Goal: Information Seeking & Learning: Learn about a topic

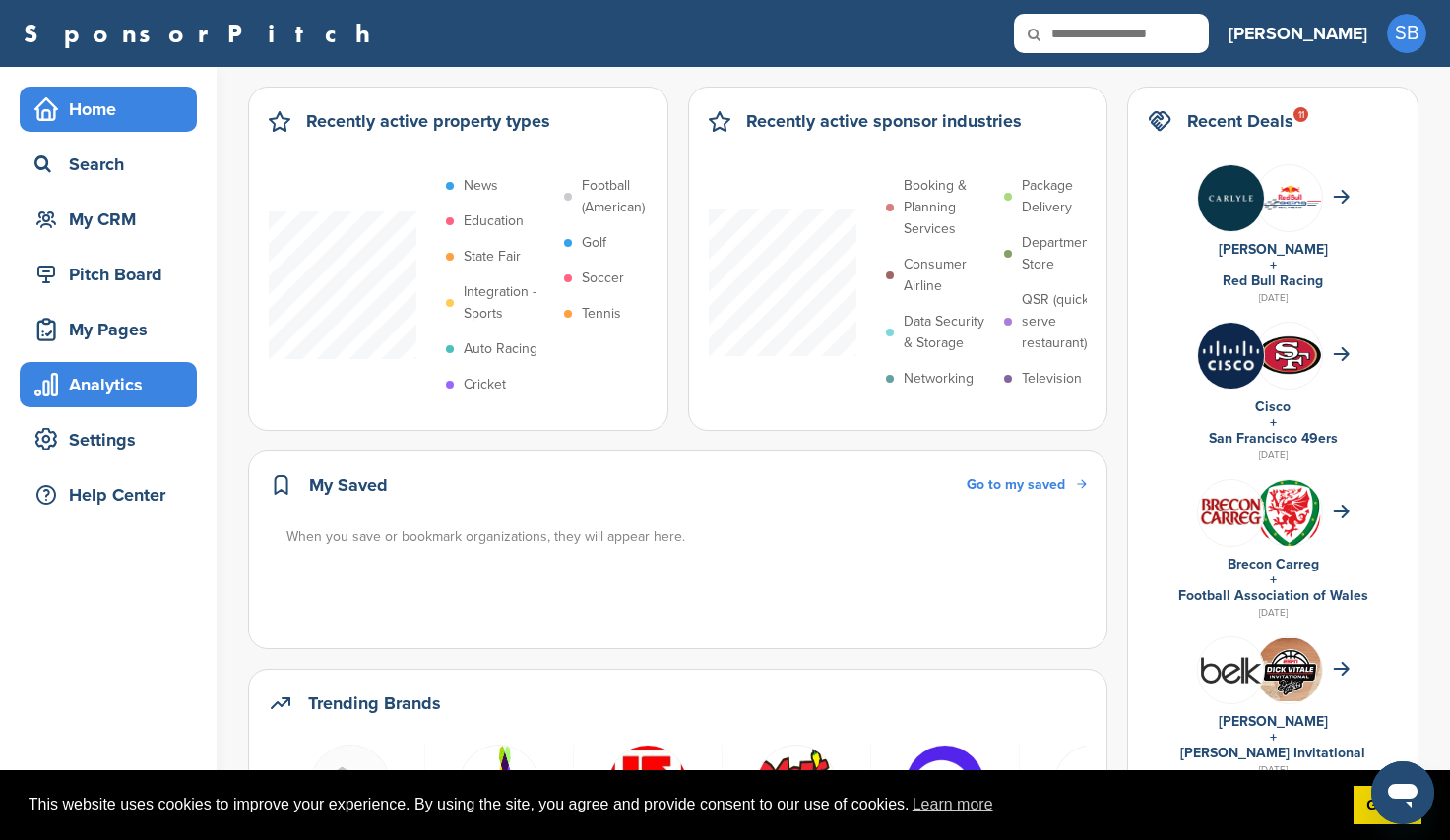
click at [108, 389] on div "Analytics" at bounding box center [114, 385] width 167 height 36
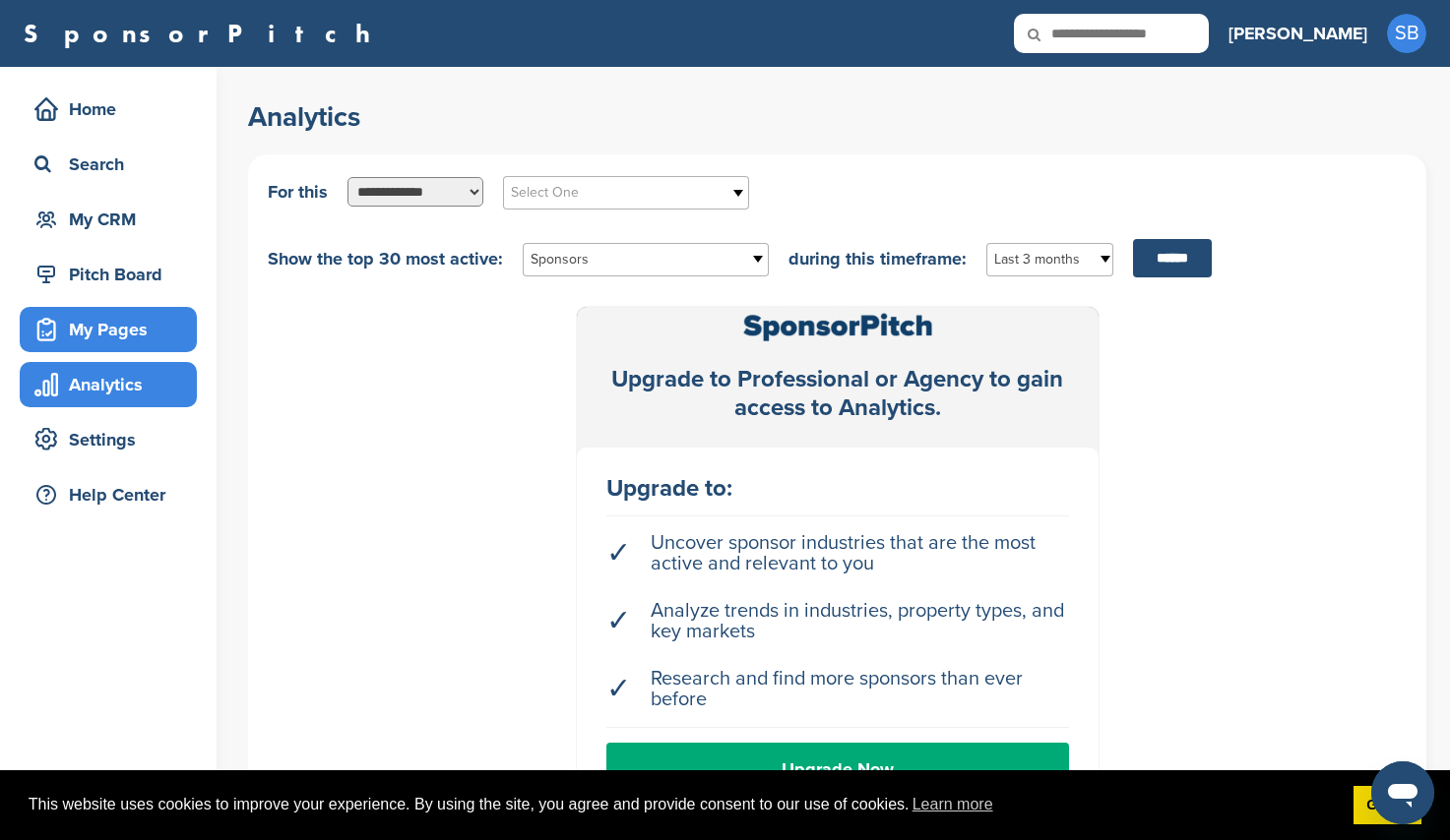
click at [83, 341] on div "My Pages" at bounding box center [114, 330] width 167 height 36
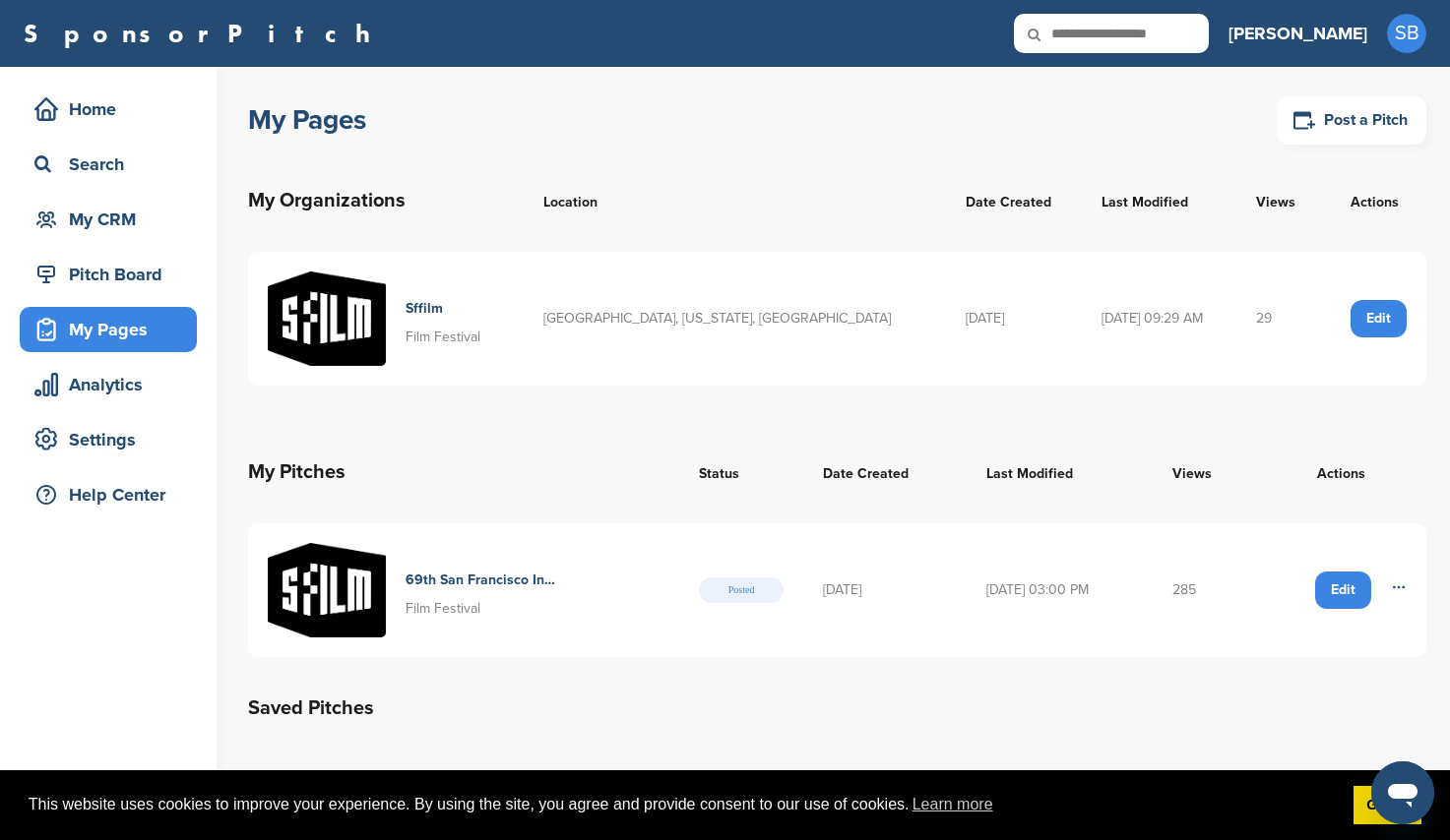
click at [1406, 585] on td "Edit Delete" at bounding box center [1340, 590] width 171 height 134
click at [1404, 590] on icon at bounding box center [1398, 588] width 16 height 16
click at [1342, 584] on div "Edit" at bounding box center [1342, 591] width 56 height 38
click at [1330, 587] on div "Edit" at bounding box center [1342, 591] width 56 height 38
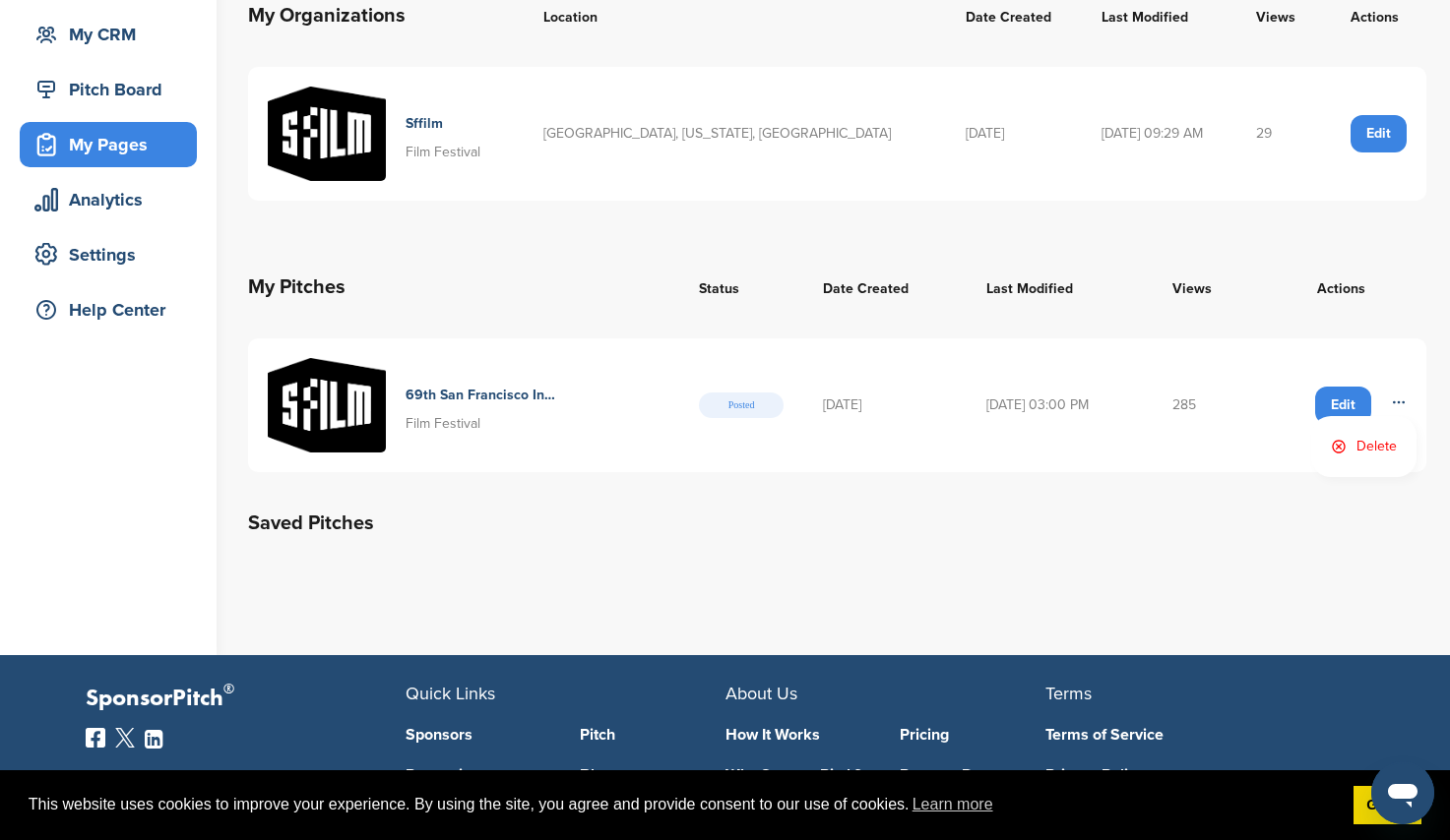
scroll to position [197, 0]
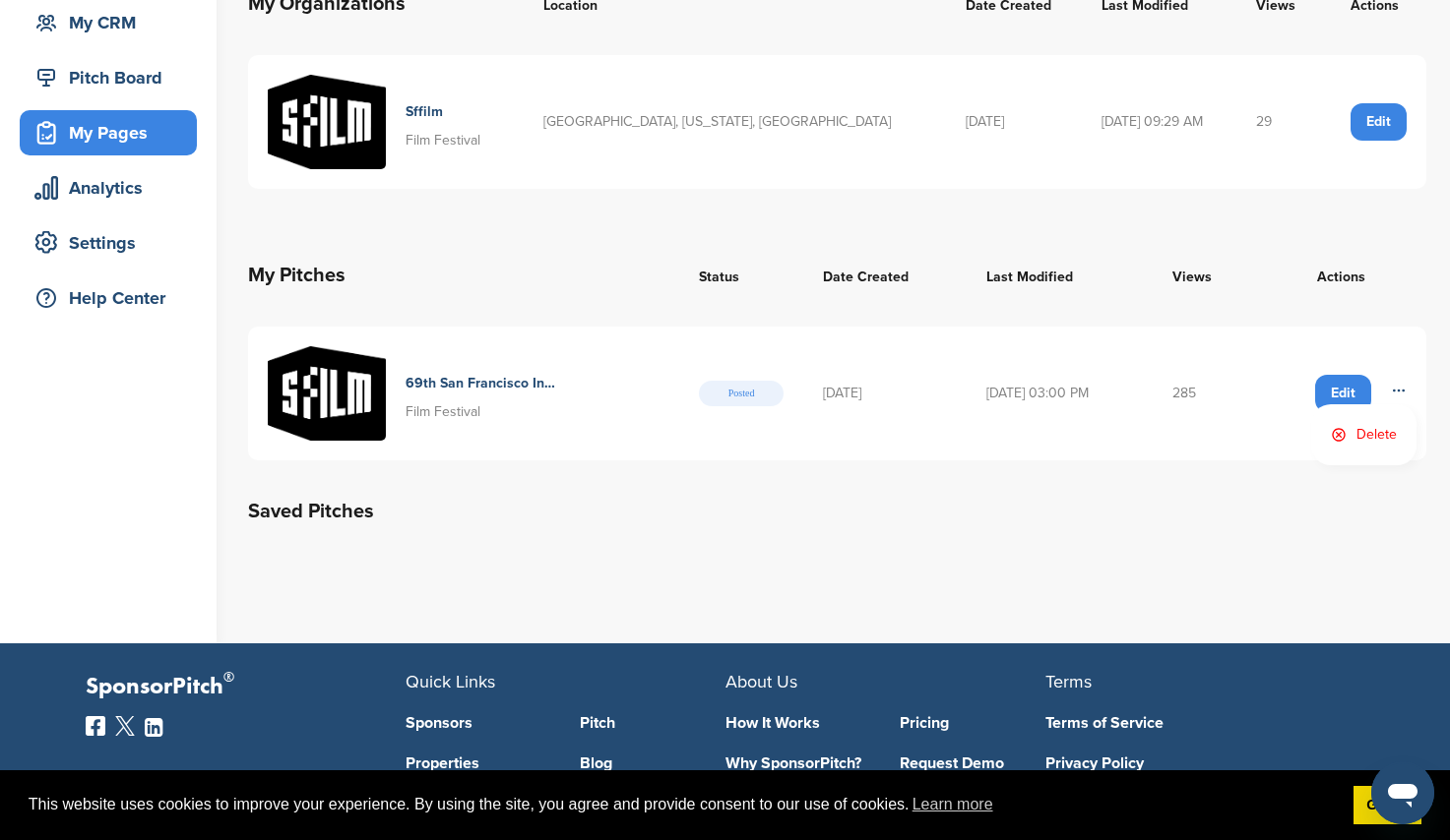
click at [1256, 379] on td "285" at bounding box center [1204, 394] width 104 height 134
click at [1397, 347] on td "Edit Delete" at bounding box center [1340, 394] width 171 height 134
click at [424, 379] on h4 "69th San Francisco International Film Festival" at bounding box center [481, 384] width 152 height 22
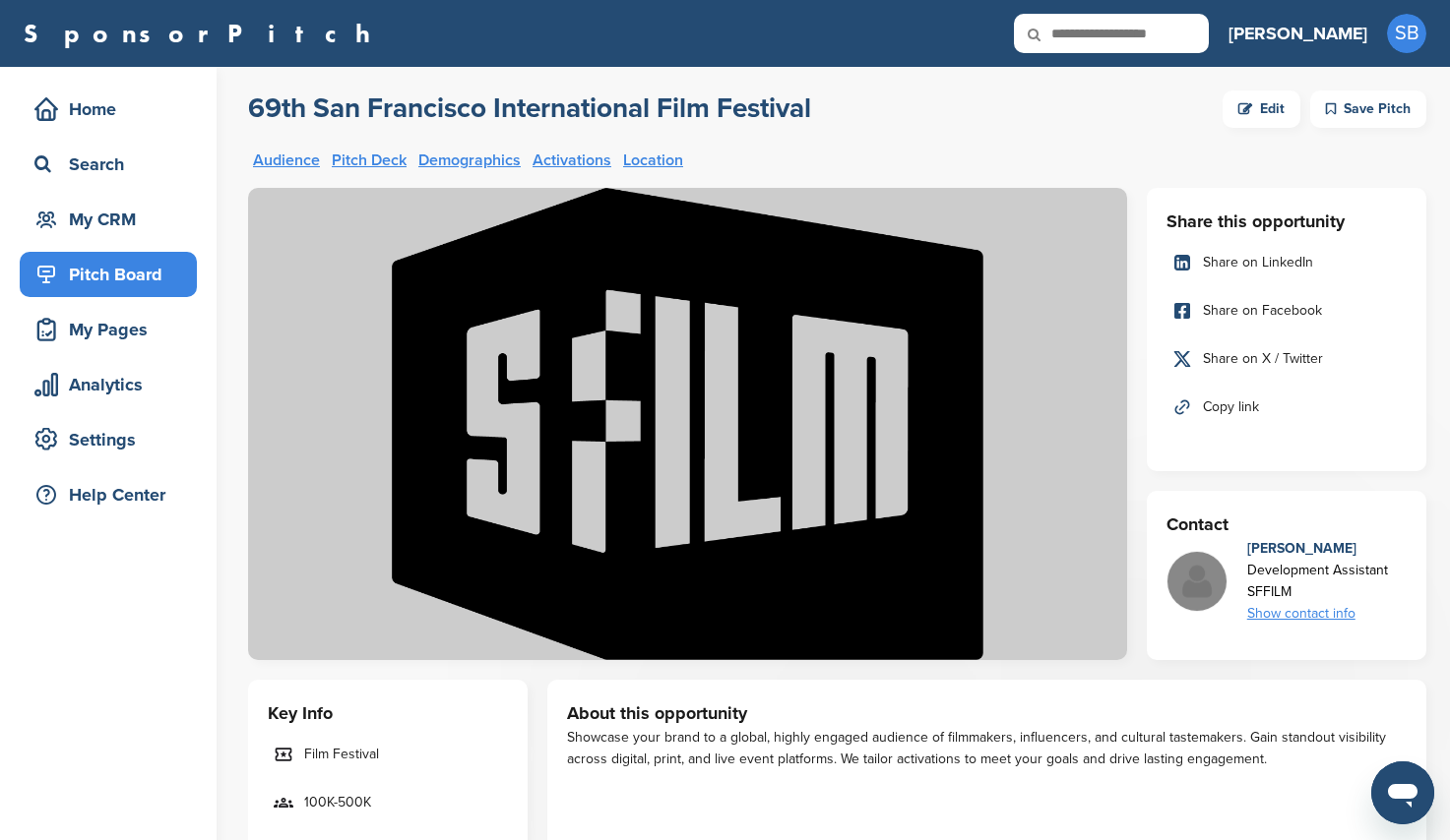
click at [1249, 99] on icon at bounding box center [1245, 110] width 14 height 22
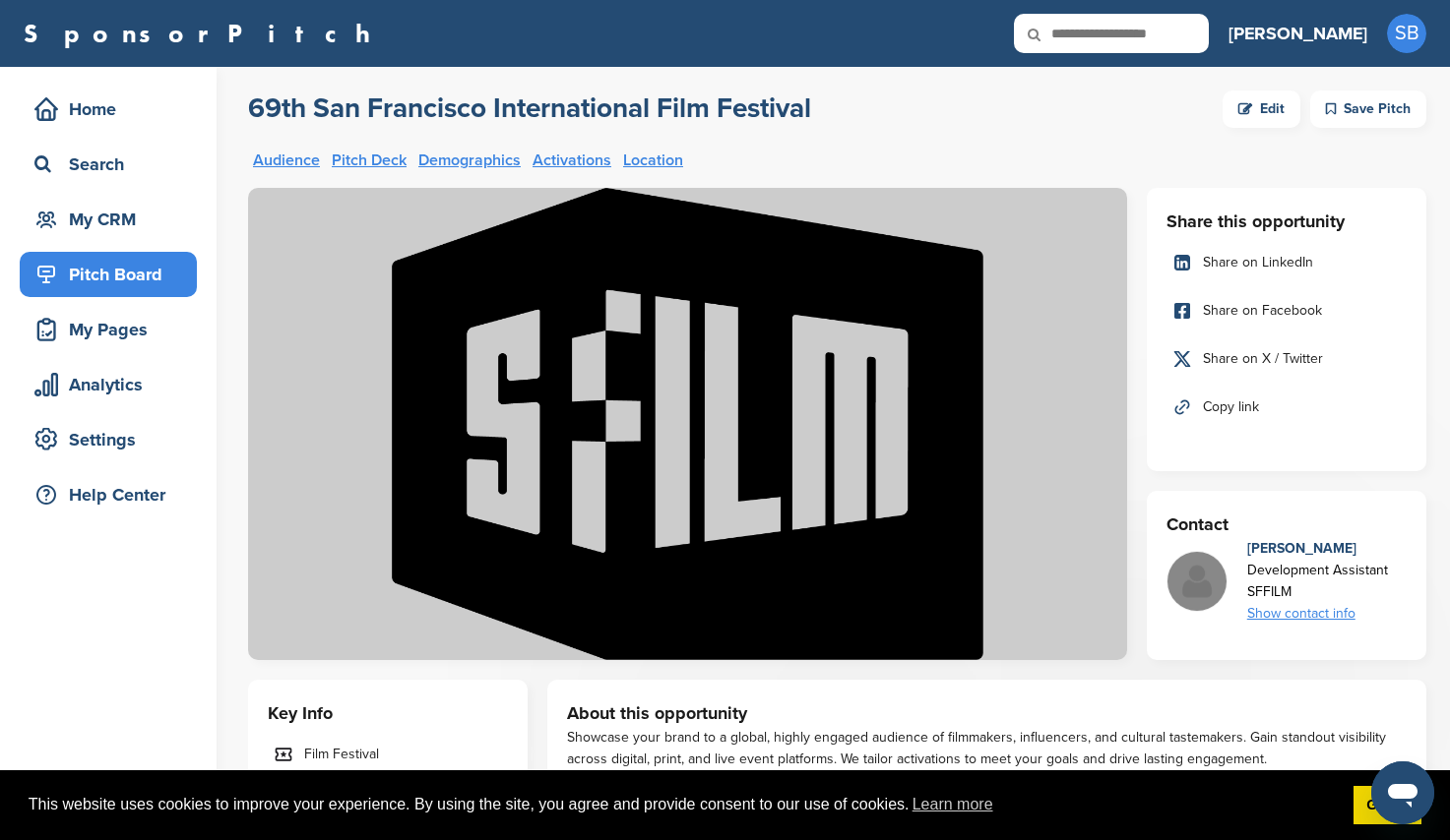
click at [1243, 115] on icon at bounding box center [1245, 110] width 14 height 22
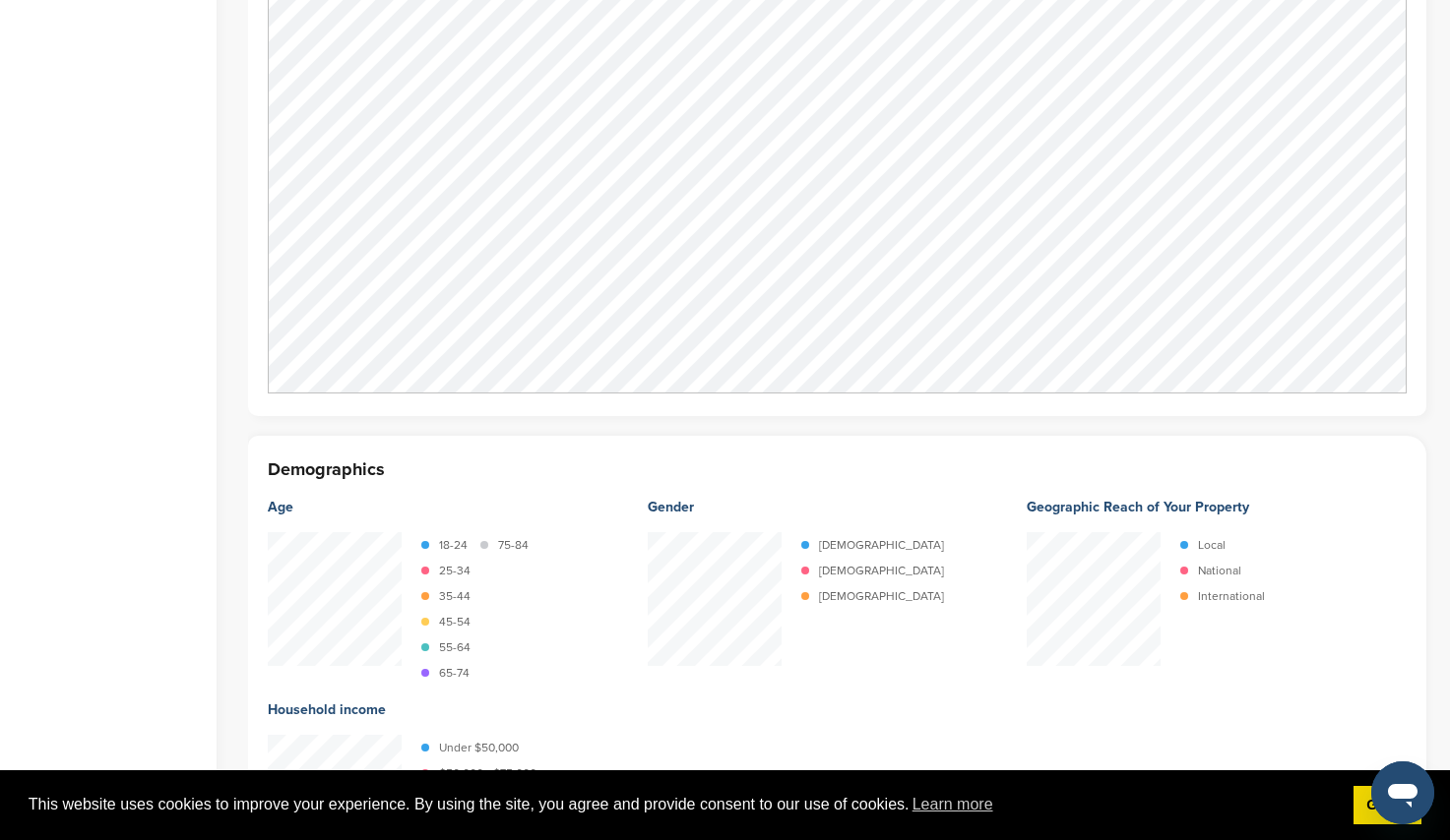
scroll to position [2171, 0]
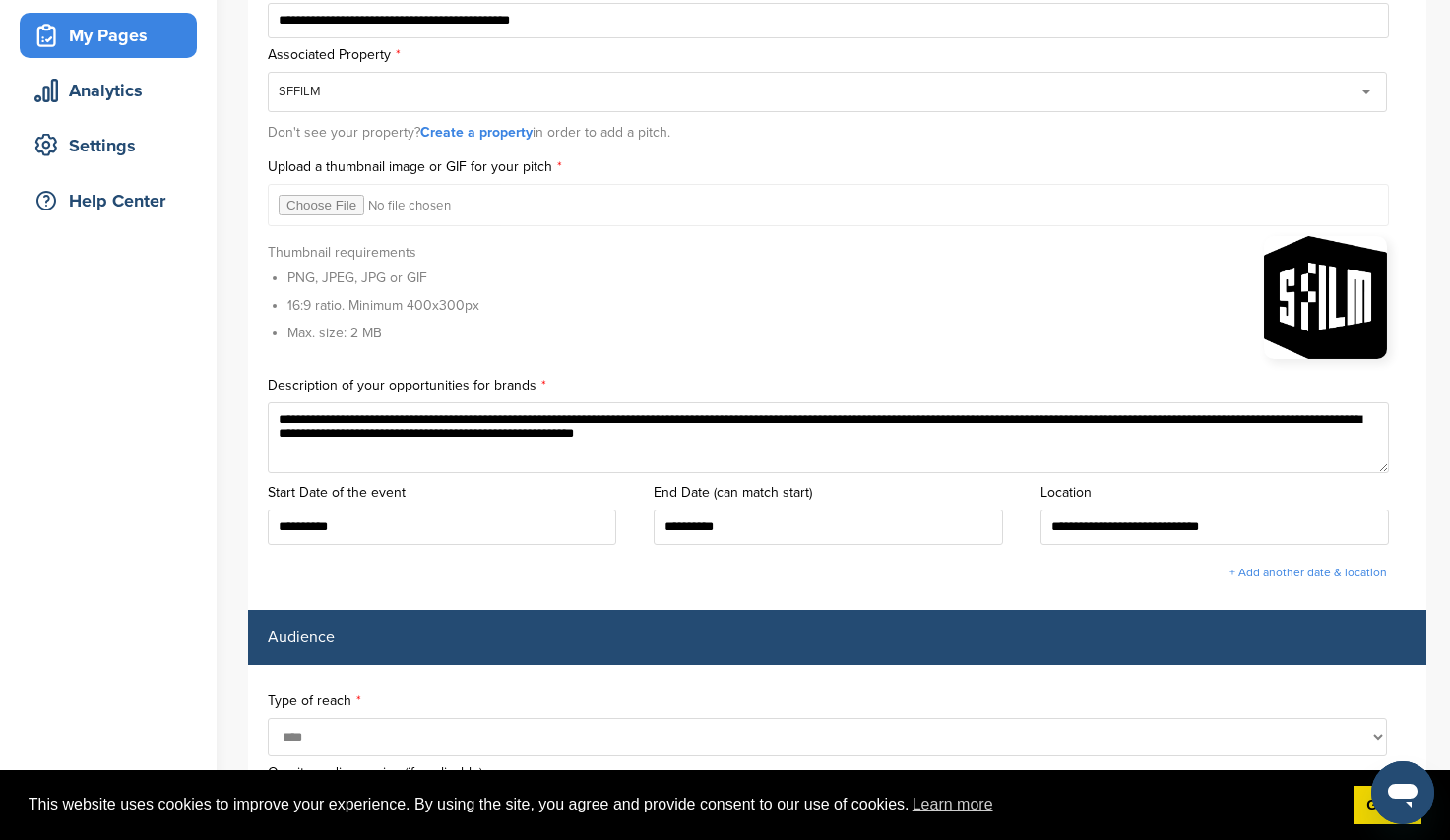
scroll to position [295, 0]
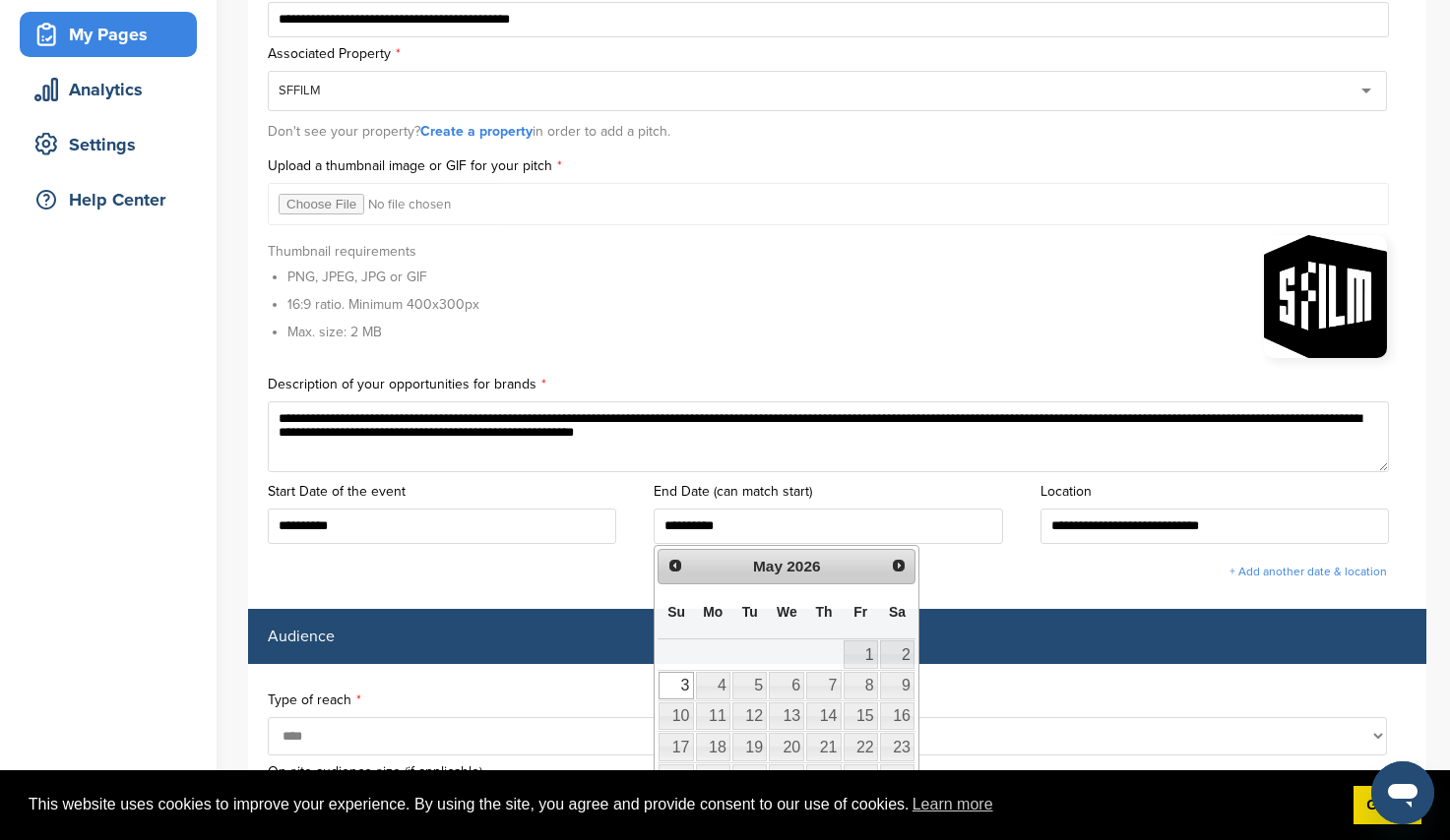
drag, startPoint x: 781, startPoint y: 522, endPoint x: 626, endPoint y: 520, distance: 155.0
click at [628, 521] on div "**********" at bounding box center [837, 509] width 1139 height 69
click at [588, 566] on div "+ Add another date & location" at bounding box center [827, 572] width 1119 height 36
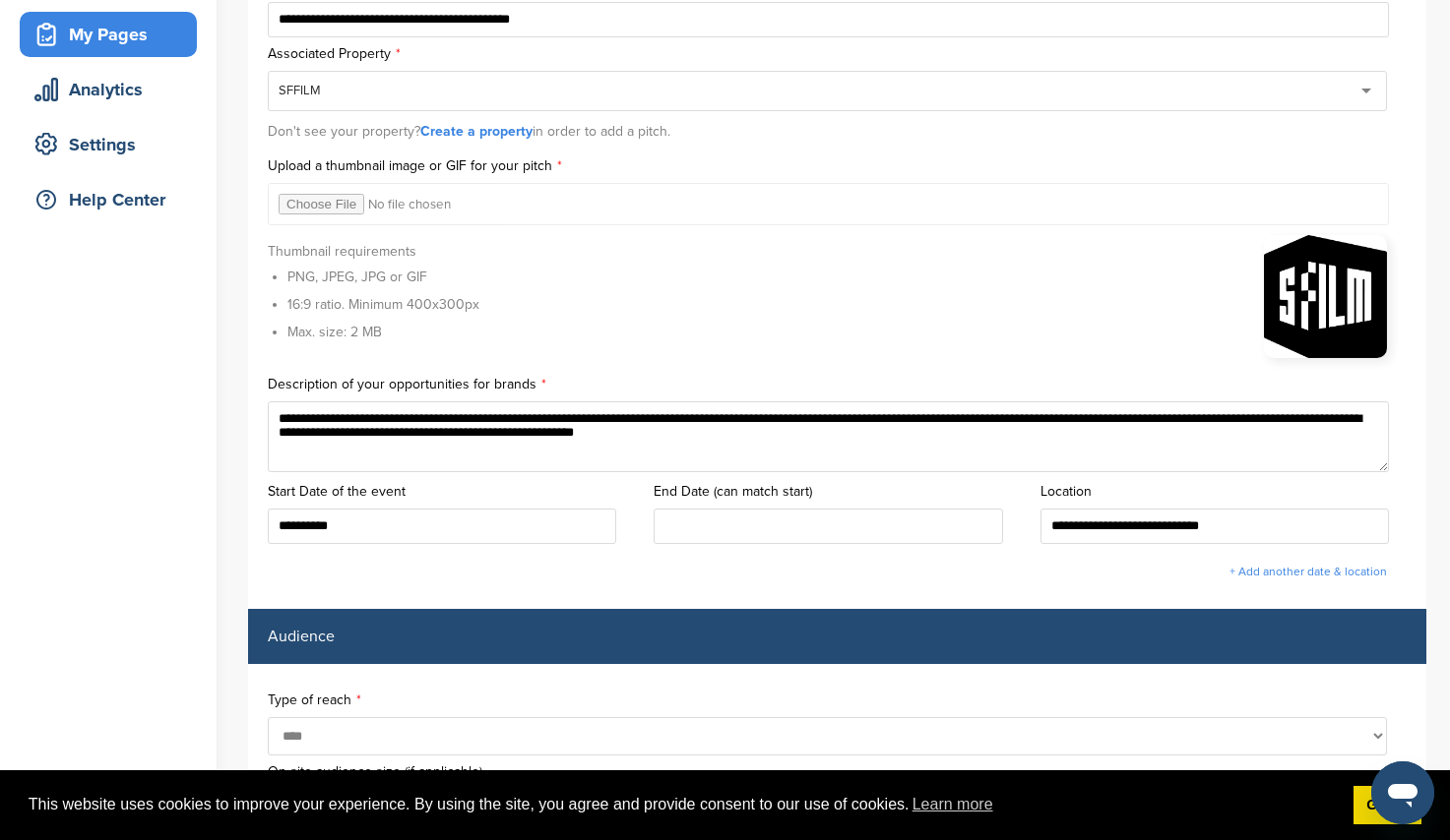
click at [767, 511] on input "text" at bounding box center [828, 527] width 349 height 36
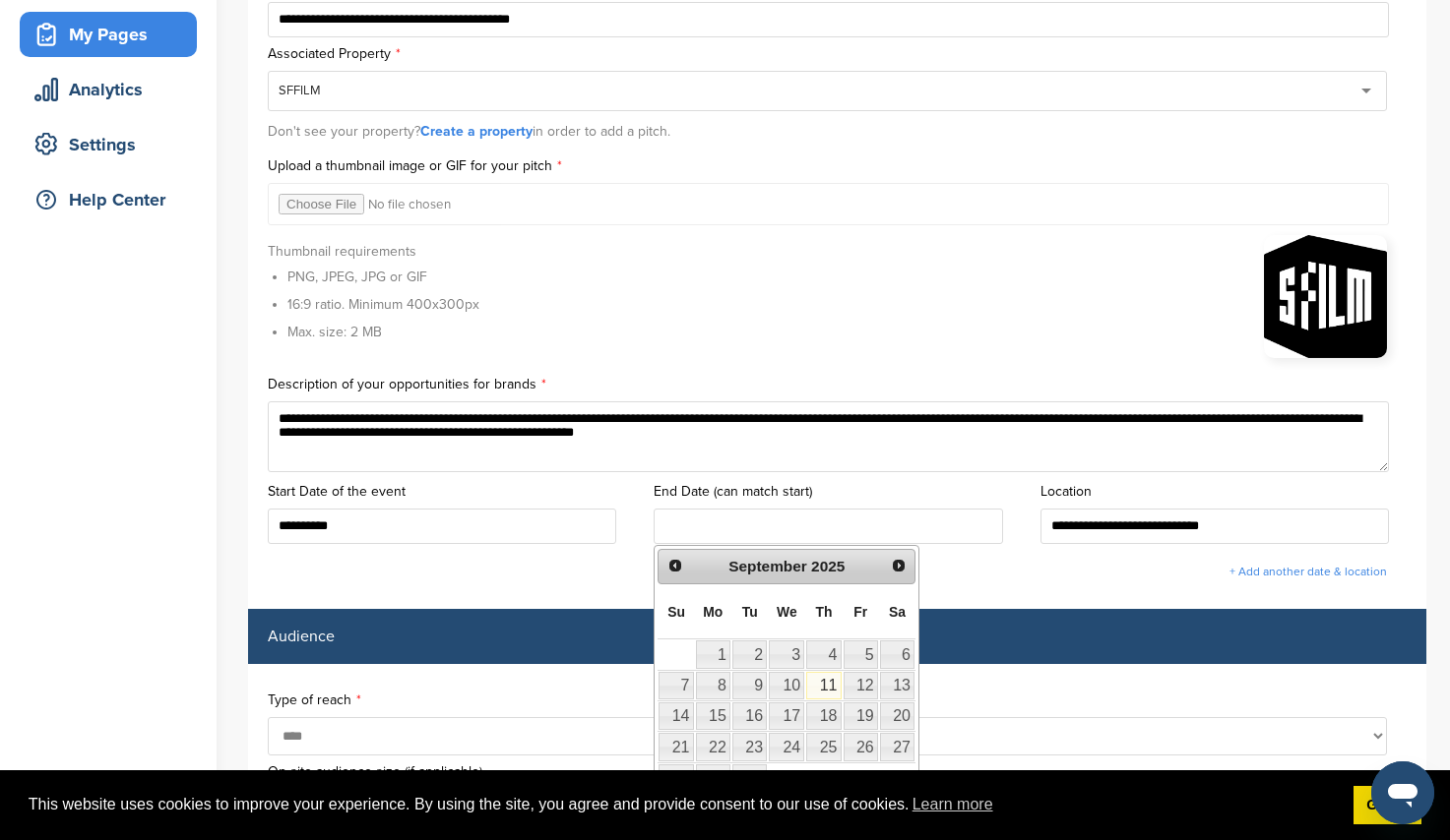
click at [991, 567] on div "+ Add another date & location" at bounding box center [827, 572] width 1119 height 36
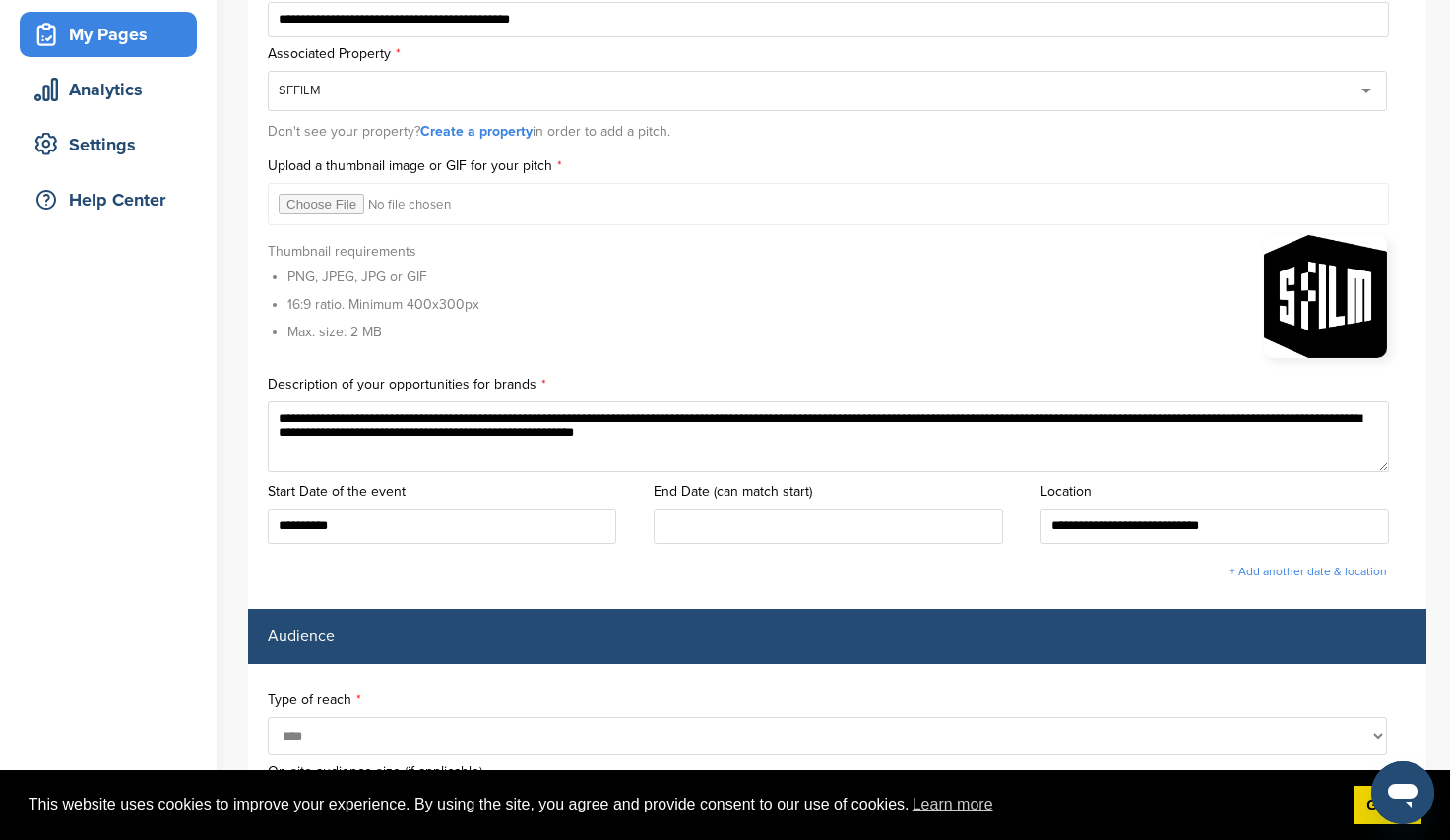
click at [885, 509] on input "text" at bounding box center [828, 527] width 349 height 36
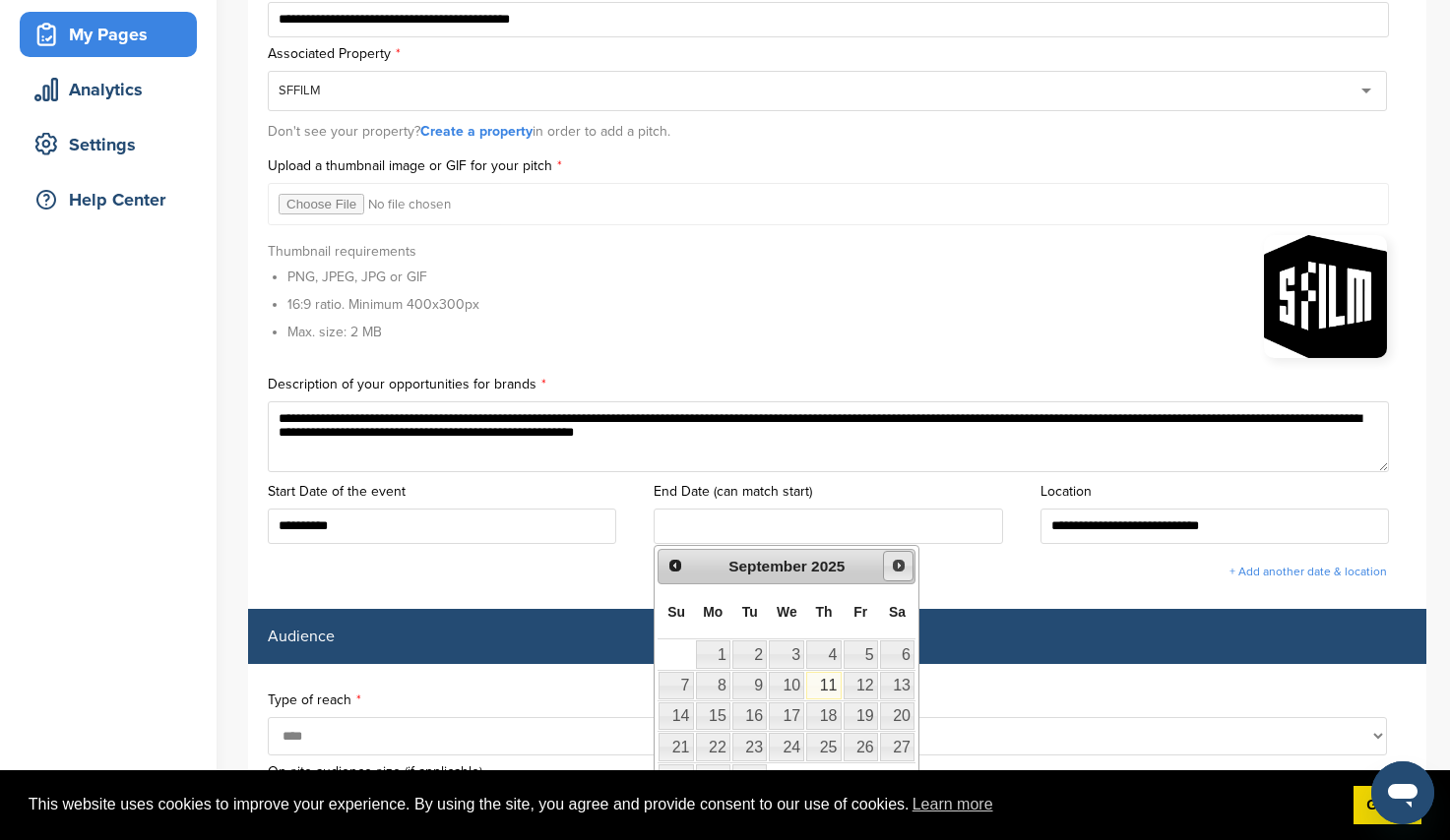
click at [911, 566] on link "Next" at bounding box center [898, 566] width 31 height 31
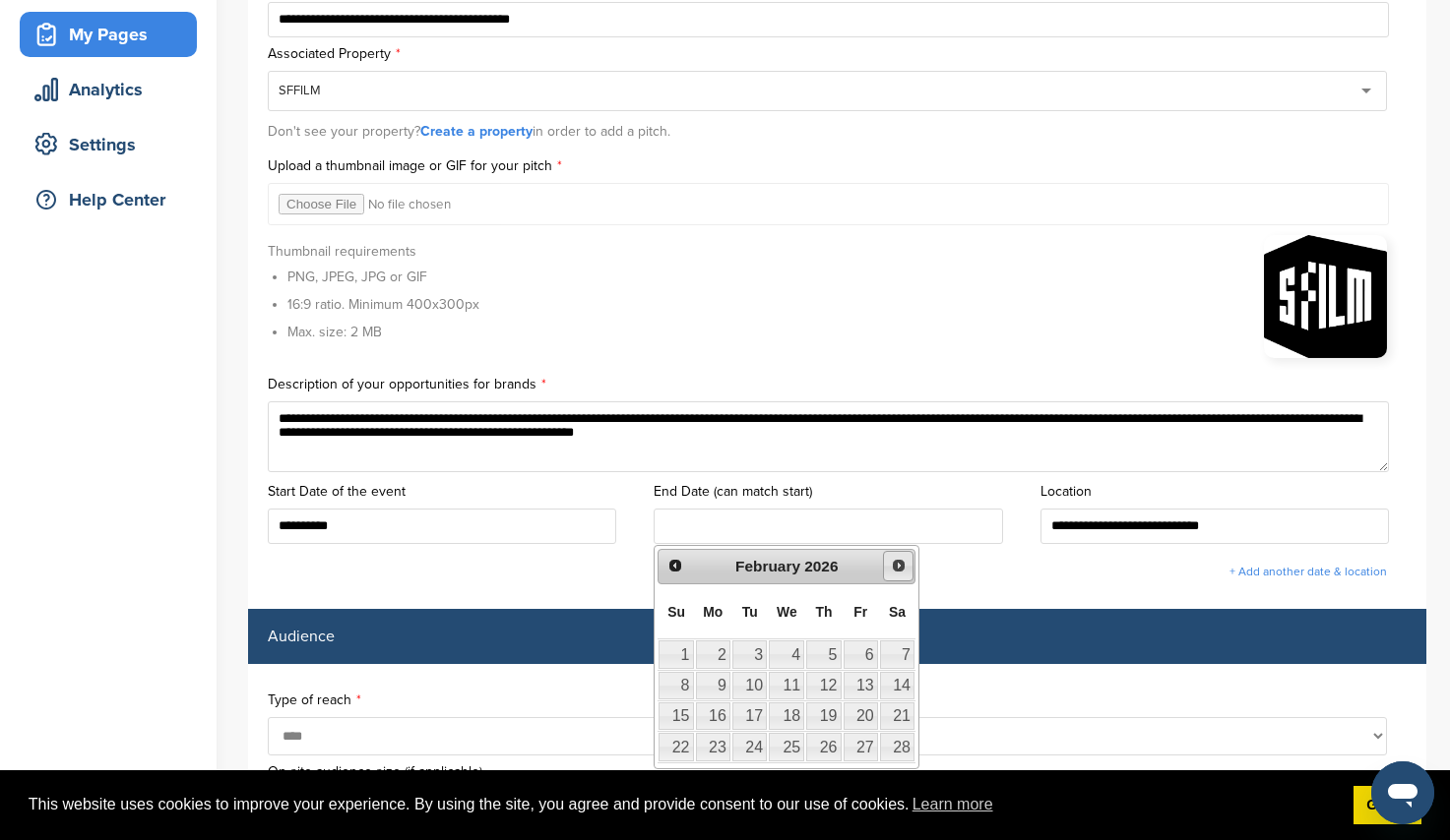
click at [911, 566] on link "Next" at bounding box center [898, 566] width 31 height 31
click at [910, 566] on link "Next" at bounding box center [898, 566] width 31 height 31
click at [687, 680] on link "3" at bounding box center [676, 687] width 35 height 28
type input "**********"
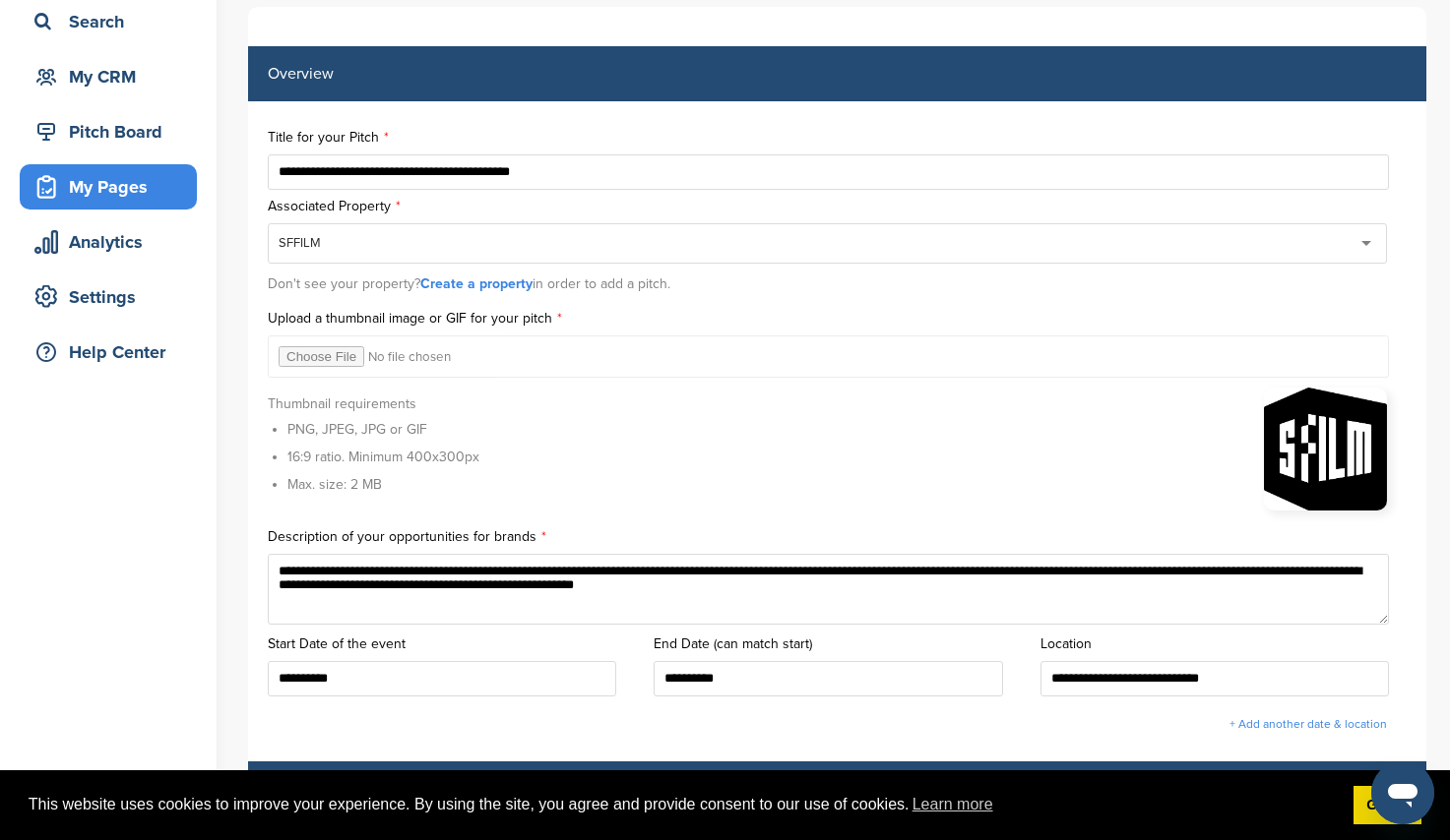
scroll to position [0, 0]
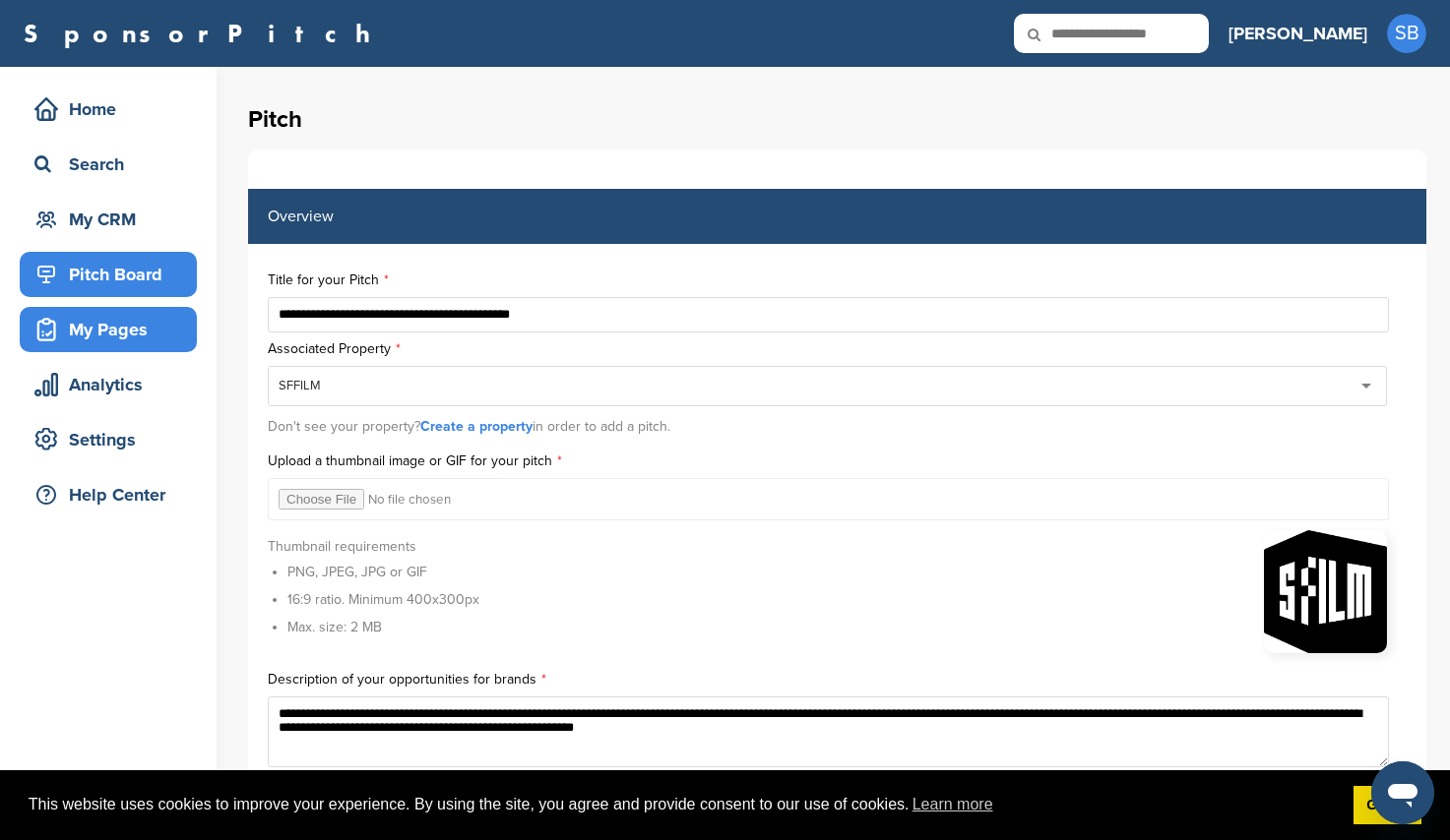
click at [132, 261] on div "Pitch Board" at bounding box center [114, 275] width 167 height 36
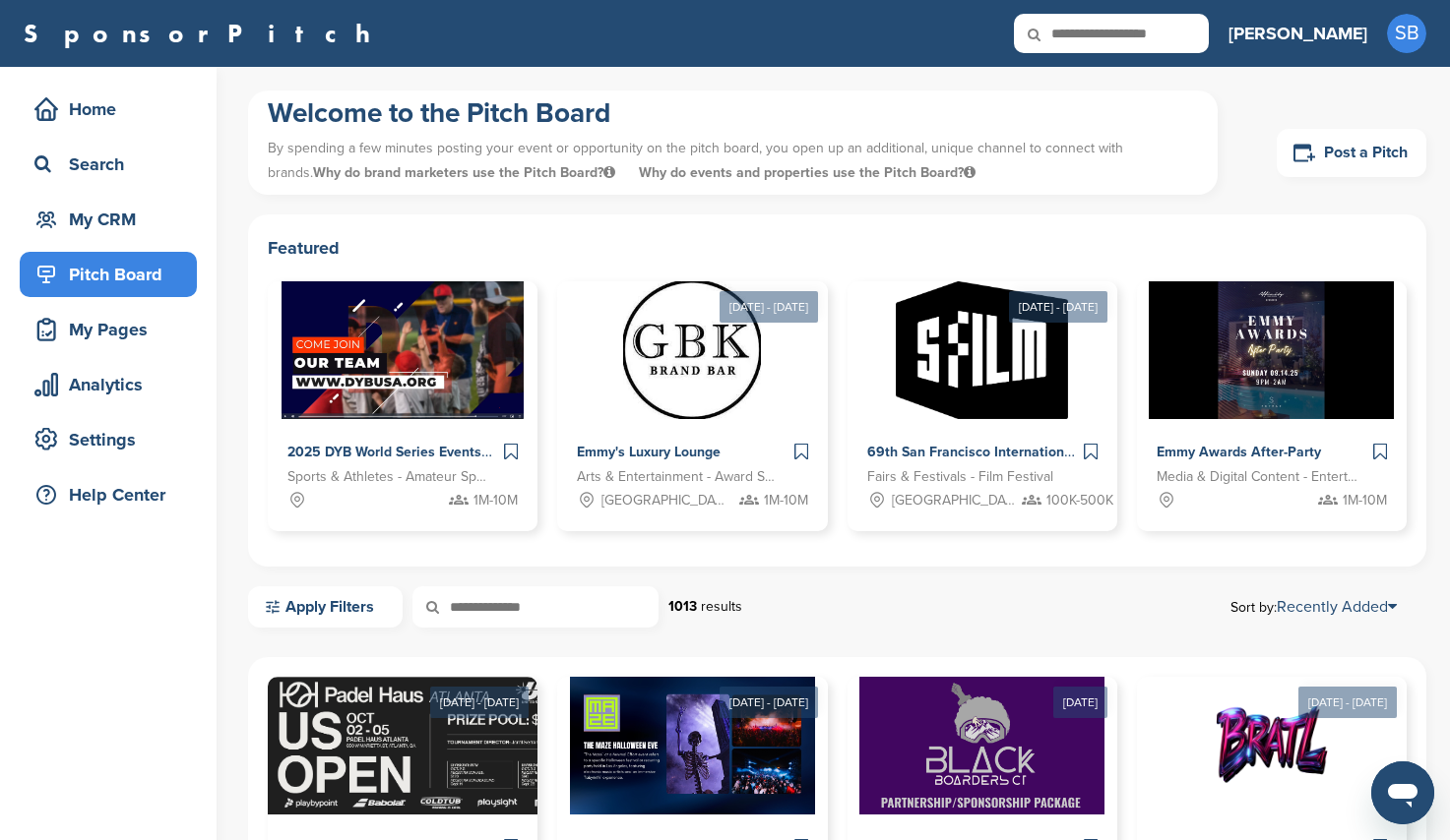
click at [102, 227] on div "My CRM" at bounding box center [114, 219] width 167 height 36
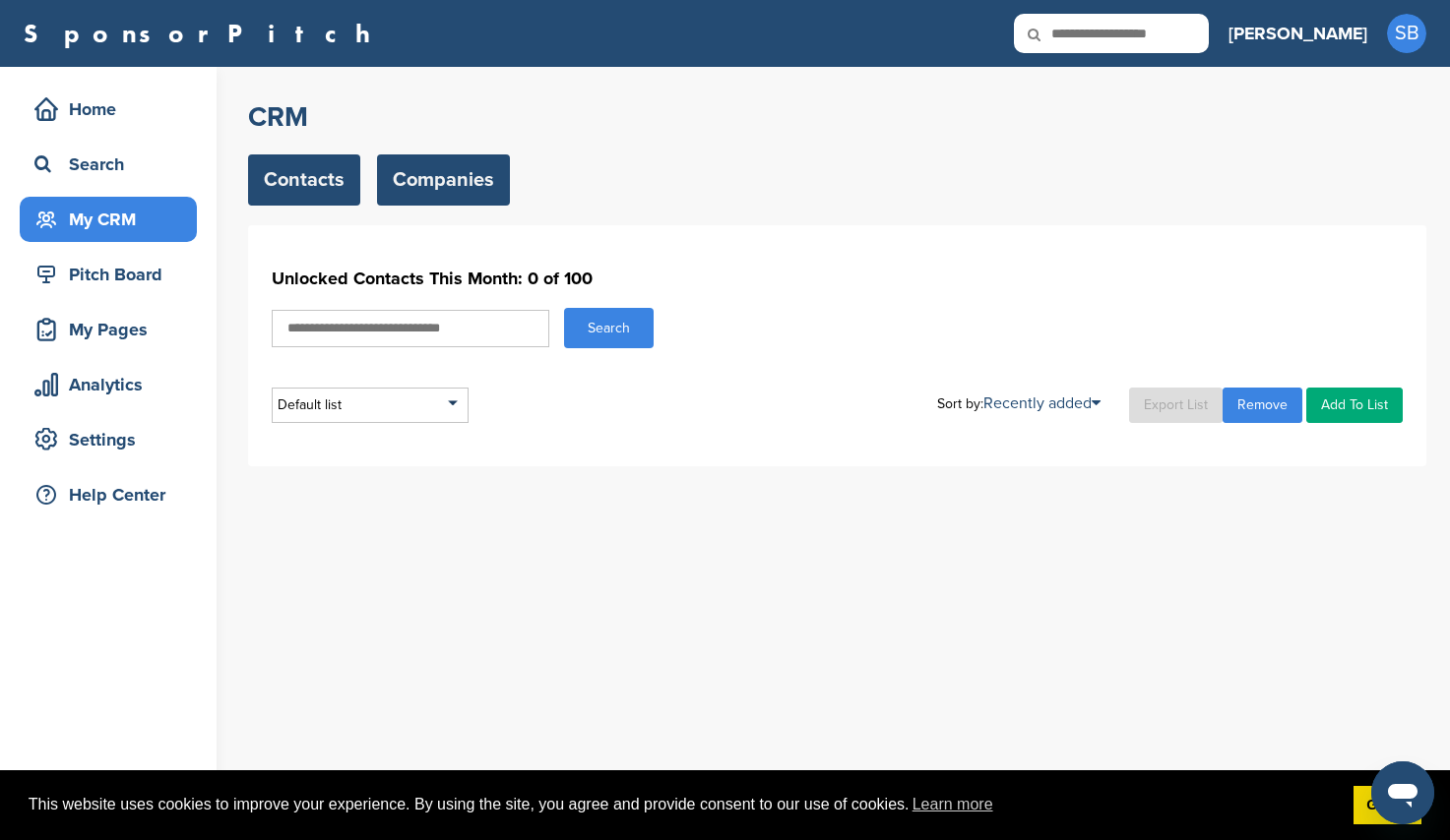
click at [436, 173] on link "Companies" at bounding box center [442, 179] width 133 height 51
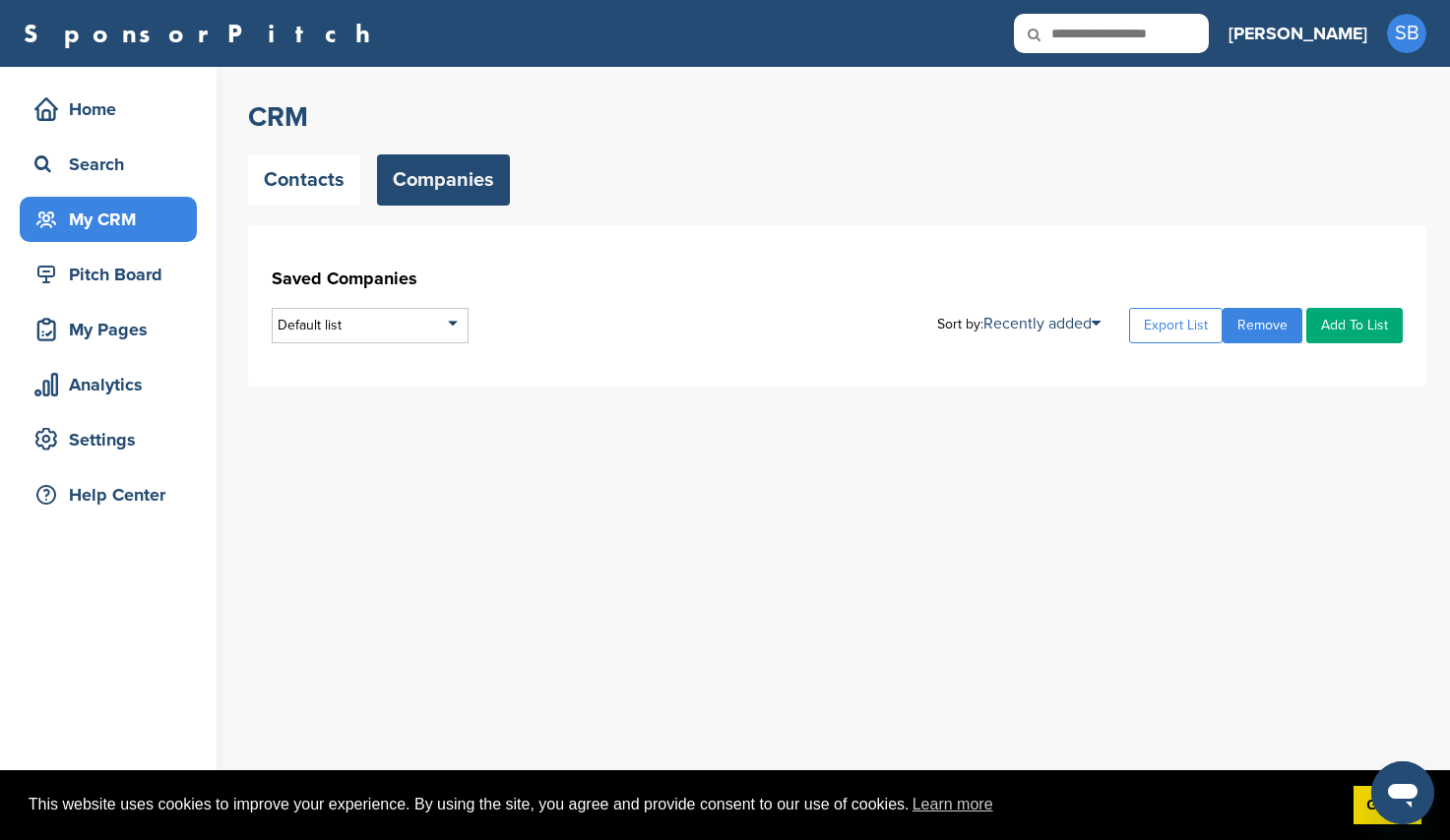
click at [277, 179] on link "Contacts" at bounding box center [304, 179] width 113 height 51
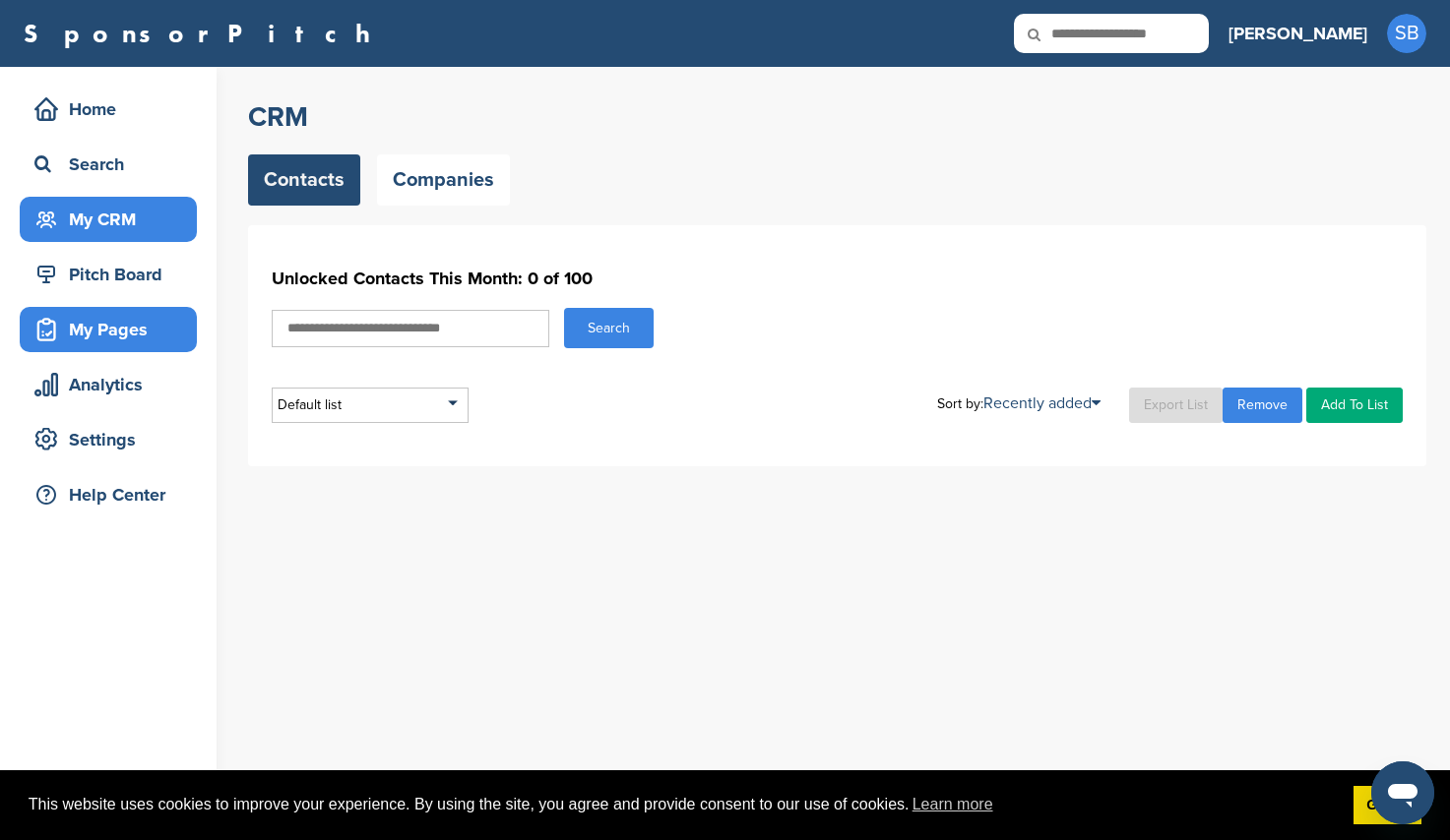
click at [106, 335] on div "My Pages" at bounding box center [114, 330] width 167 height 36
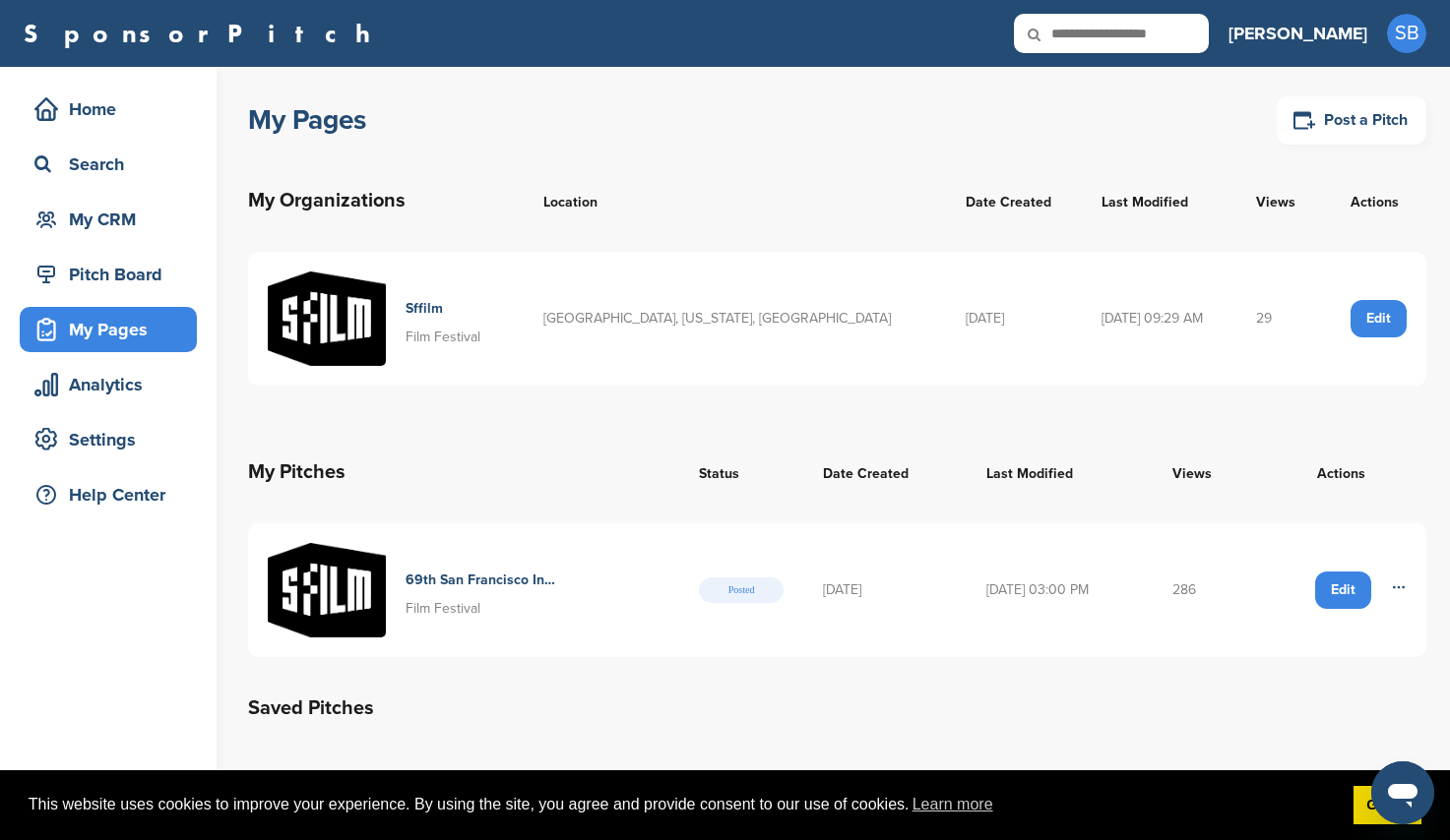
click at [1196, 588] on td "286" at bounding box center [1204, 590] width 104 height 134
click at [79, 116] on div "Home" at bounding box center [114, 110] width 167 height 36
click at [1398, 767] on div "Open messaging window" at bounding box center [1402, 792] width 59 height 59
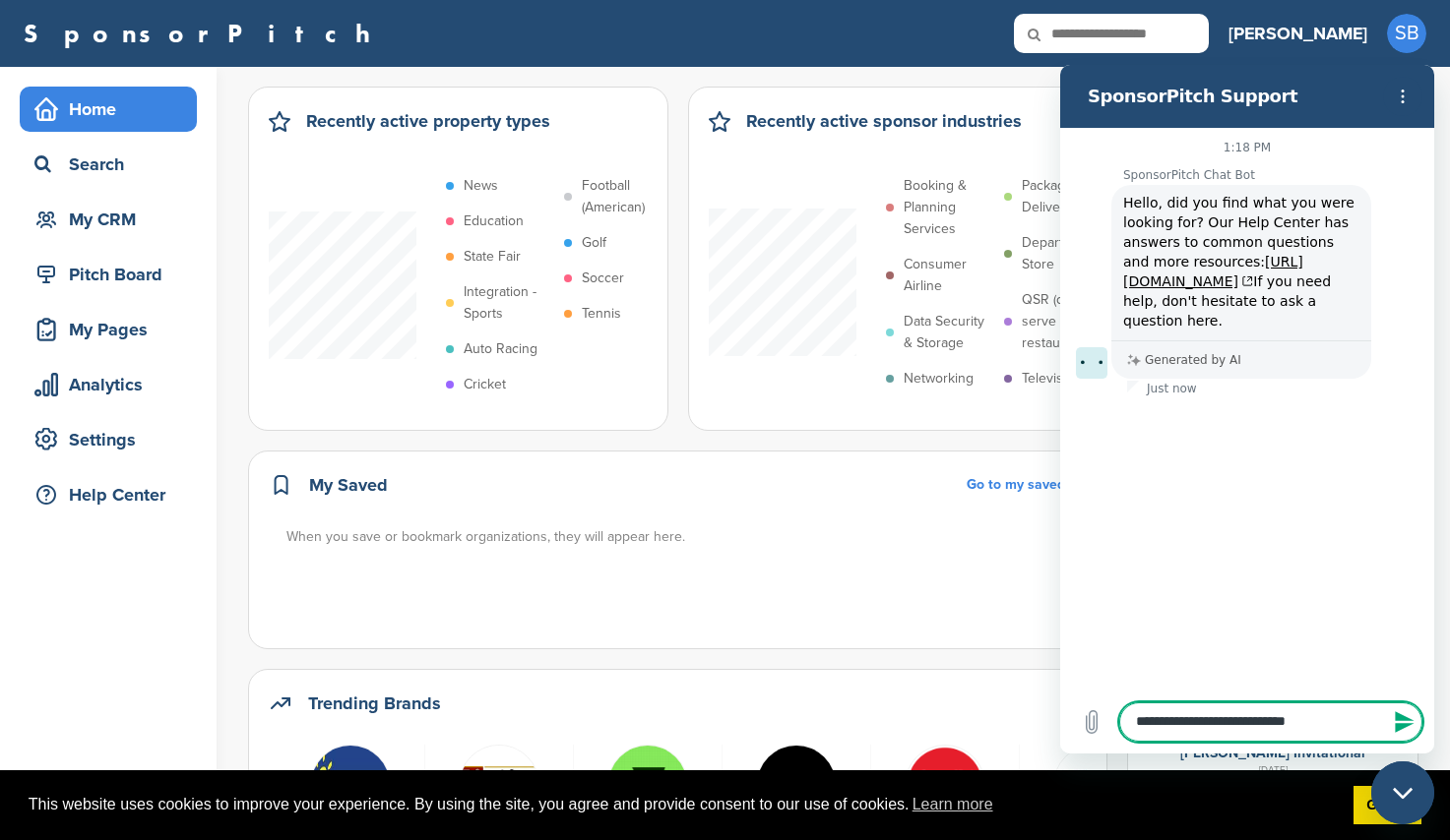
type textarea "**********"
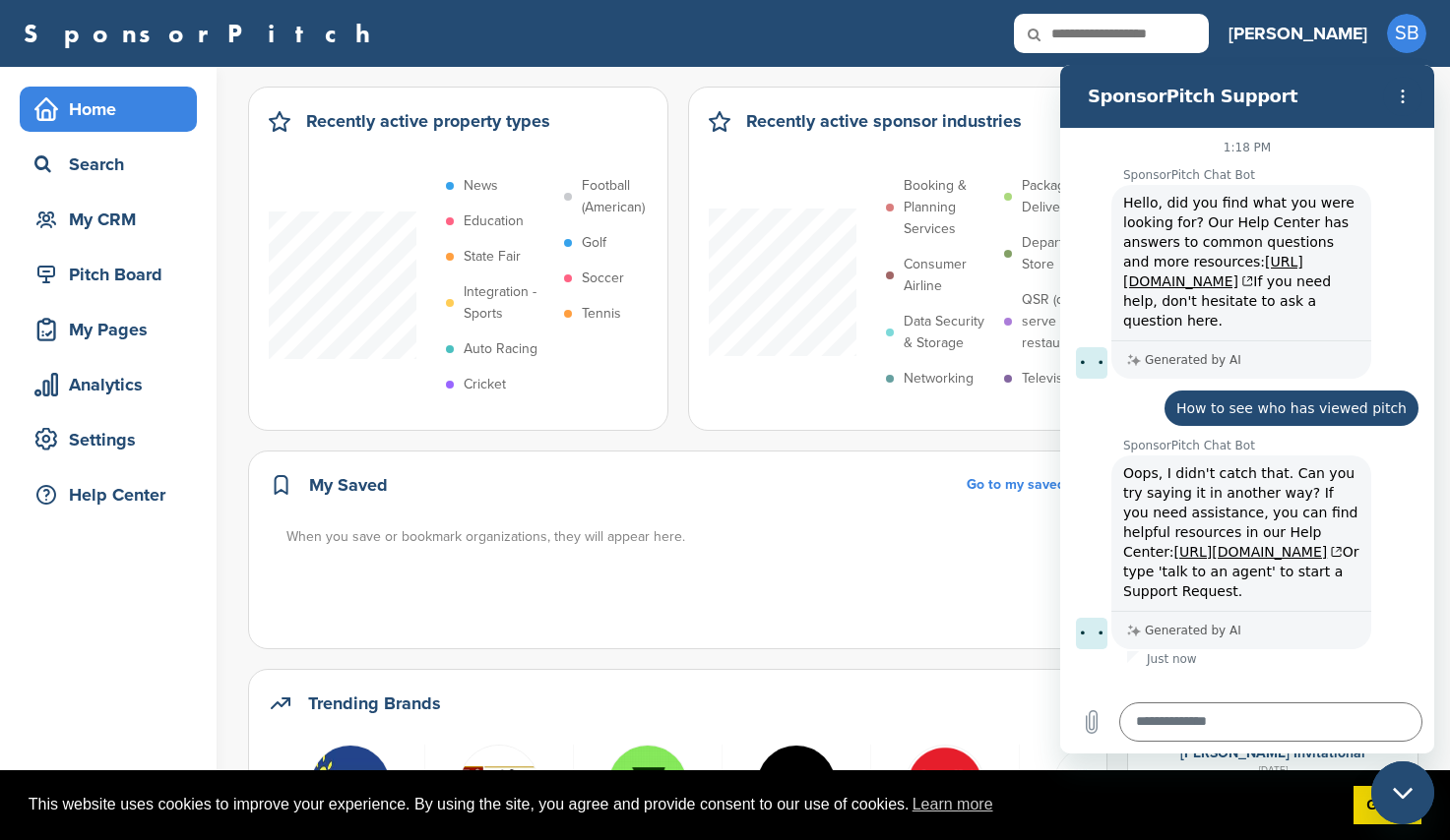
click at [1194, 270] on span "Hello, did you find what you were looking for? Our Help Center has answers to c…" at bounding box center [1241, 262] width 236 height 138
click at [1199, 284] on link "https://support.sponsorpitch.com/" at bounding box center [1213, 272] width 180 height 36
click at [1221, 725] on textarea at bounding box center [1271, 722] width 303 height 40
type textarea "**********"
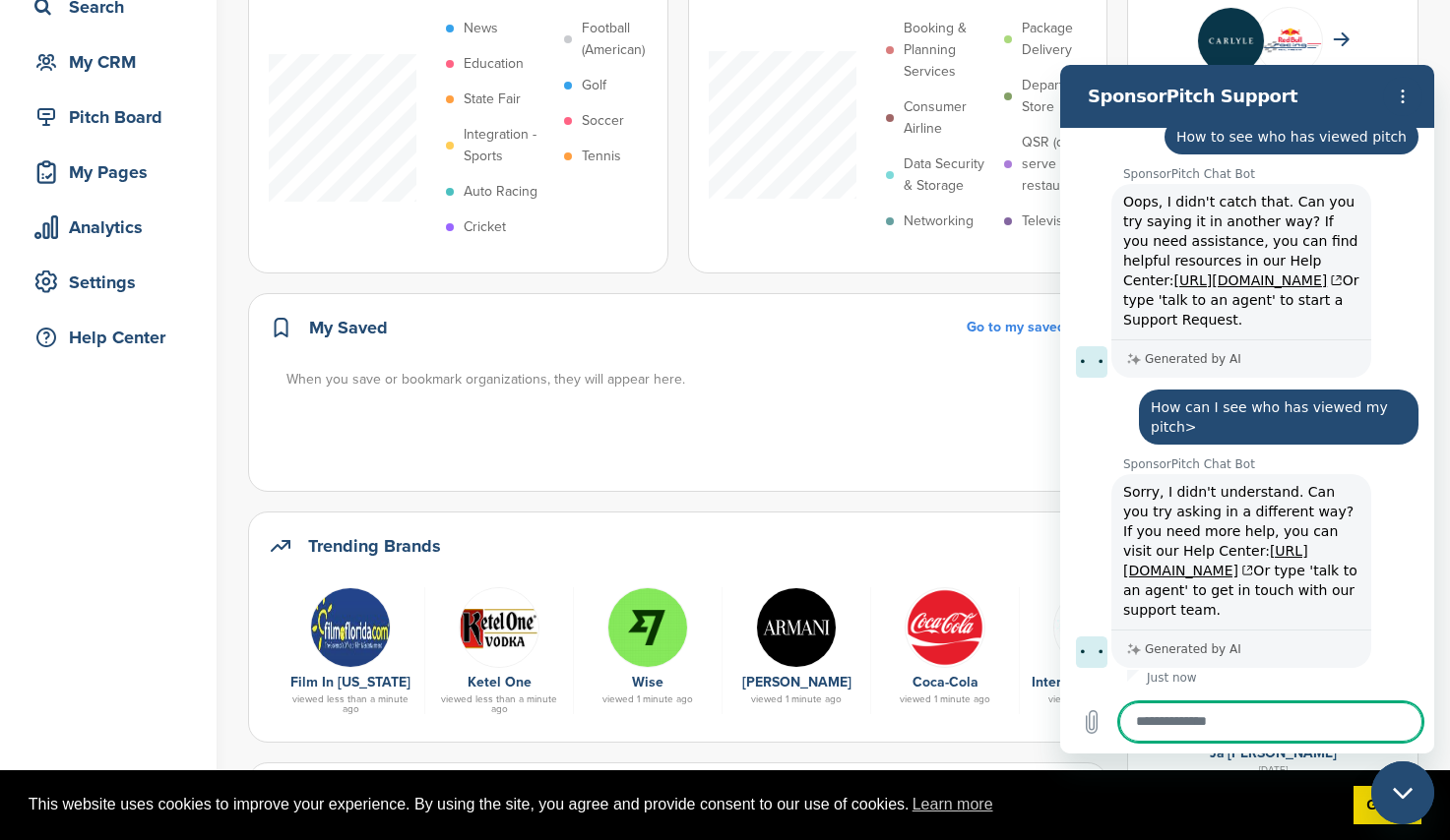
scroll to position [197, 0]
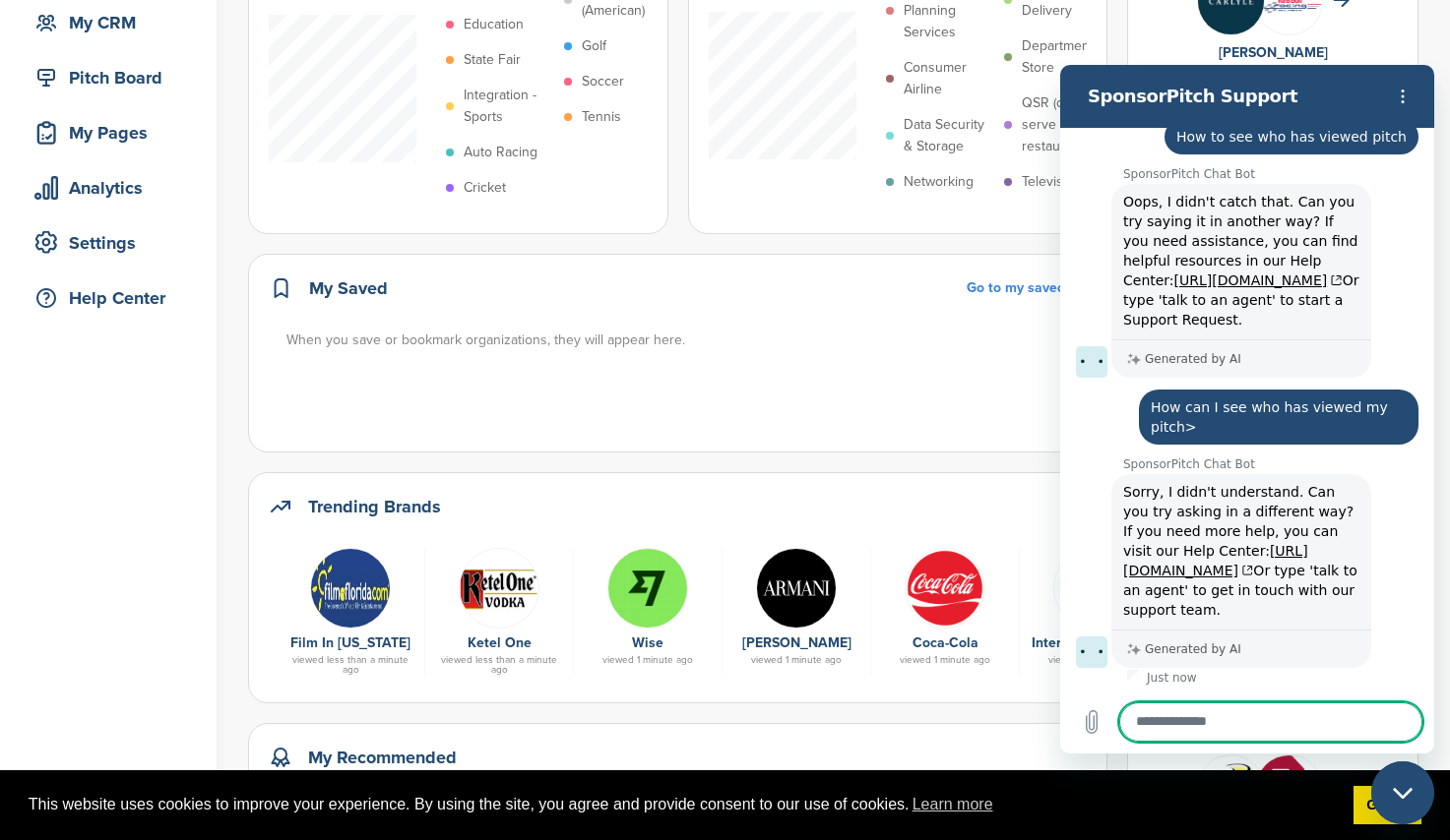
click at [859, 372] on div "My Saved Go to my saved When you save or bookmark organizations, they will appe…" at bounding box center [678, 353] width 859 height 198
click at [1409, 95] on icon "Options menu" at bounding box center [1402, 97] width 16 height 16
click at [834, 319] on div "My Saved Go to my saved" at bounding box center [678, 298] width 818 height 47
click at [1413, 812] on div "Close messaging window" at bounding box center [1402, 792] width 59 height 59
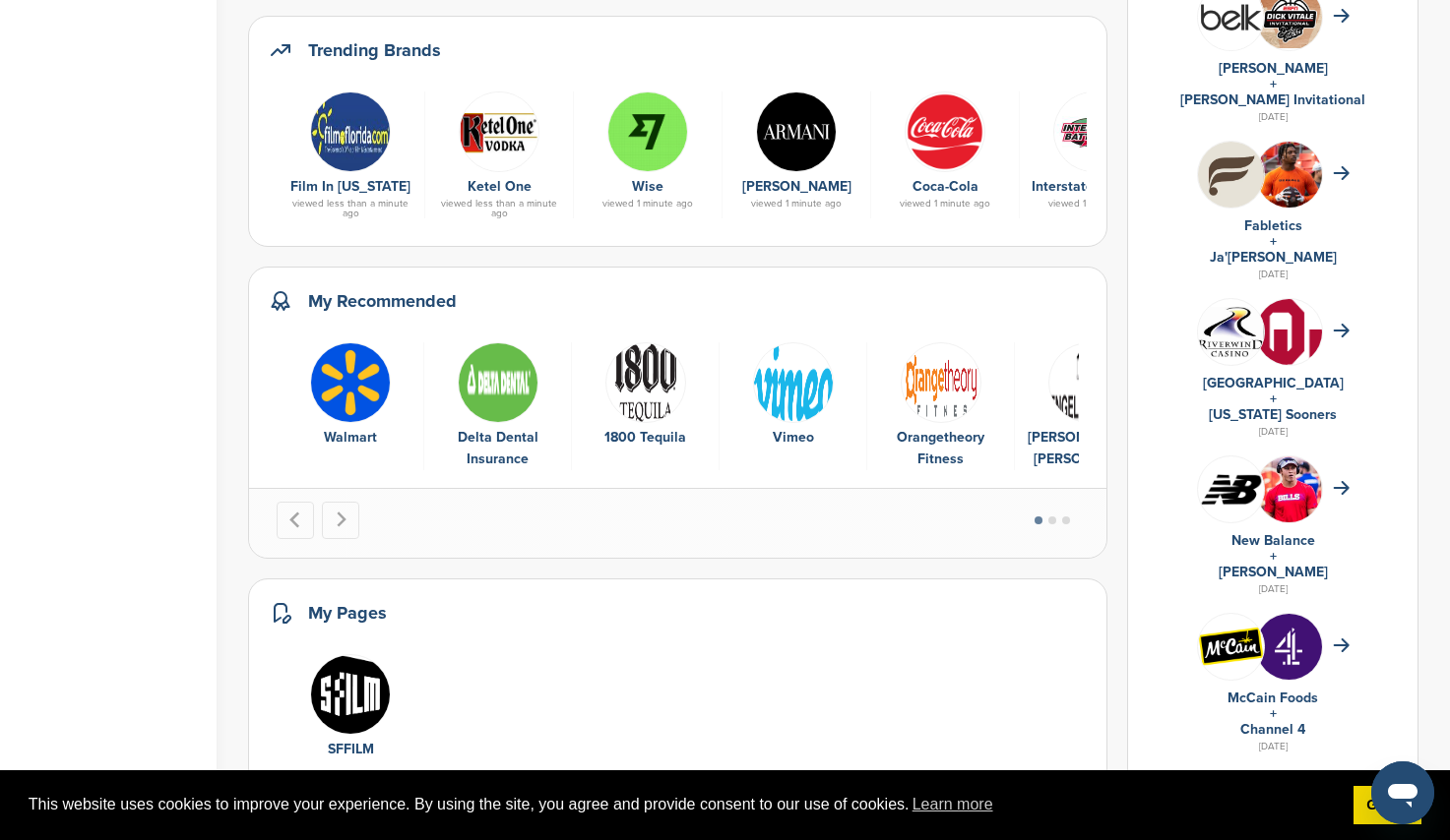
scroll to position [689, 0]
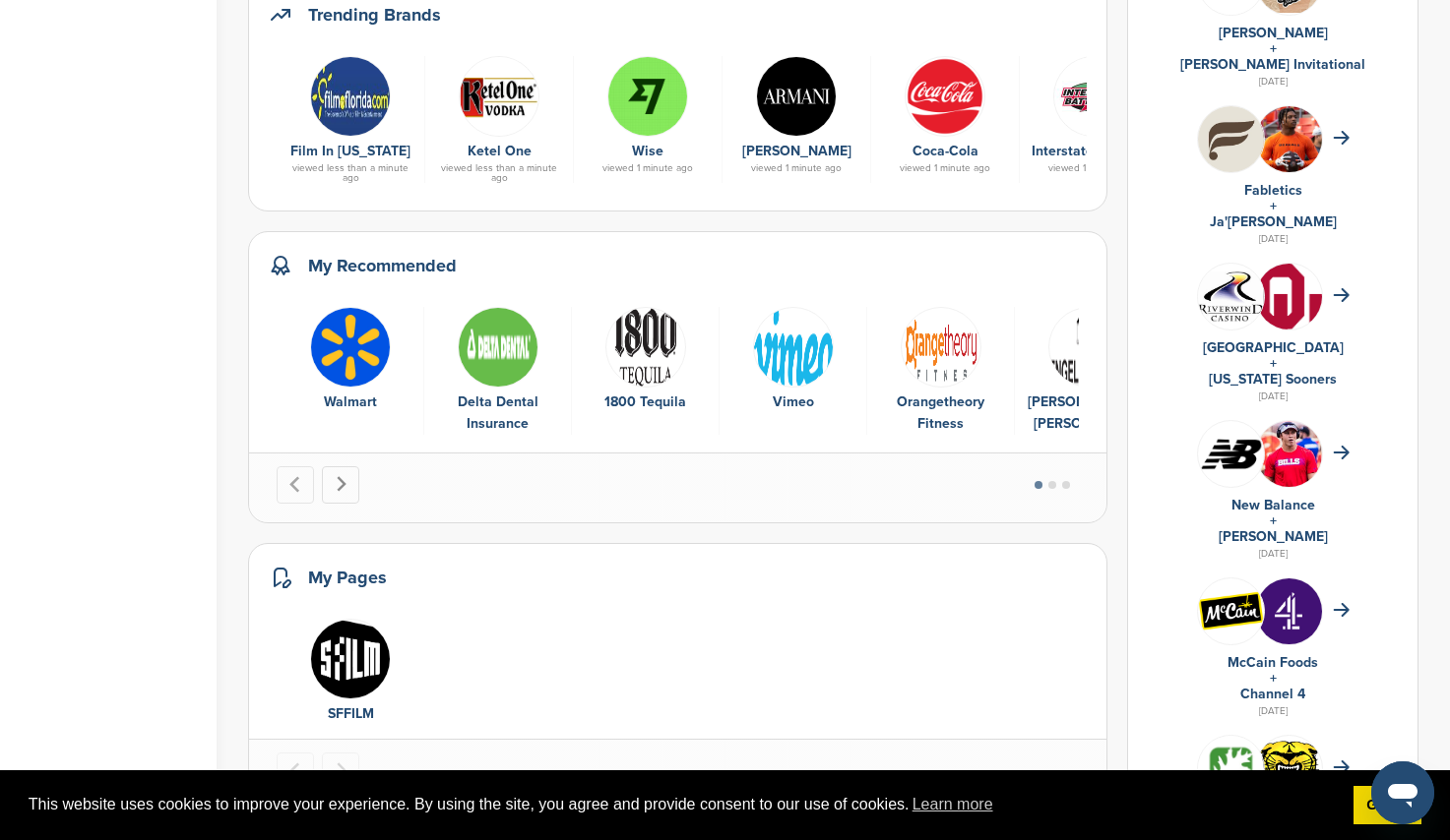
click at [350, 481] on button "Next slide" at bounding box center [341, 485] width 38 height 38
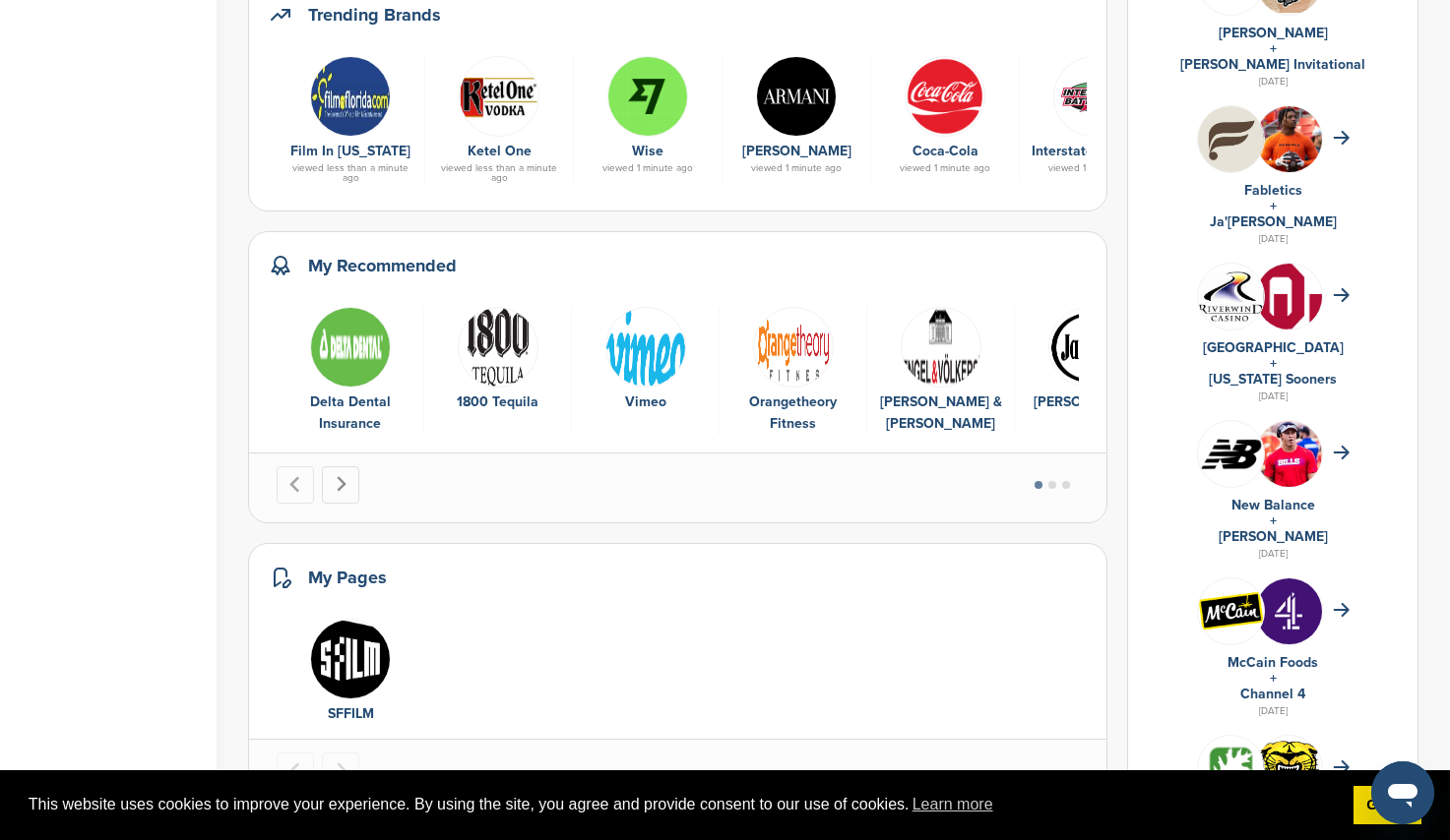
click at [350, 481] on button "Next slide" at bounding box center [341, 485] width 38 height 38
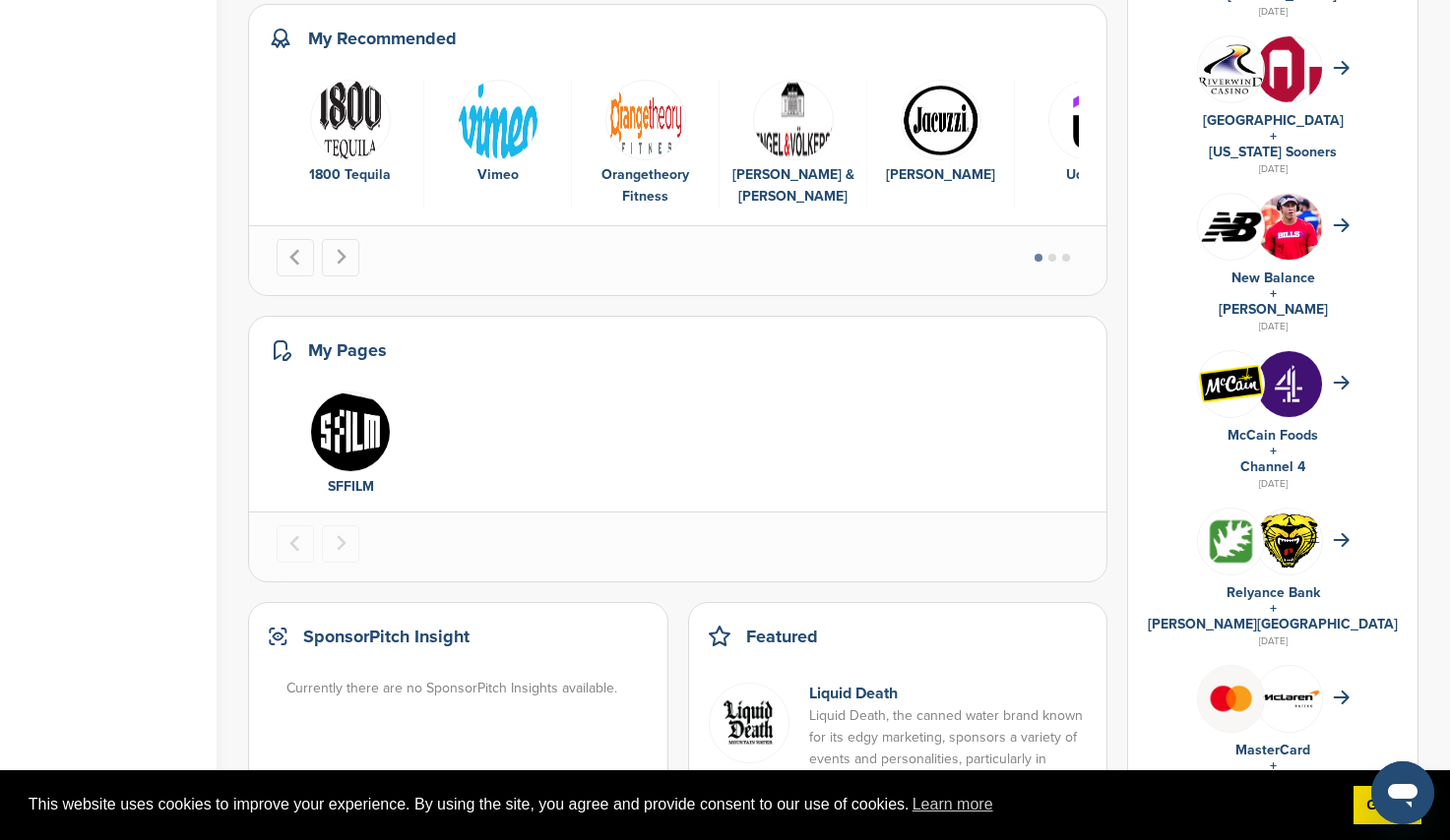
scroll to position [766, 0]
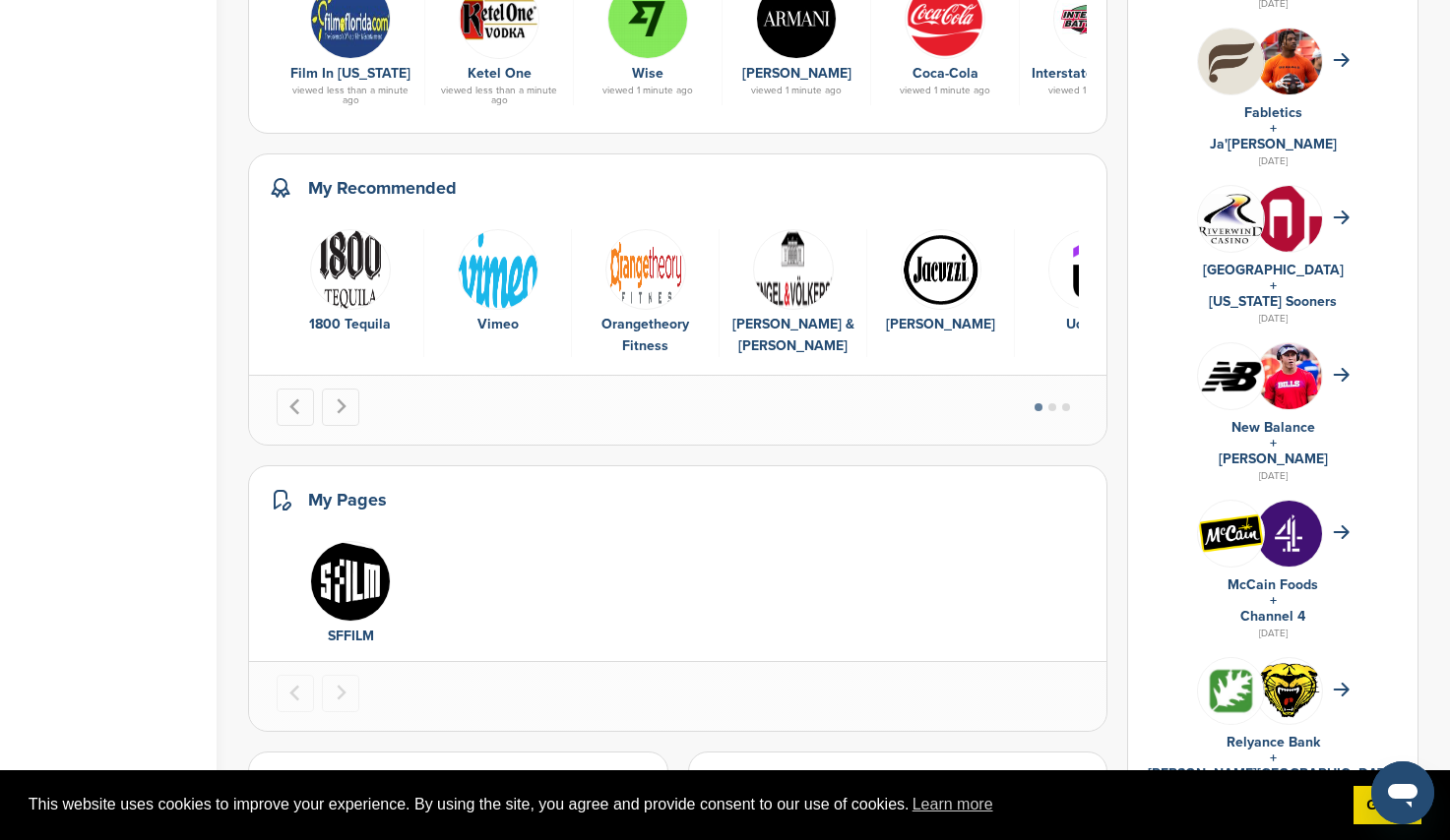
click at [362, 585] on img "1 of 1" at bounding box center [350, 581] width 81 height 81
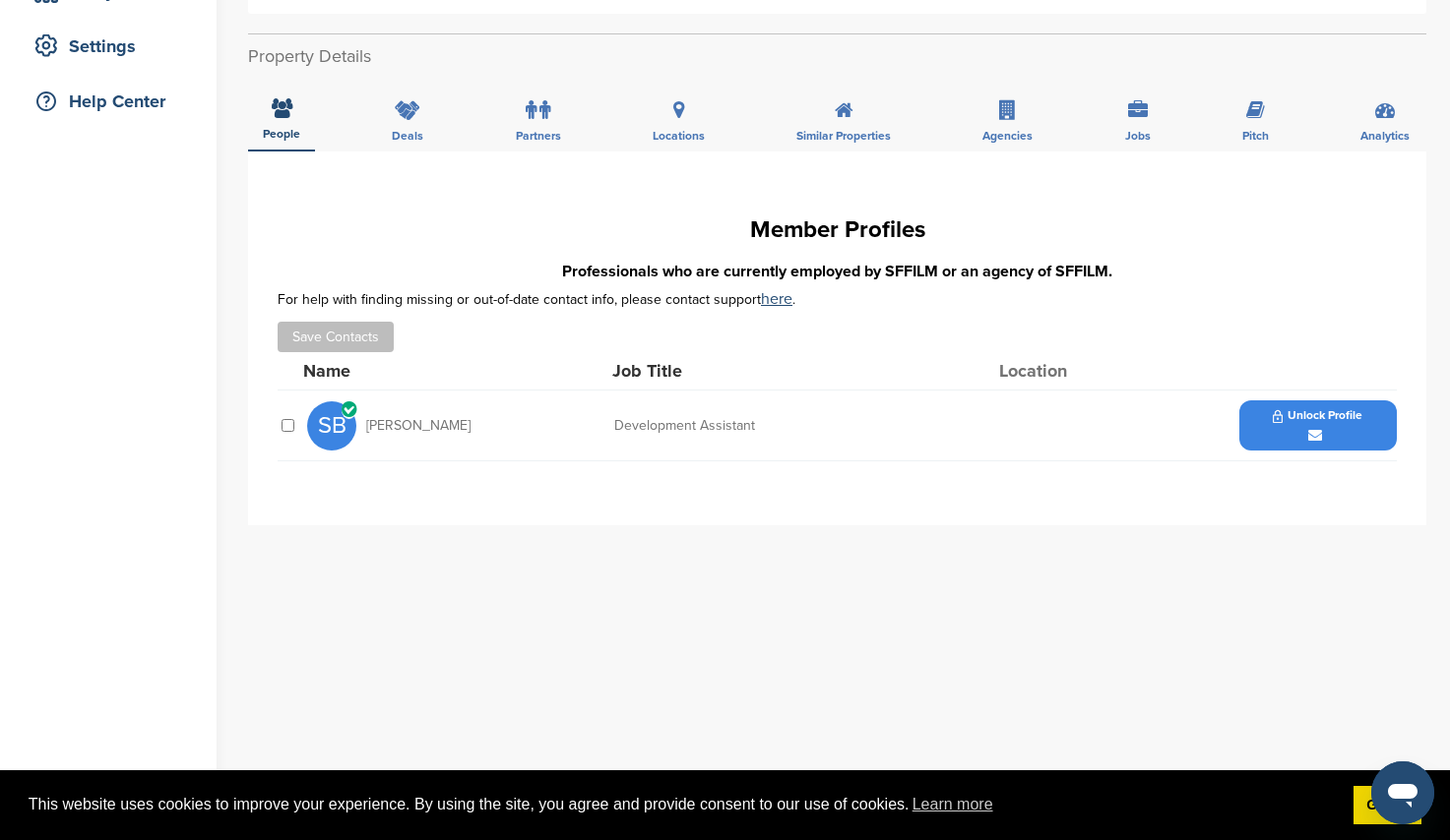
scroll to position [99, 0]
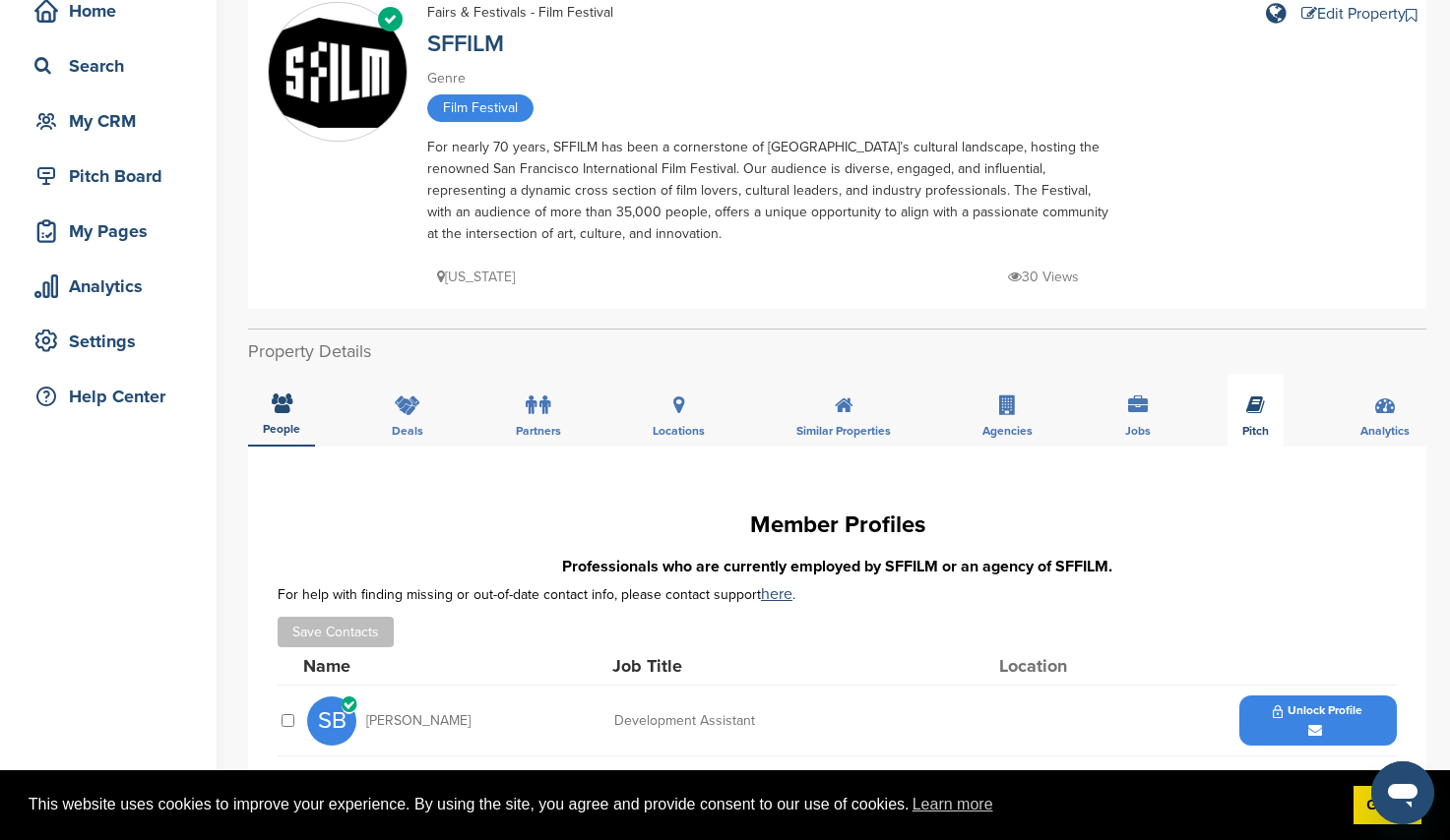
click at [1250, 422] on div "Pitch" at bounding box center [1256, 410] width 56 height 73
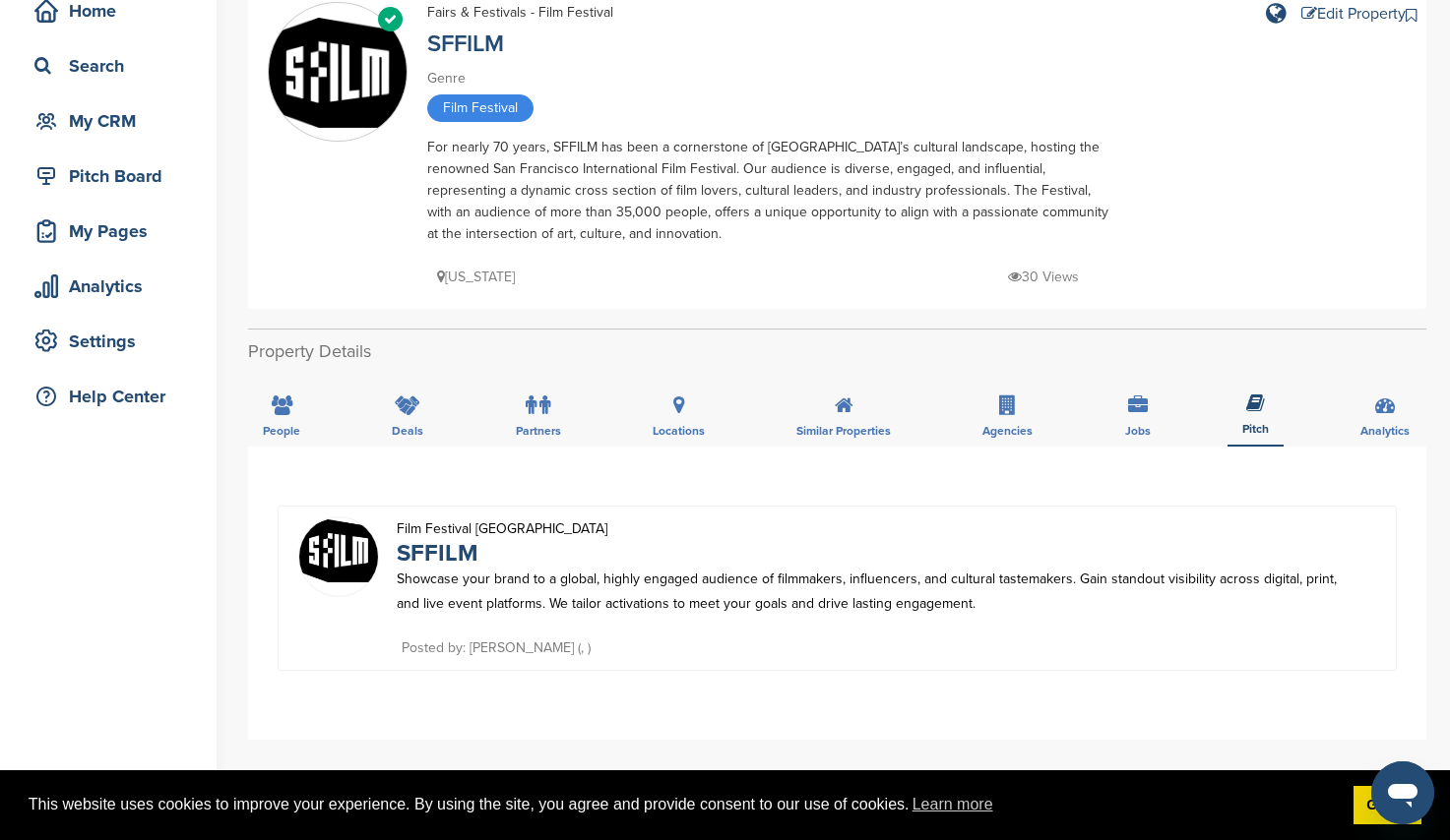
scroll to position [295, 0]
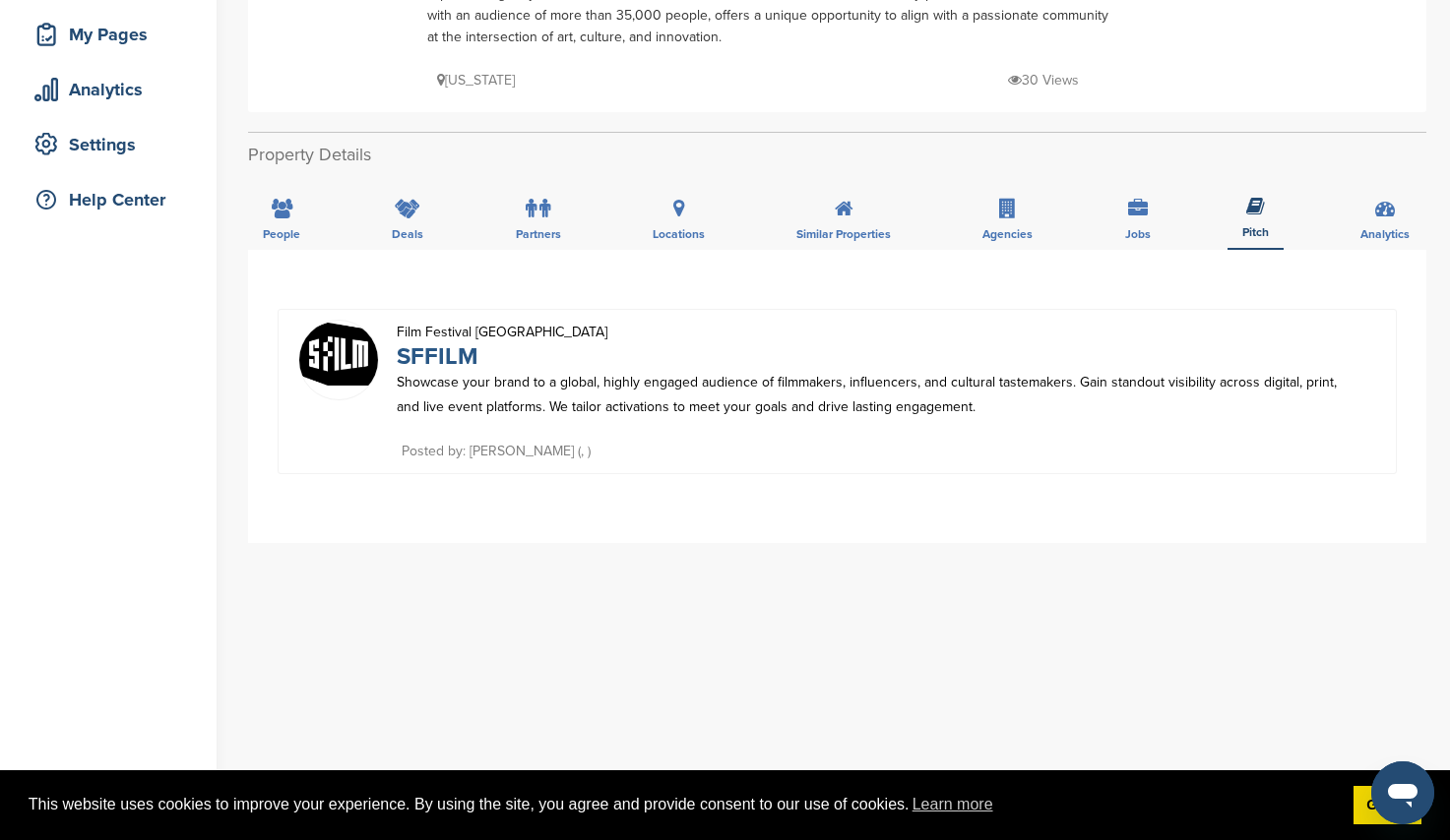
click at [439, 354] on link "SFFILM" at bounding box center [437, 357] width 82 height 29
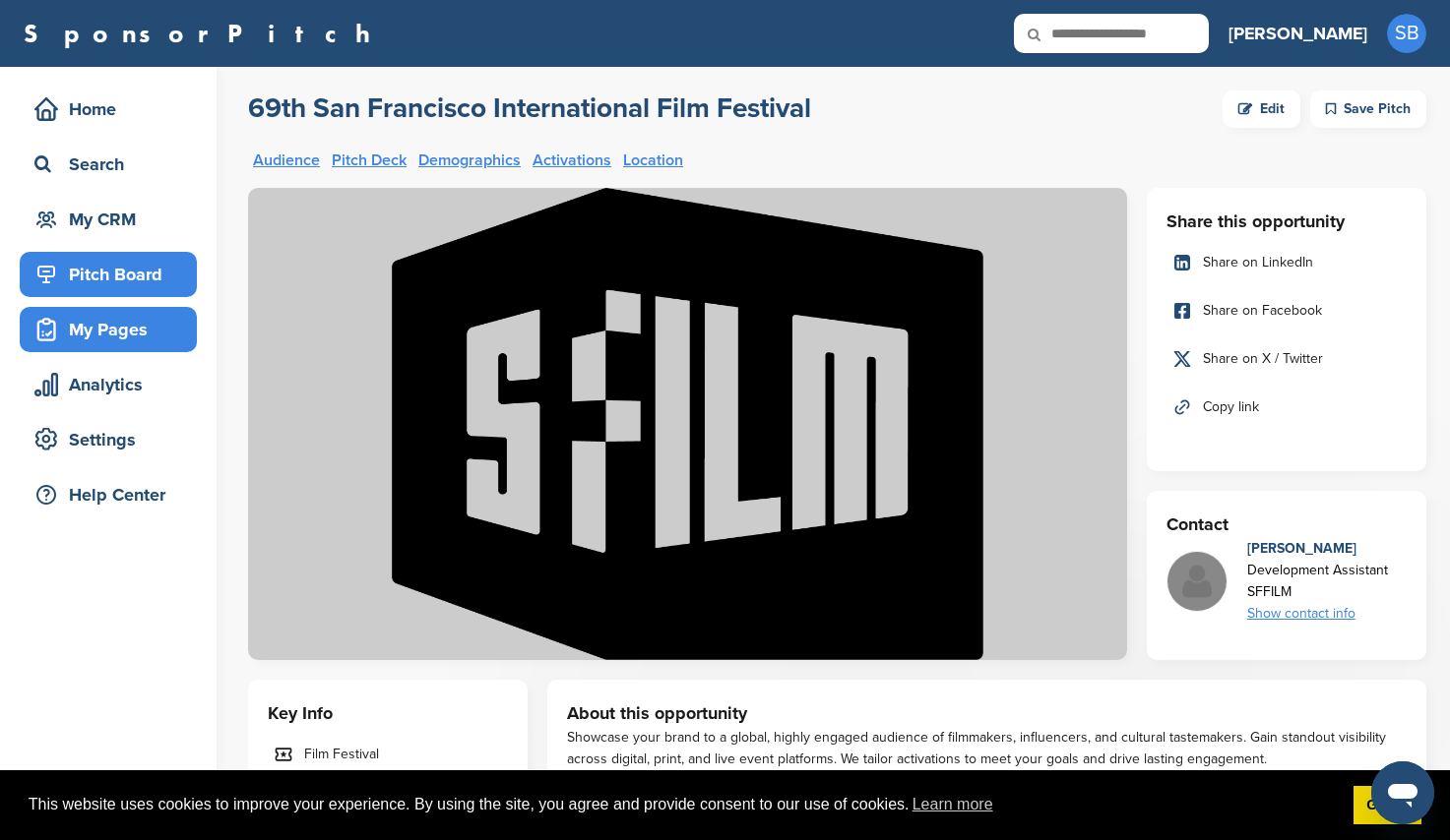
click at [69, 312] on div "My Pages" at bounding box center [114, 330] width 167 height 36
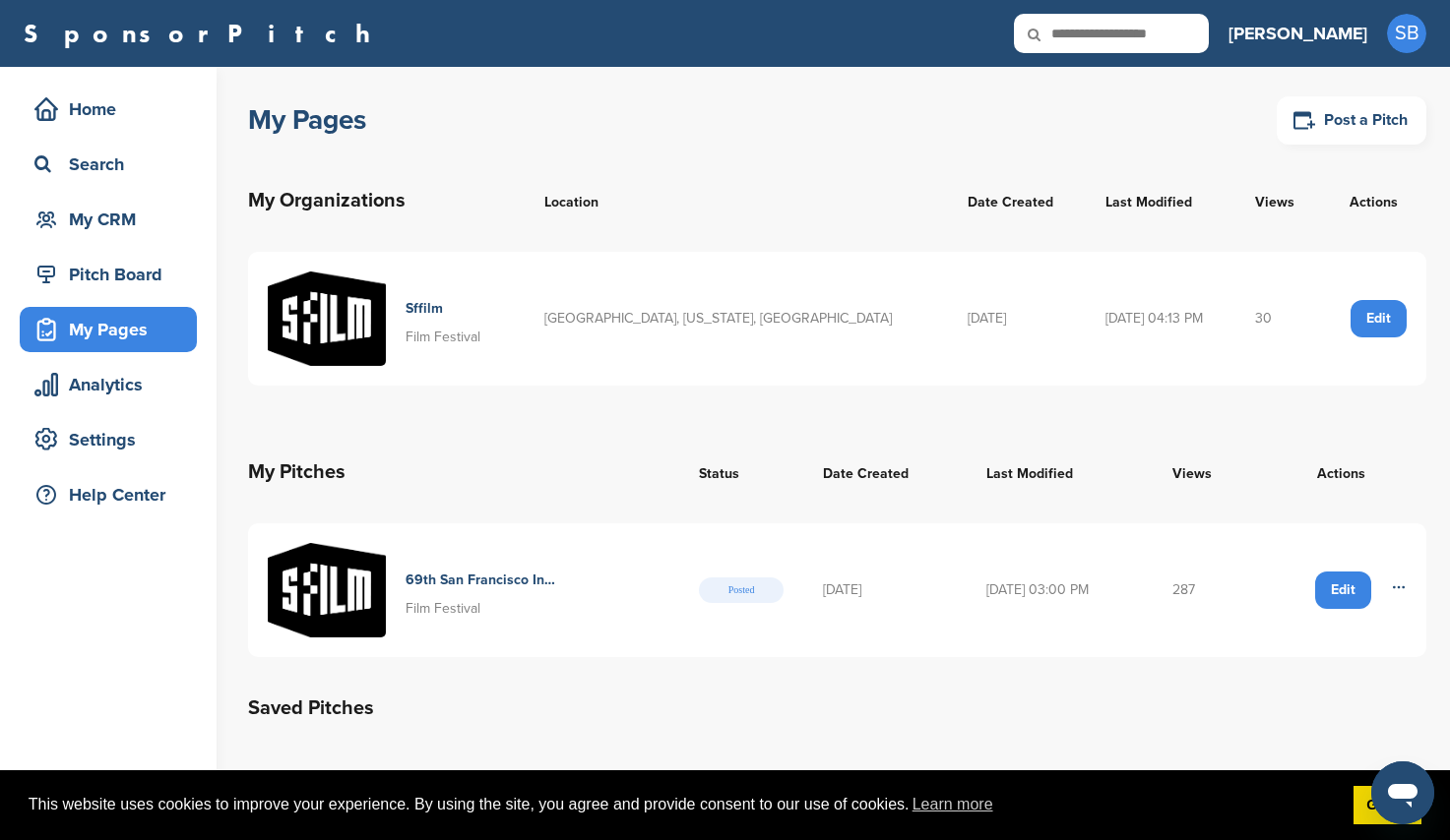
click at [1197, 584] on td "287" at bounding box center [1204, 590] width 104 height 134
click at [476, 582] on h4 "69th San Francisco International Film Festival" at bounding box center [481, 581] width 152 height 22
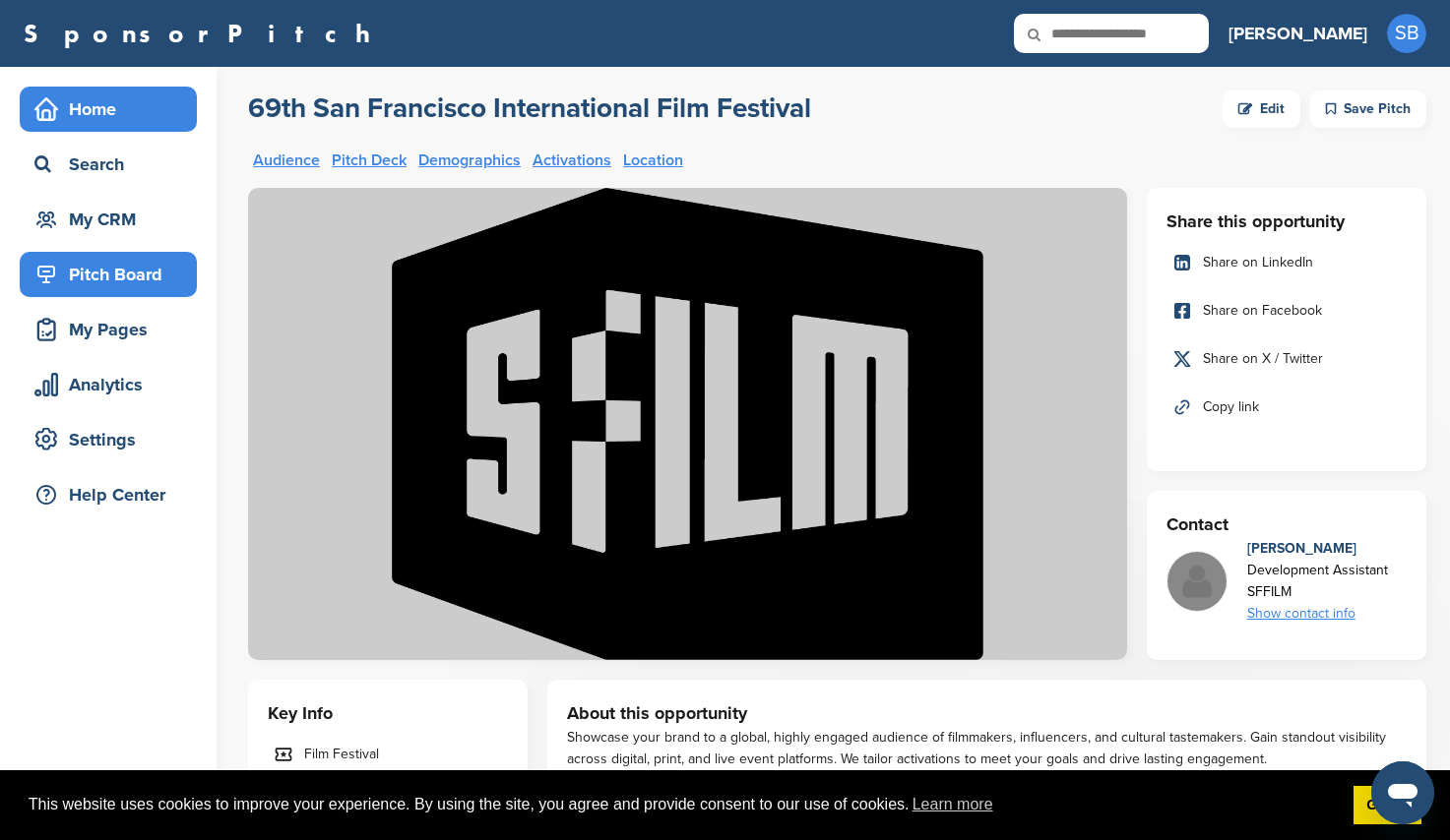
click at [114, 121] on div "Home" at bounding box center [114, 110] width 167 height 36
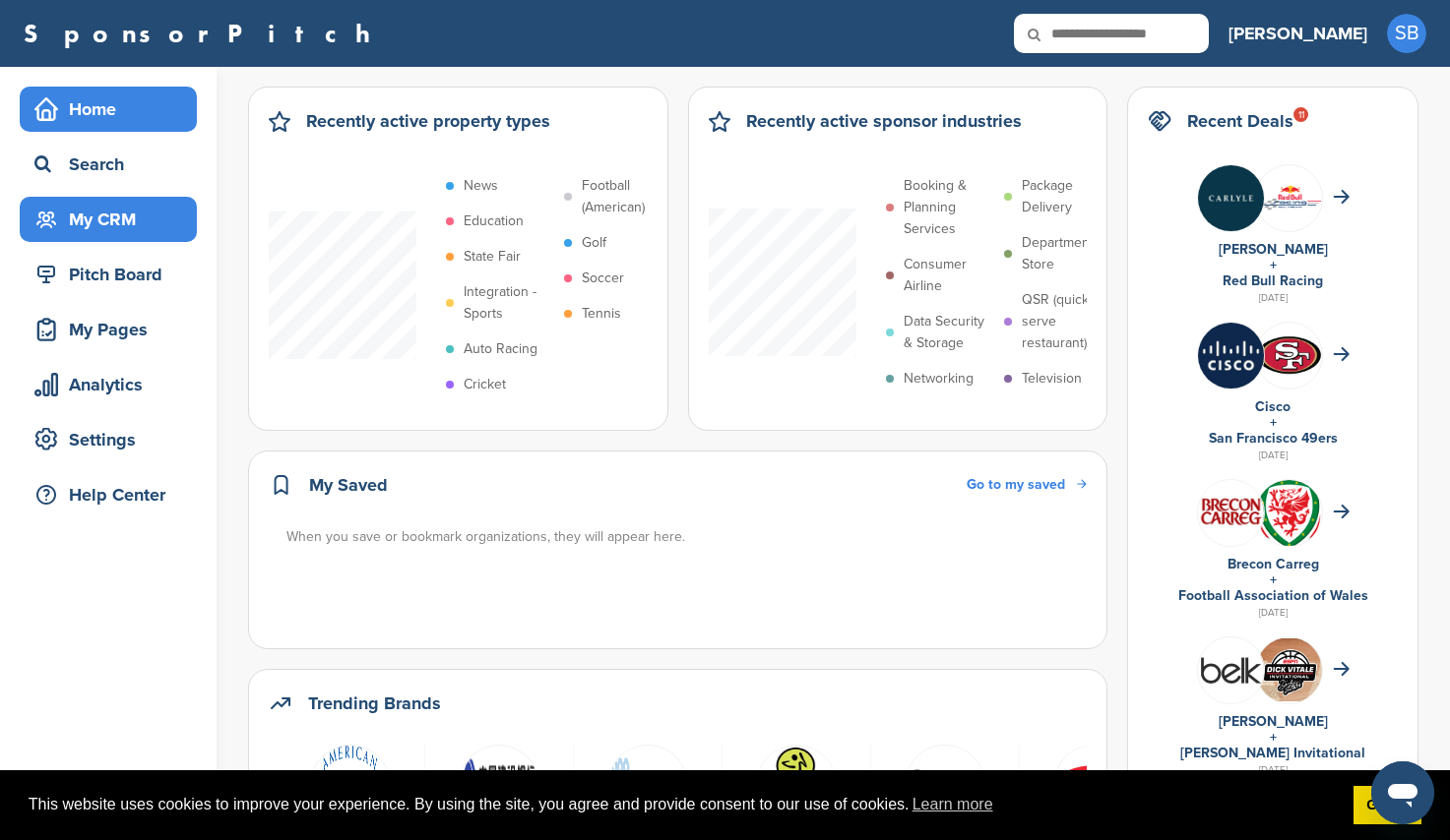
click at [80, 229] on div "My CRM" at bounding box center [114, 219] width 167 height 36
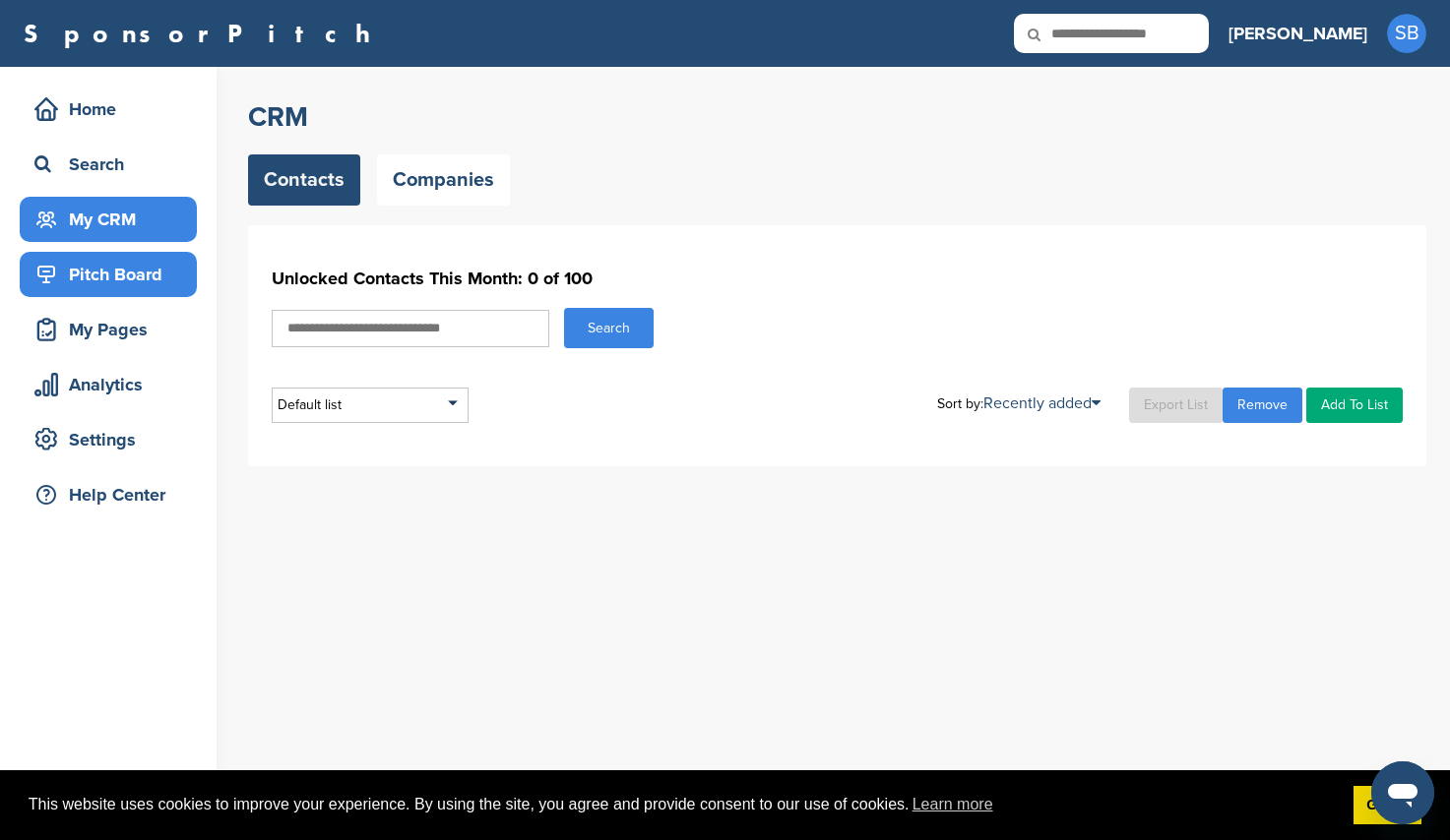
click at [92, 270] on div "Pitch Board" at bounding box center [114, 275] width 167 height 36
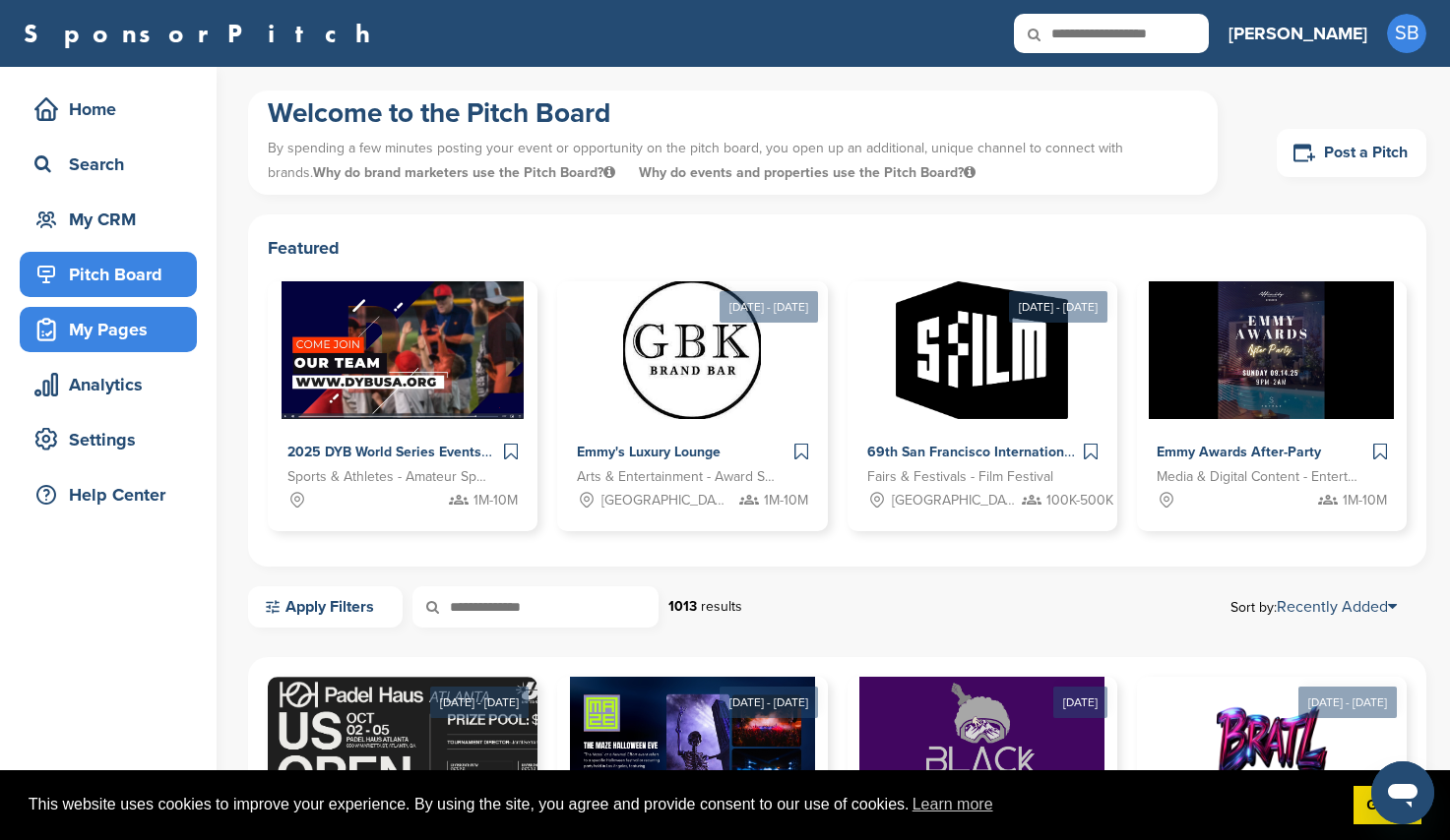
click at [132, 346] on div "My Pages" at bounding box center [114, 330] width 167 height 36
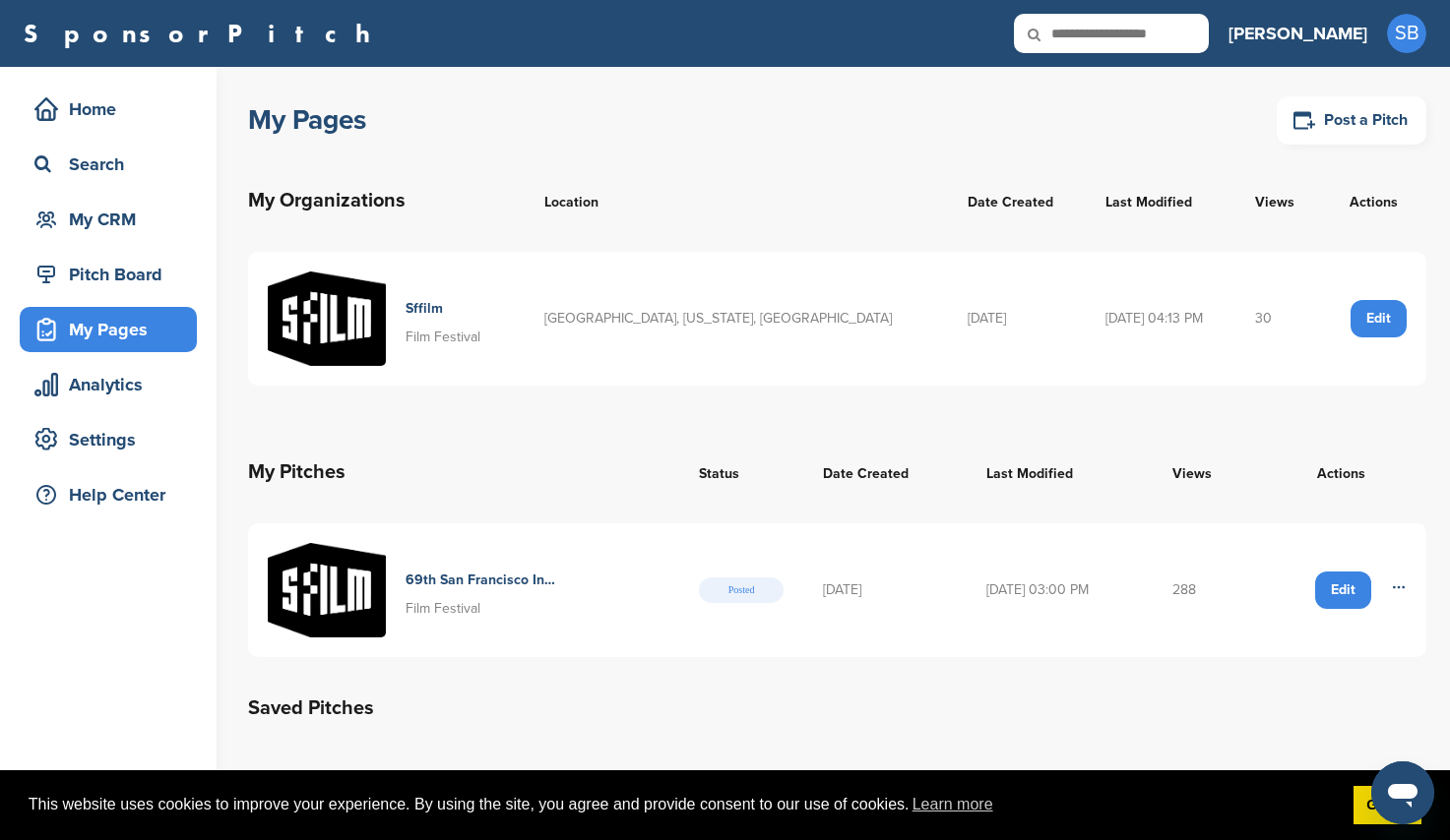
click at [469, 314] on h4 "Sffilm" at bounding box center [442, 309] width 75 height 22
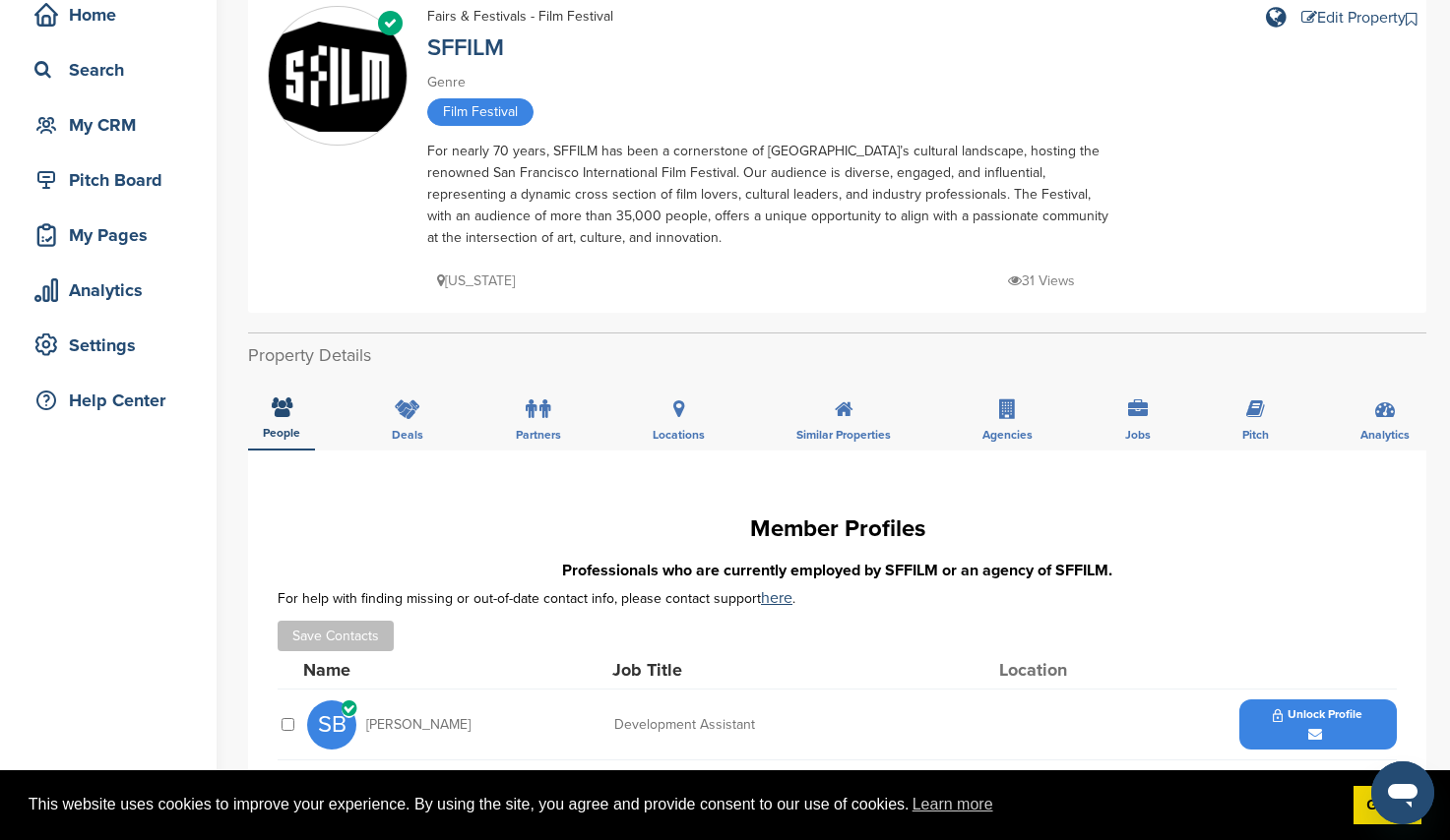
scroll to position [197, 0]
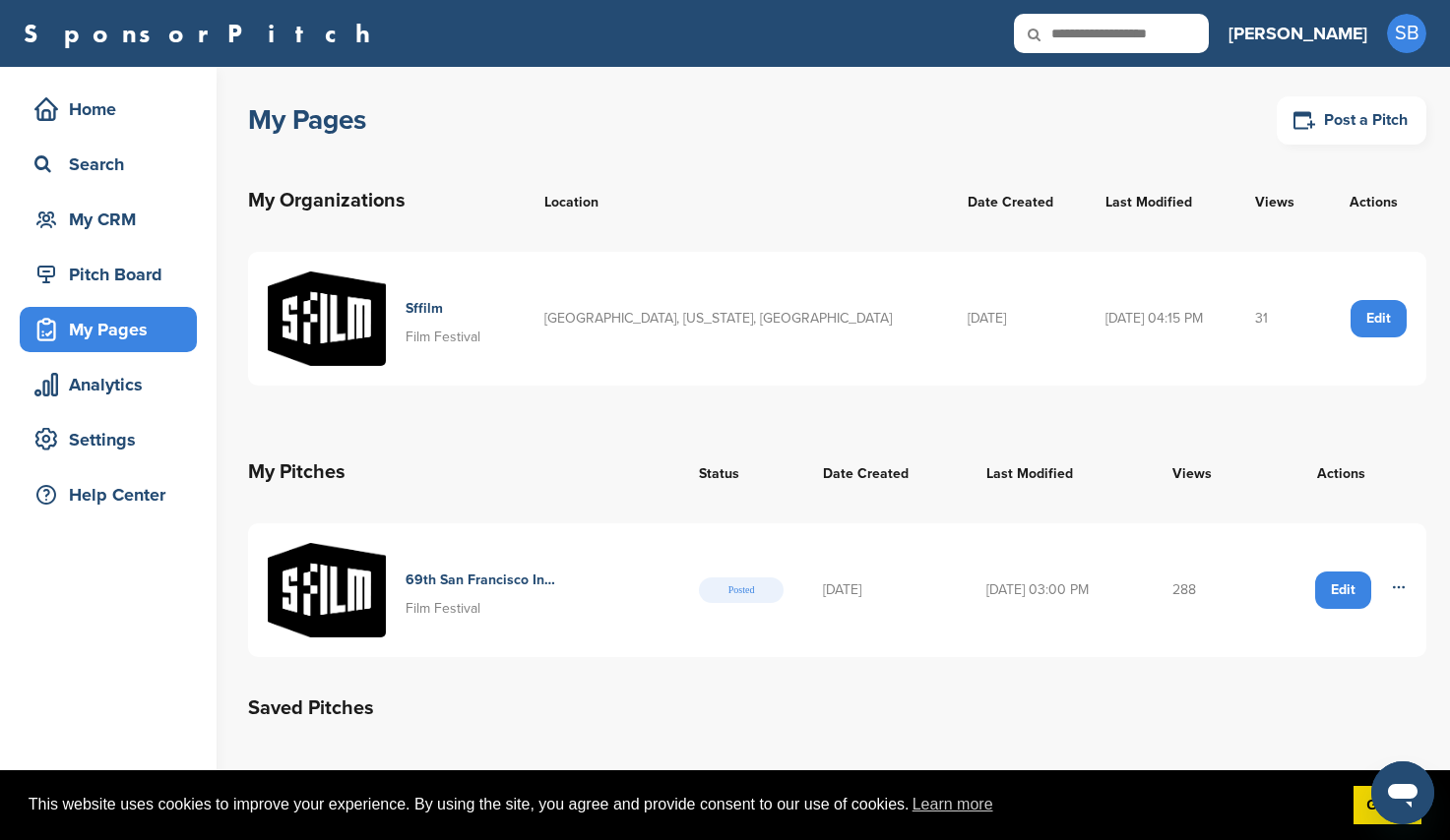
click at [353, 597] on img at bounding box center [327, 590] width 119 height 95
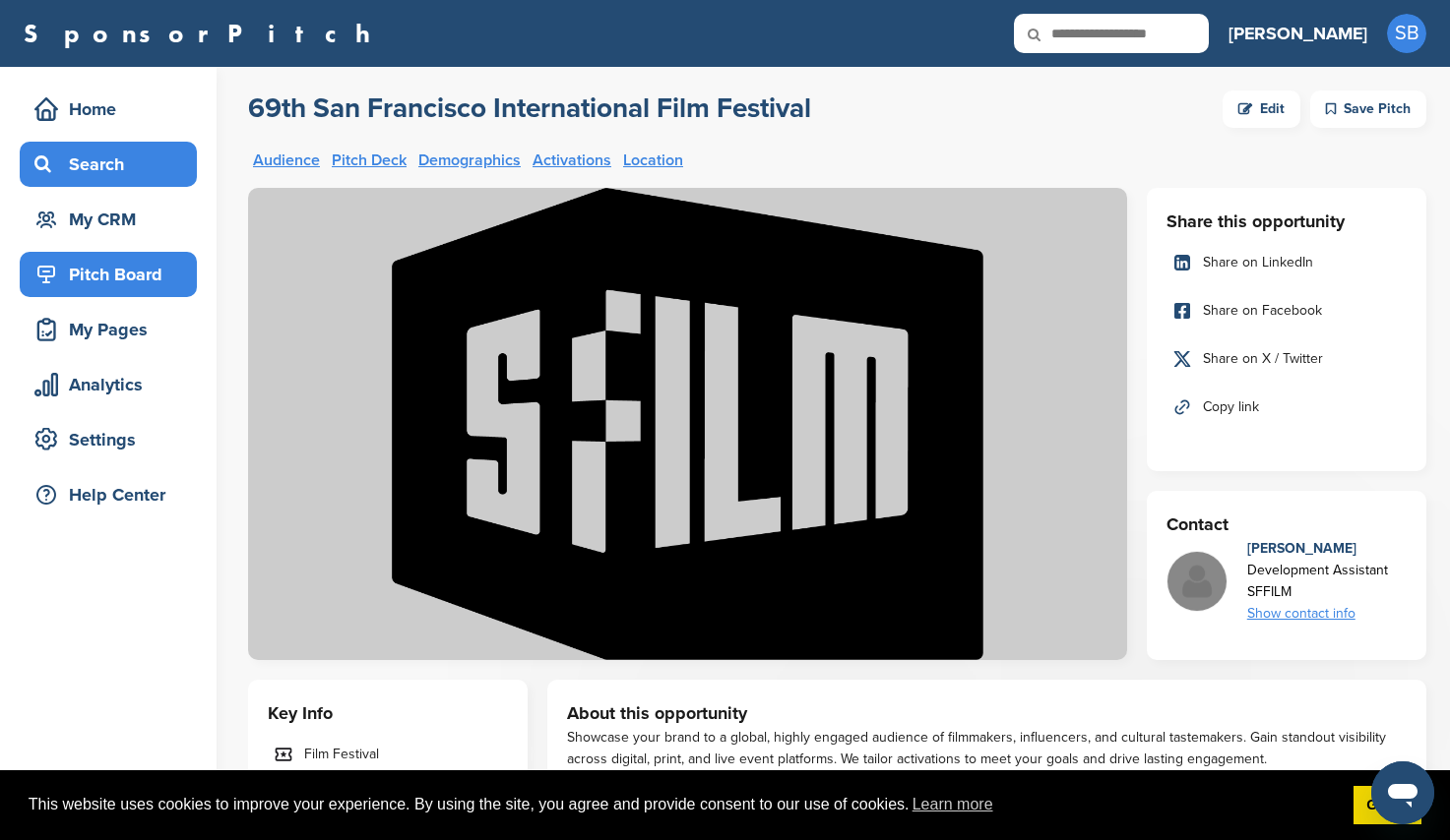
click at [81, 156] on div "Search" at bounding box center [114, 164] width 167 height 36
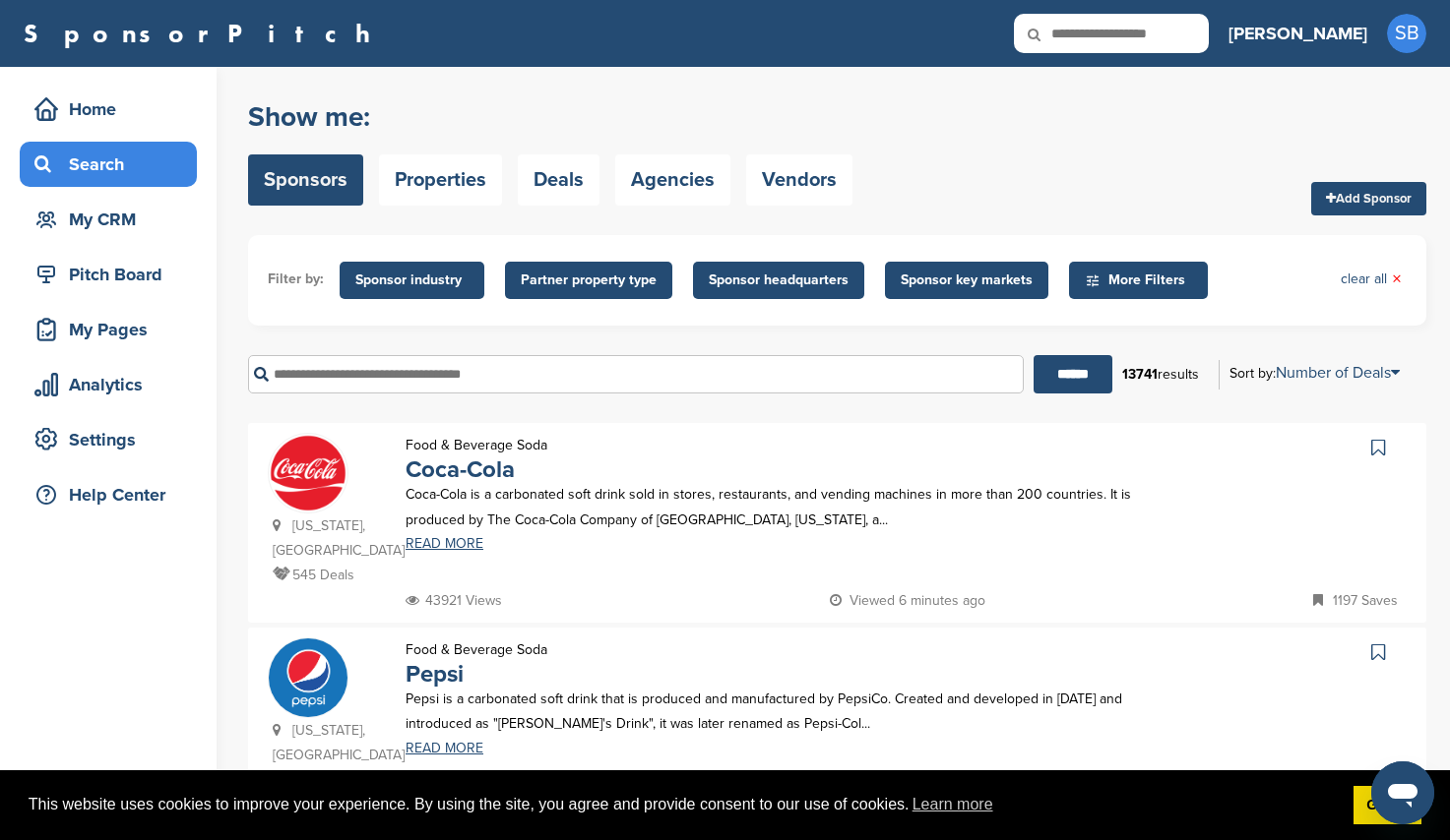
click at [446, 290] on span "Sponsor industry" at bounding box center [413, 281] width 114 height 22
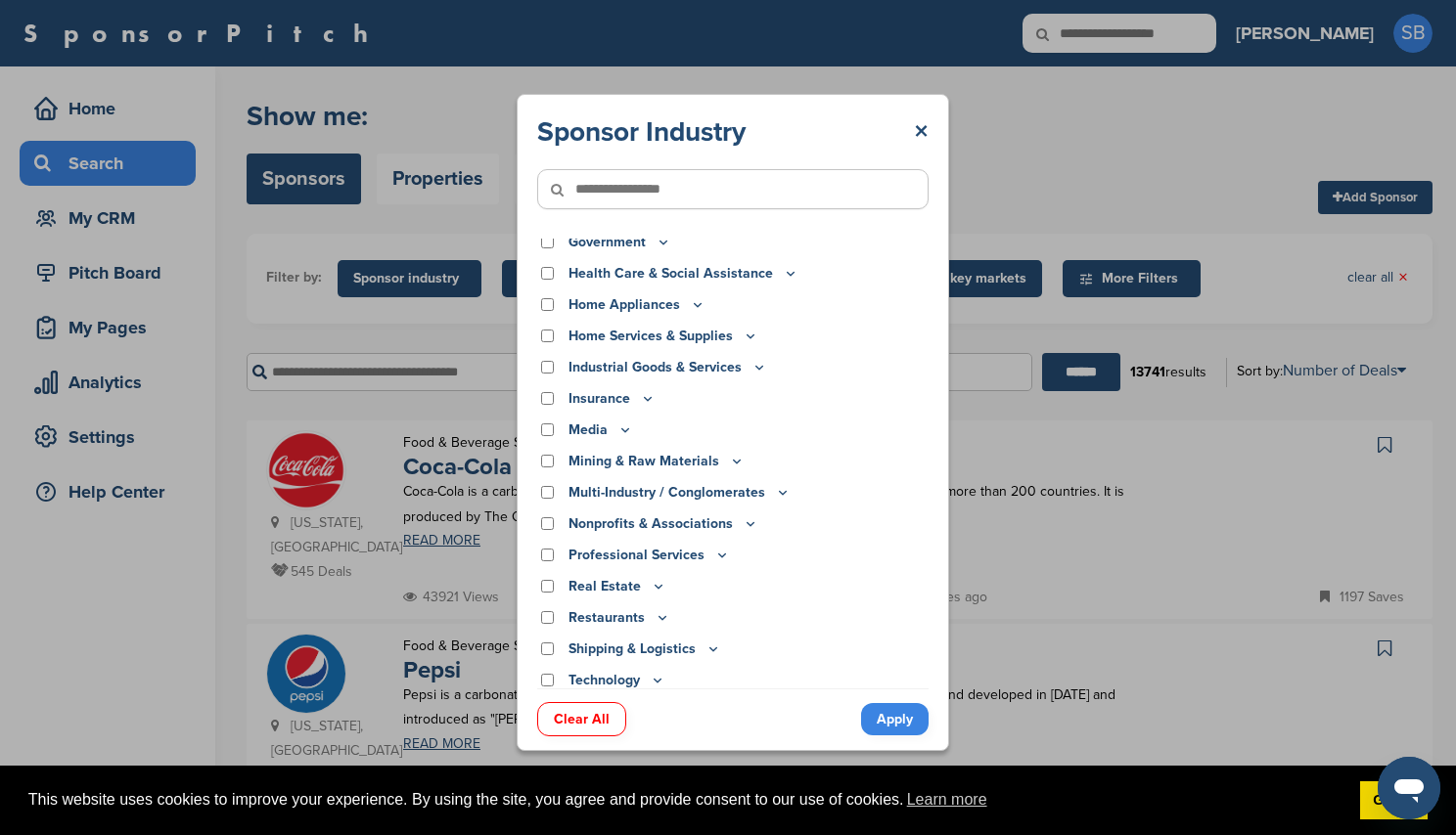
scroll to position [257, 0]
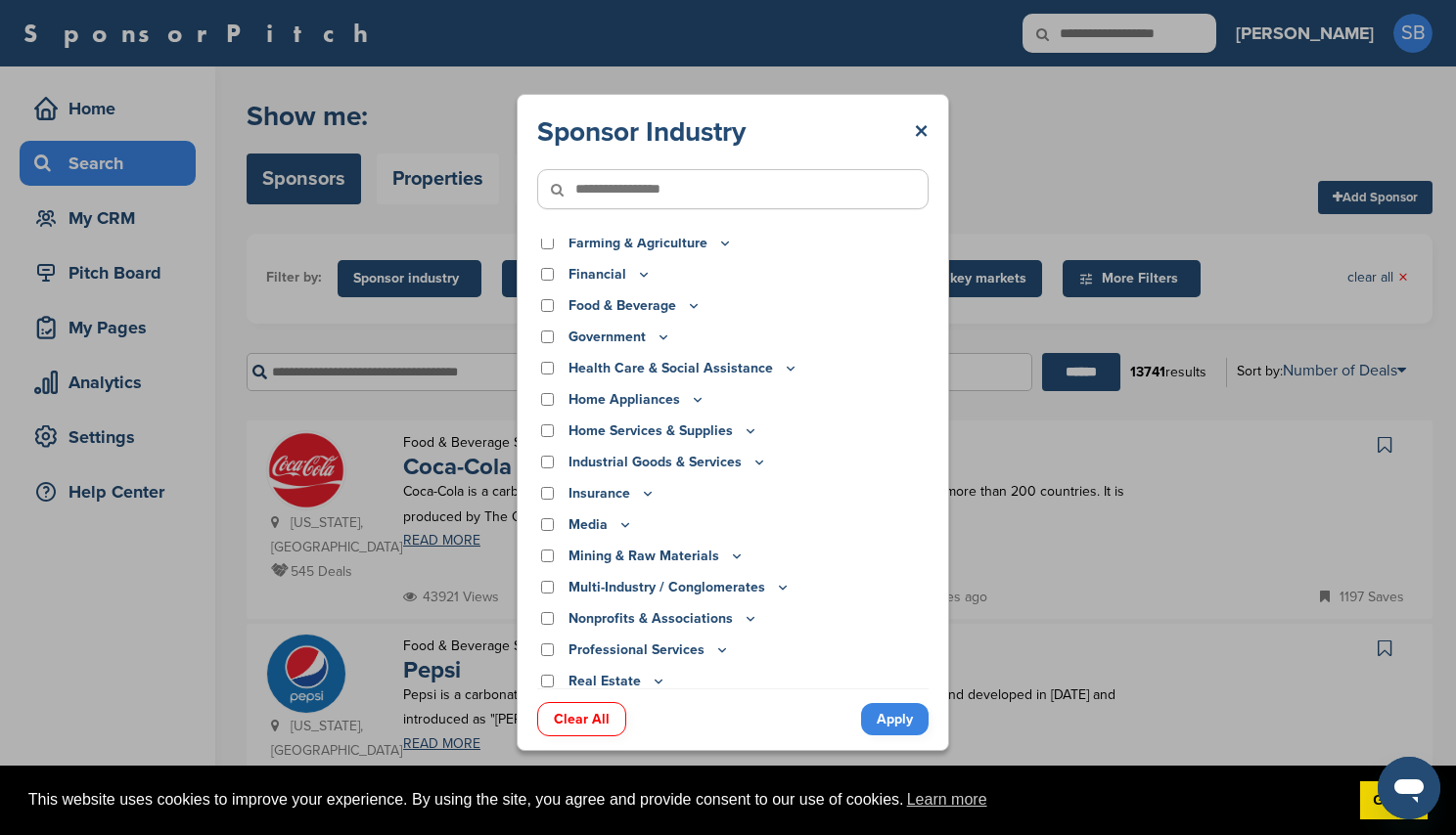
click at [623, 198] on input"] "text" at bounding box center [732, 189] width 391 height 40
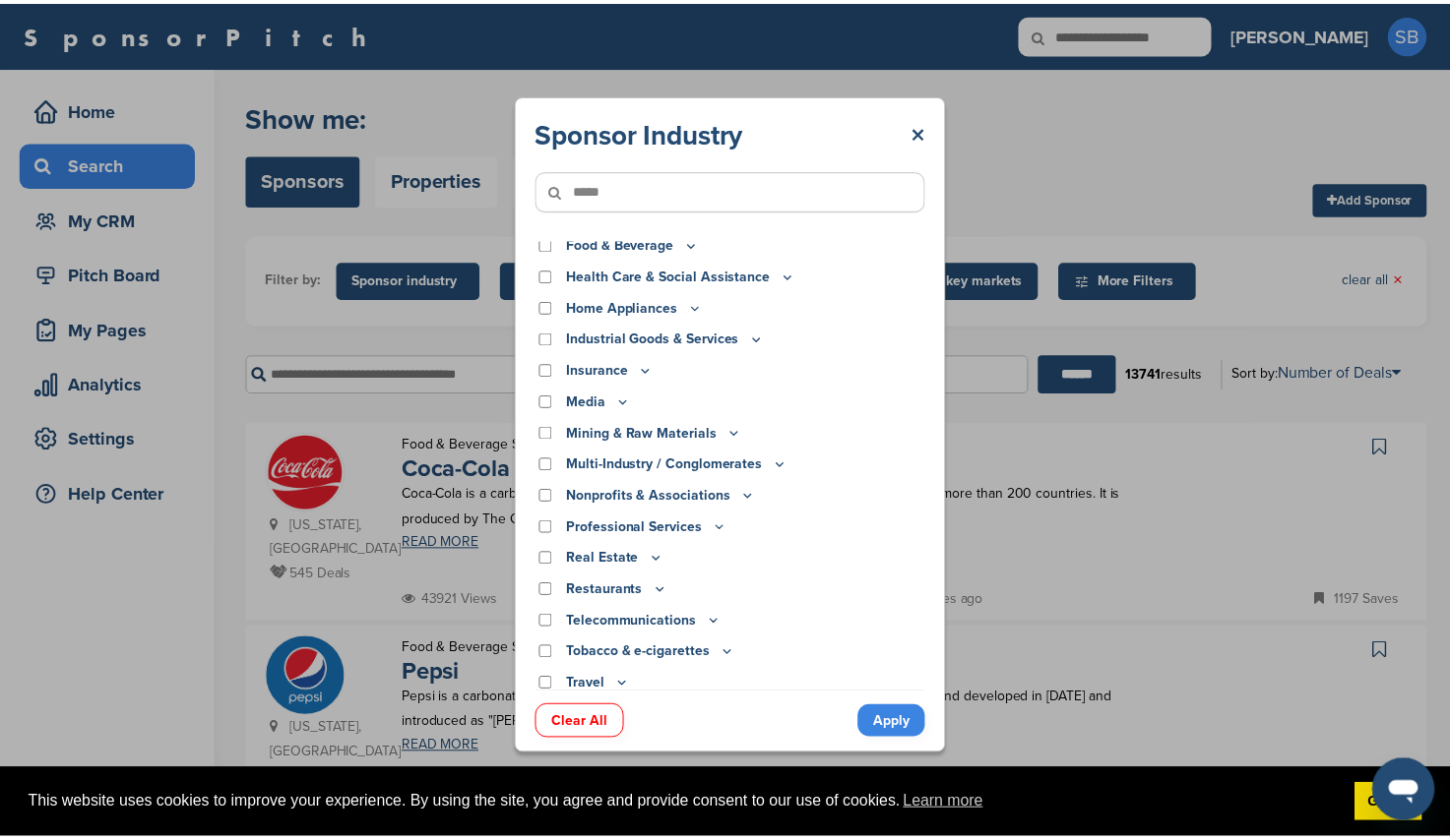
scroll to position [0, 0]
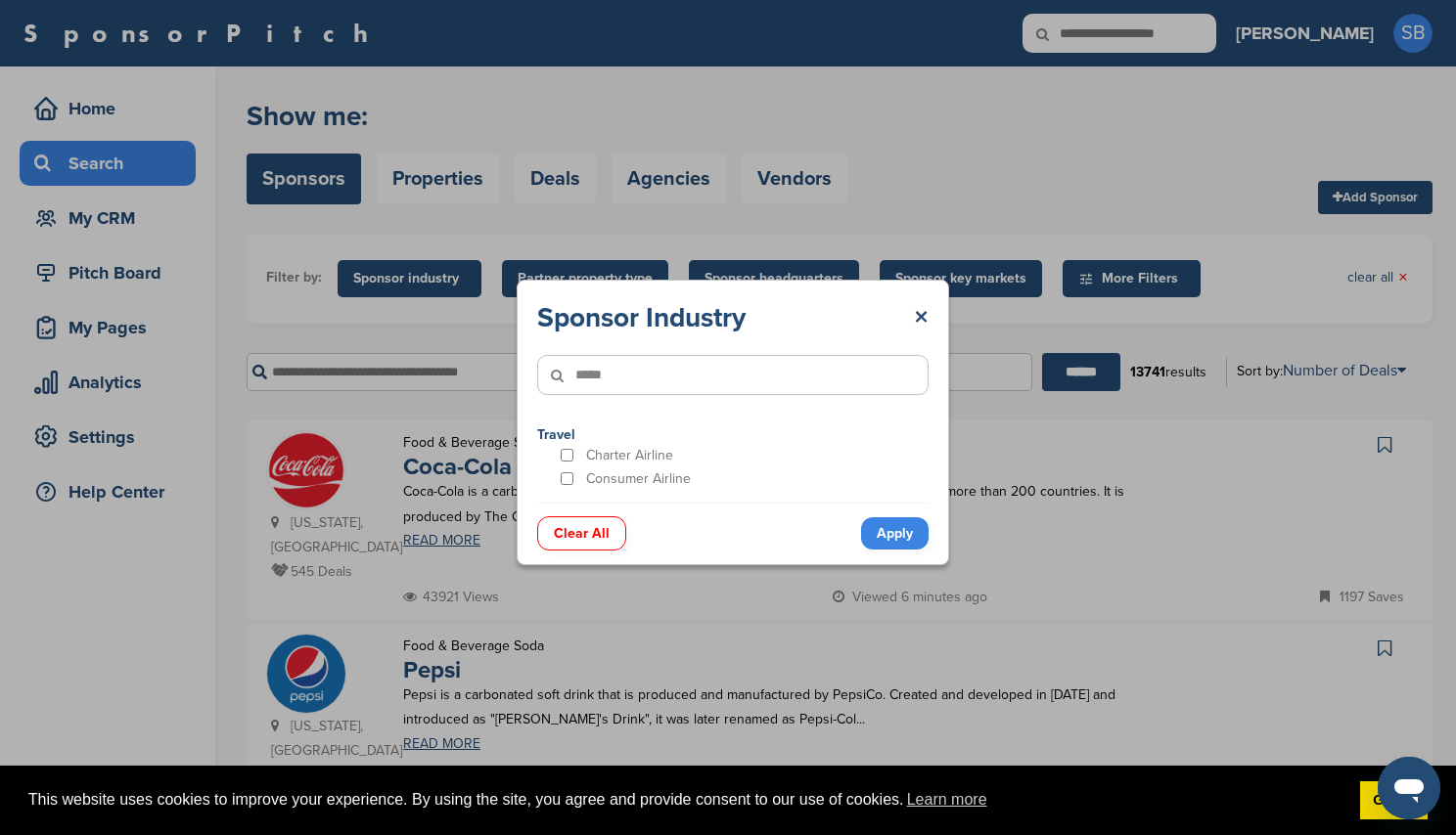
type input"] "*****"
click at [576, 461] on div "Charter Airline" at bounding box center [649, 455] width 184 height 19
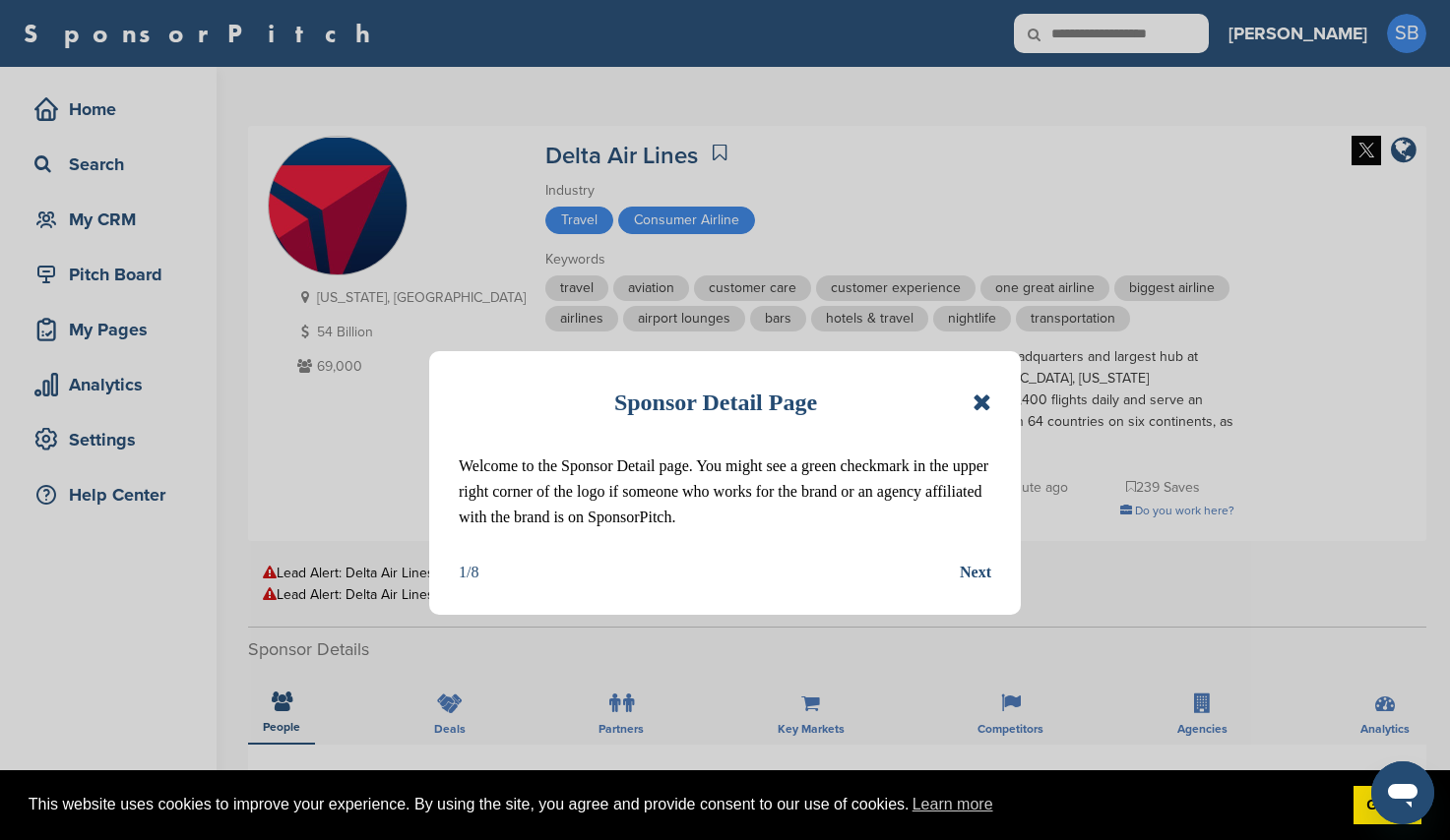
click at [990, 399] on icon at bounding box center [982, 403] width 19 height 24
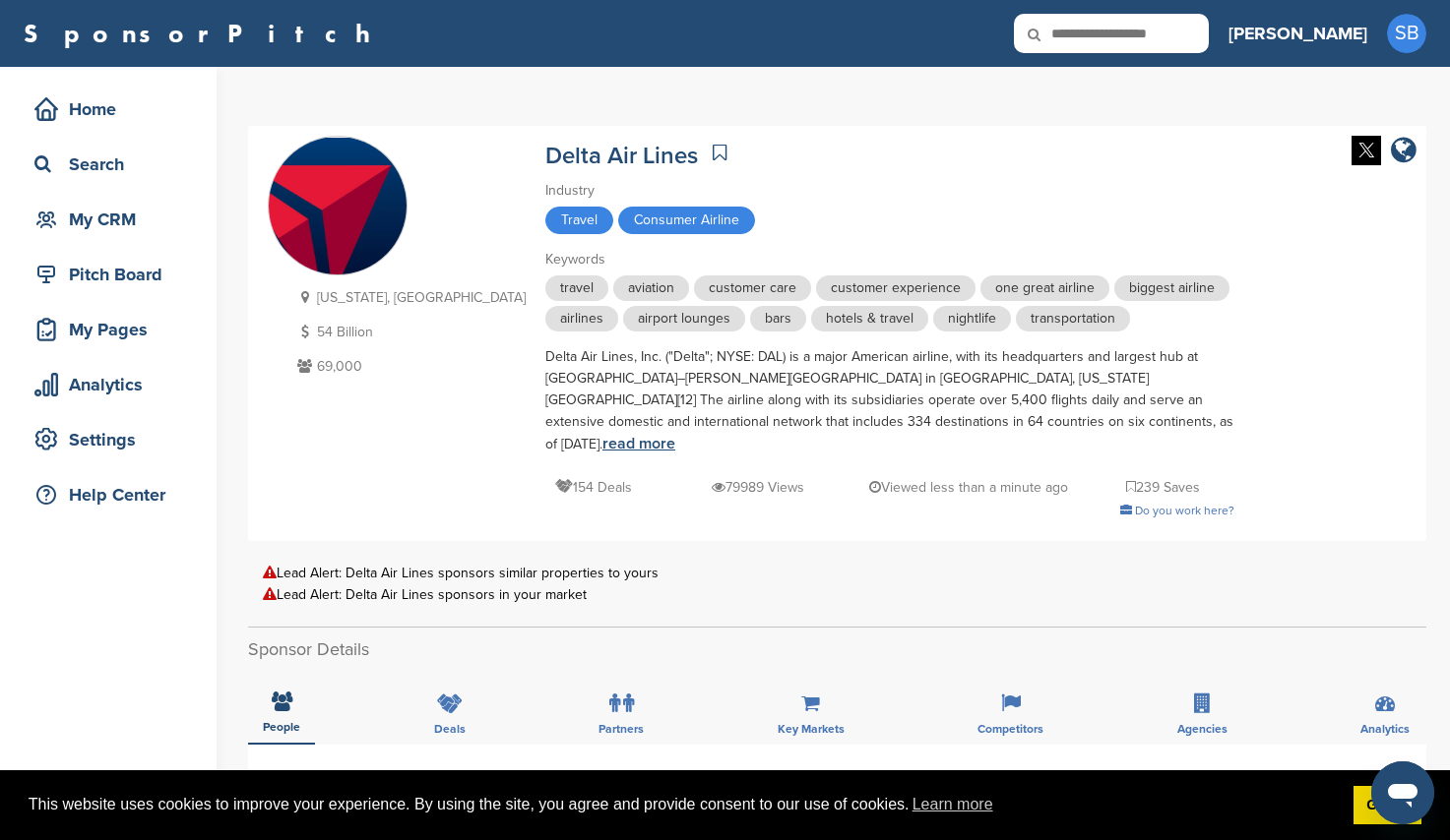
click at [676, 434] on link "read more" at bounding box center [638, 444] width 73 height 20
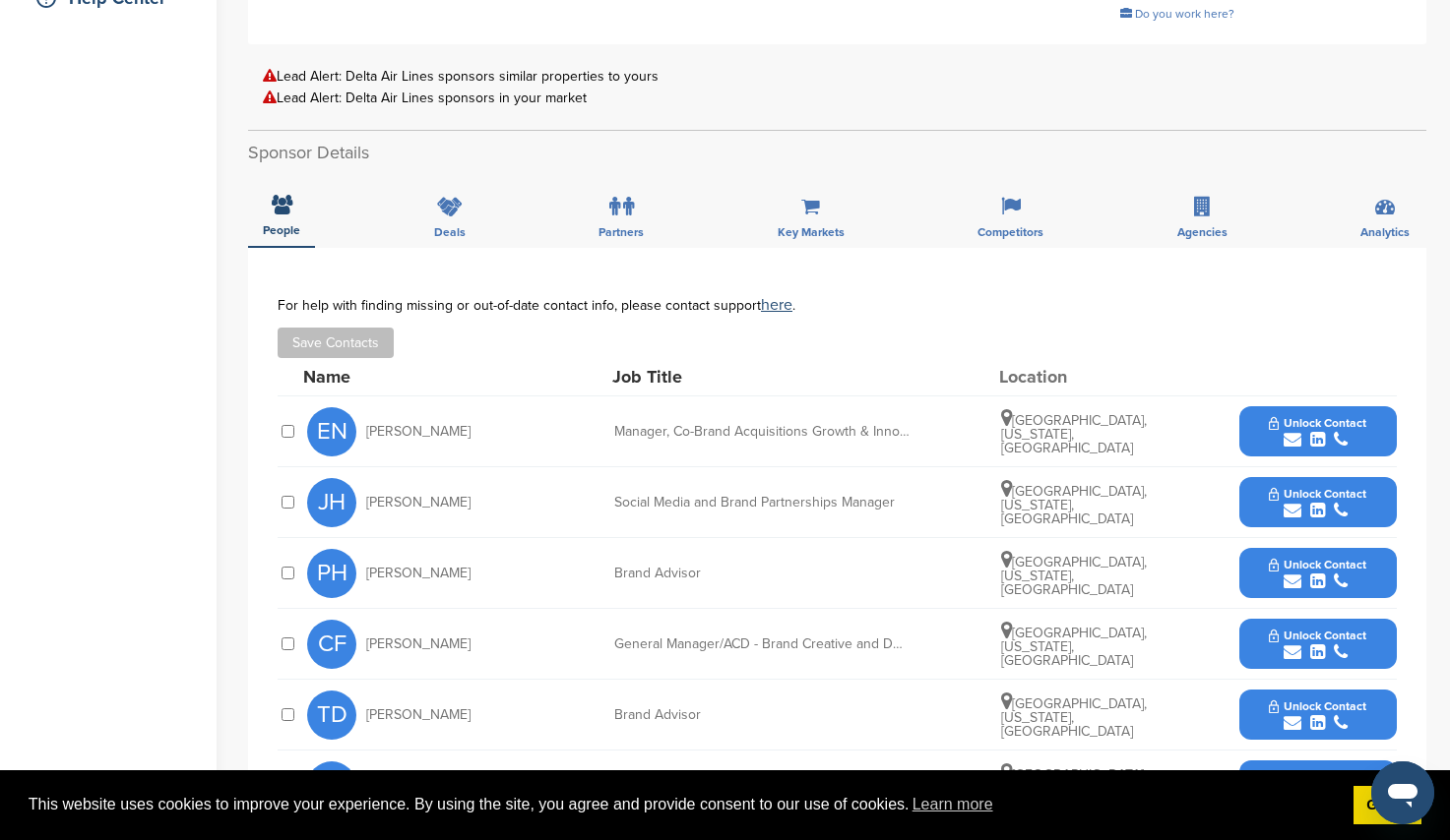
scroll to position [787, 0]
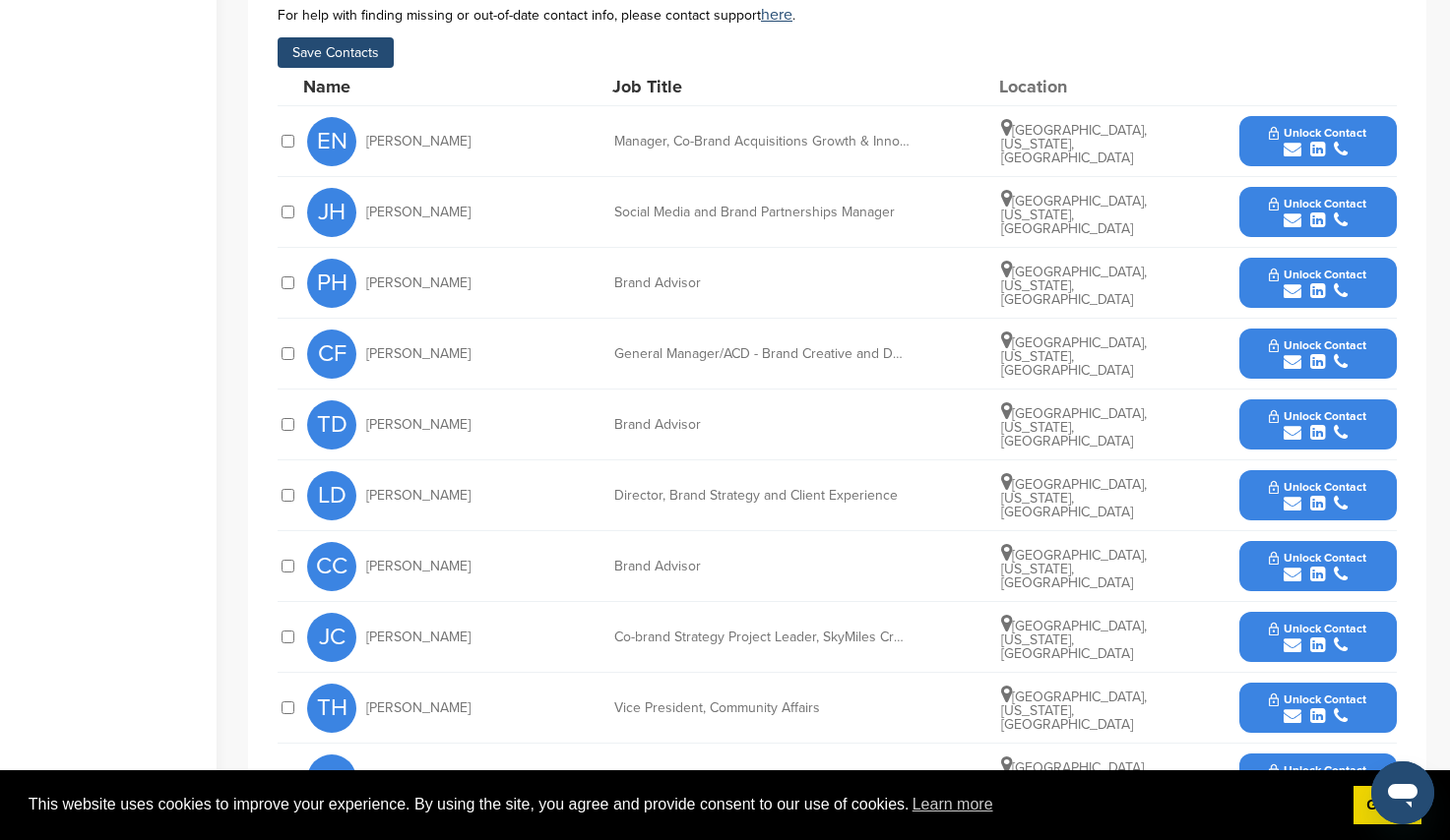
click at [386, 38] on button "Save Contacts" at bounding box center [336, 53] width 117 height 31
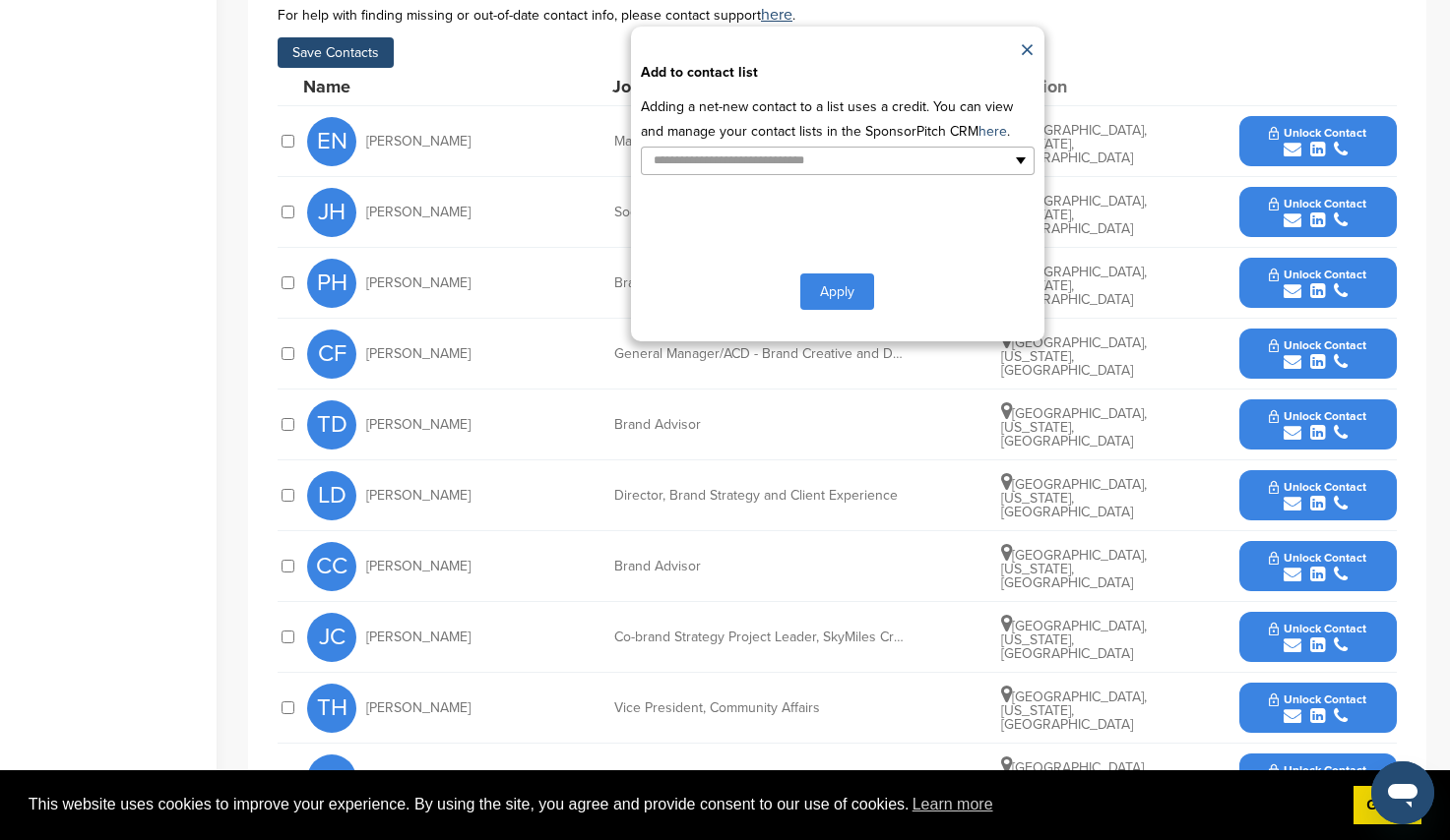
click at [1021, 37] on link "×" at bounding box center [1026, 52] width 15 height 30
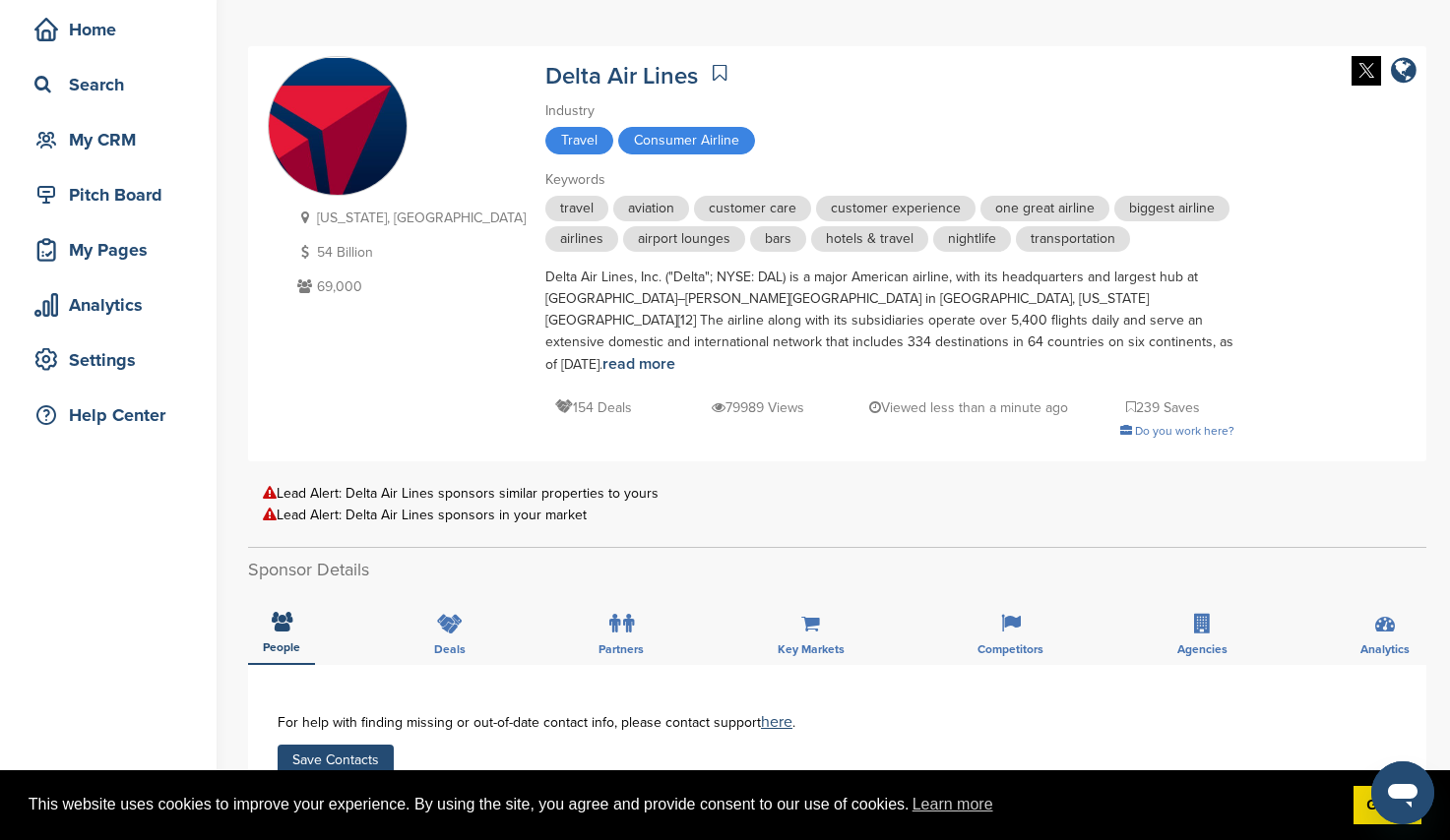
scroll to position [0, 0]
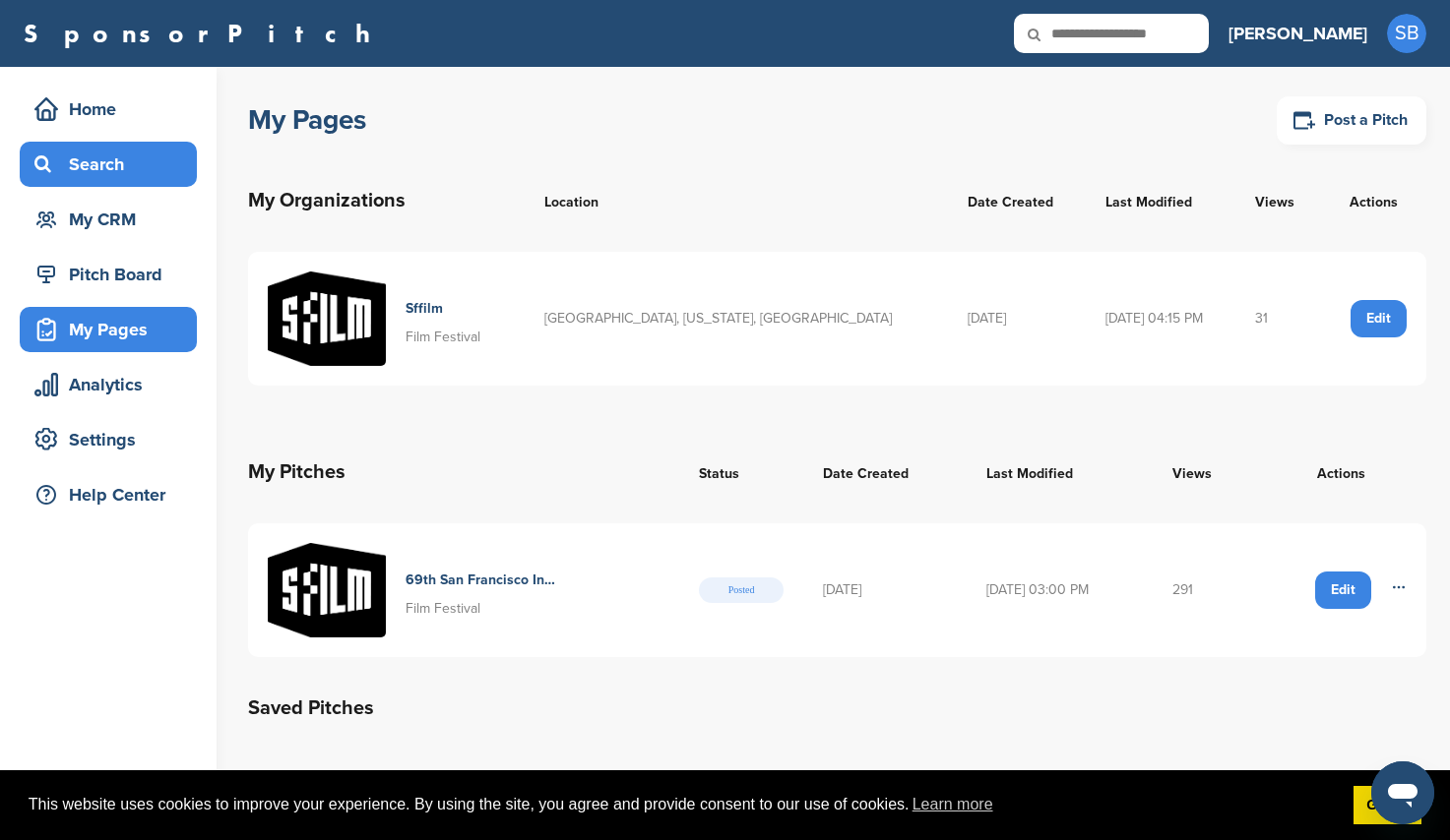
click at [82, 169] on div "Search" at bounding box center [114, 164] width 167 height 36
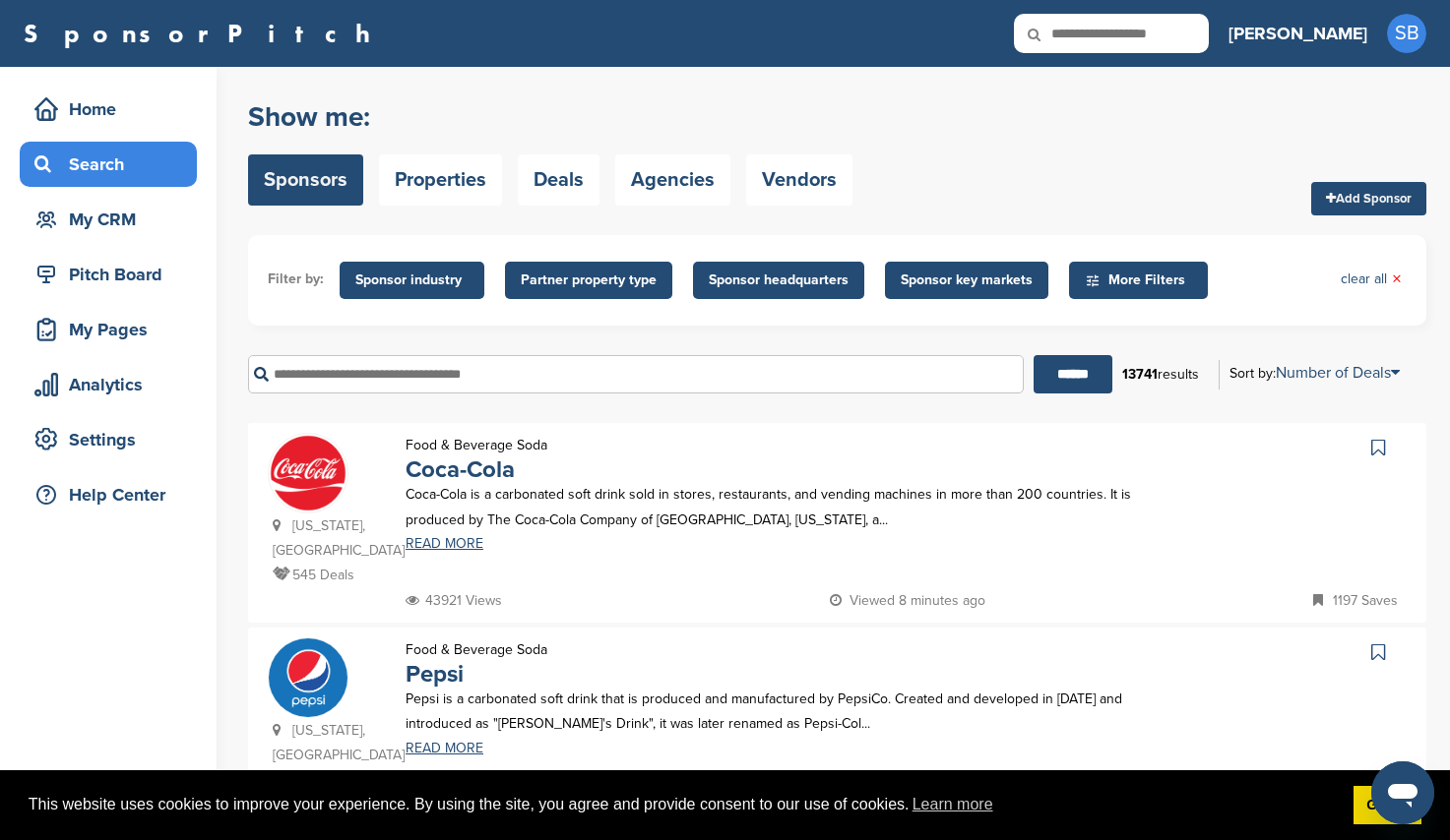
click at [375, 386] on input "text" at bounding box center [636, 375] width 775 height 39
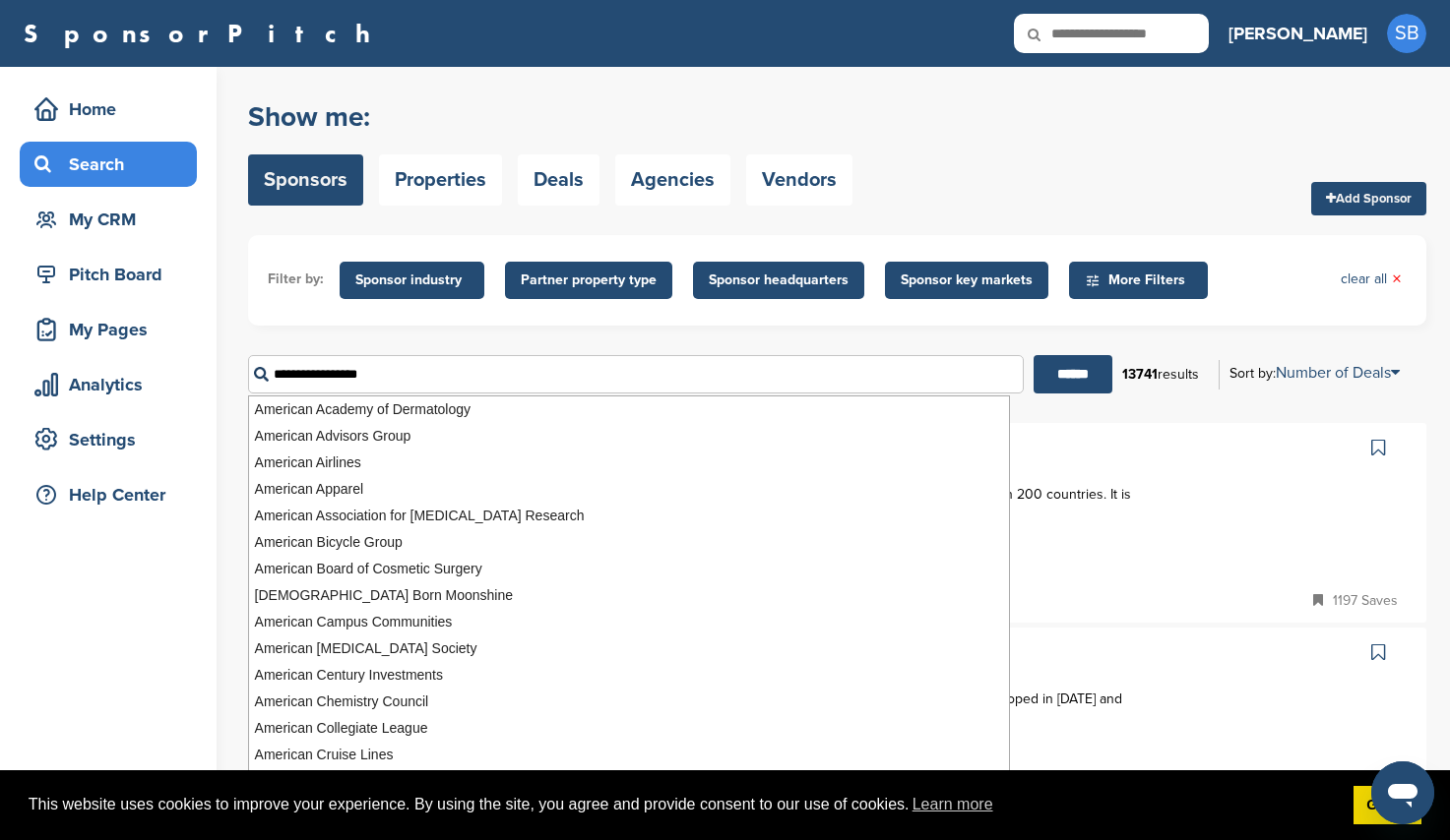
click at [1033, 356] on input "******" at bounding box center [1072, 375] width 79 height 39
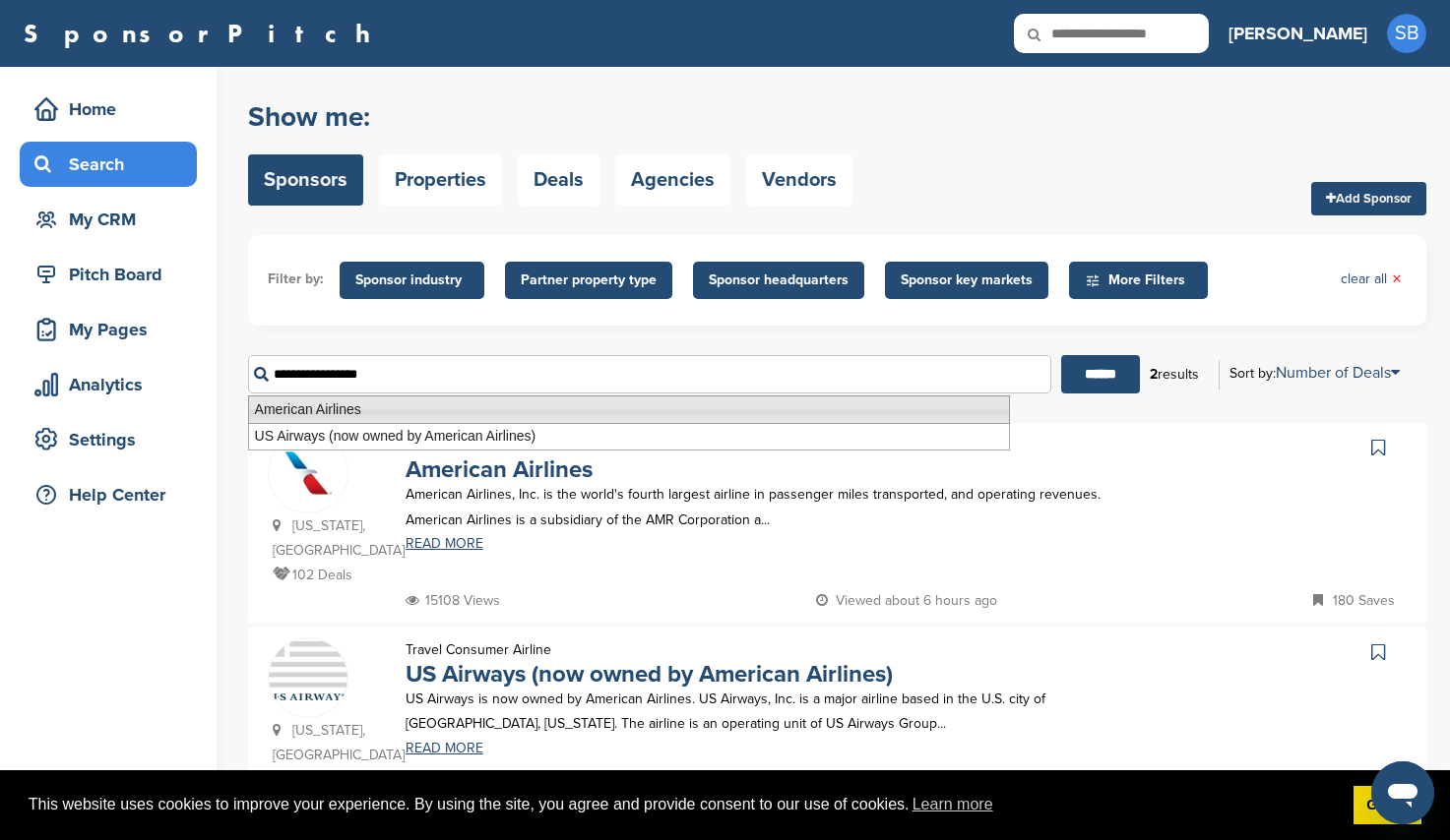
click at [590, 418] on li "American Airlines" at bounding box center [629, 410] width 761 height 29
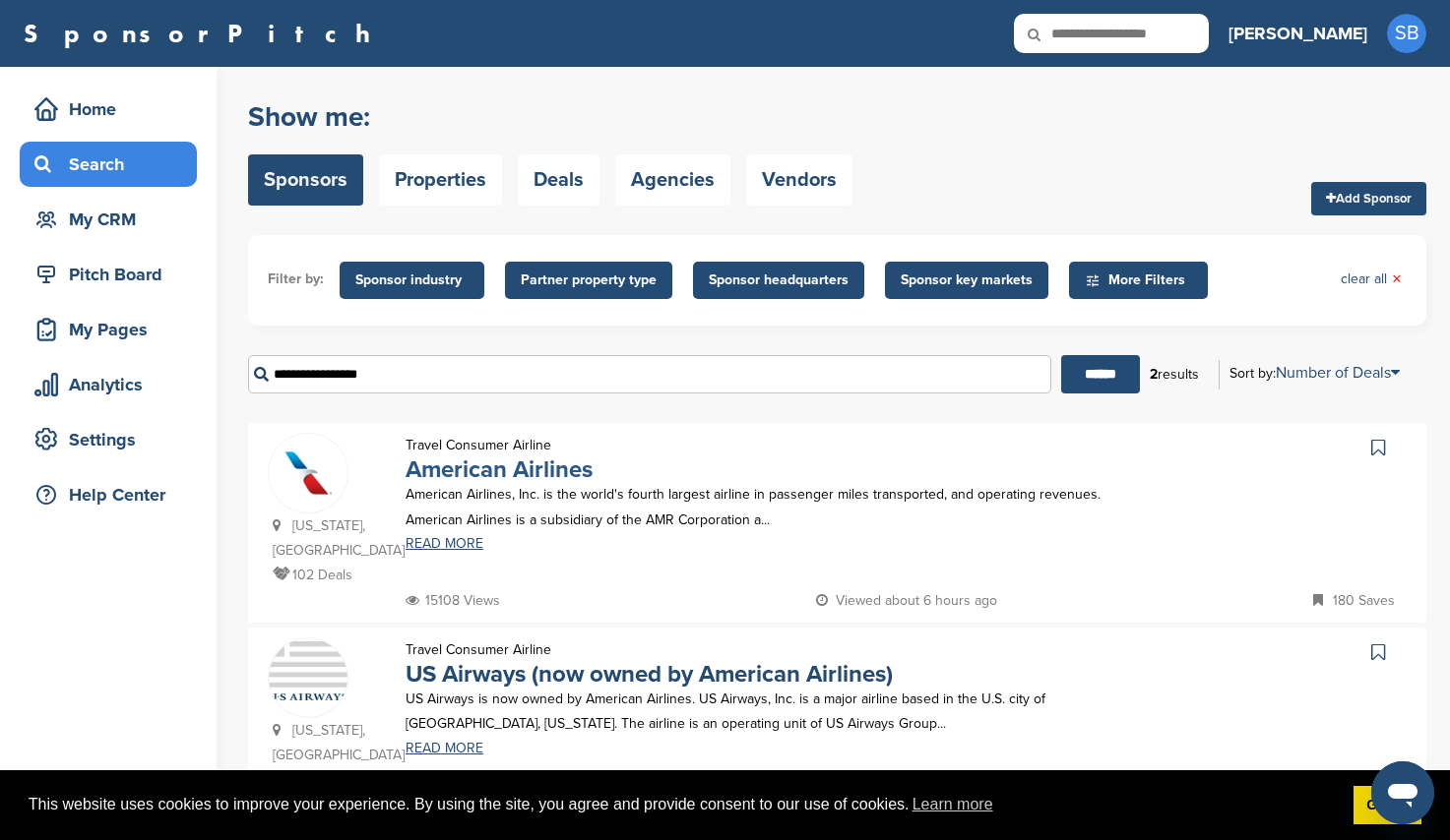
click at [516, 467] on link "American Airlines" at bounding box center [499, 469] width 187 height 29
drag, startPoint x: 417, startPoint y: 391, endPoint x: 146, endPoint y: 373, distance: 271.6
click at [146, 373] on div "Home Search My CRM Pitch Board My Pages Analytics Settings Help Center You have…" at bounding box center [725, 468] width 1450 height 804
click at [1061, 356] on input "******" at bounding box center [1100, 375] width 79 height 39
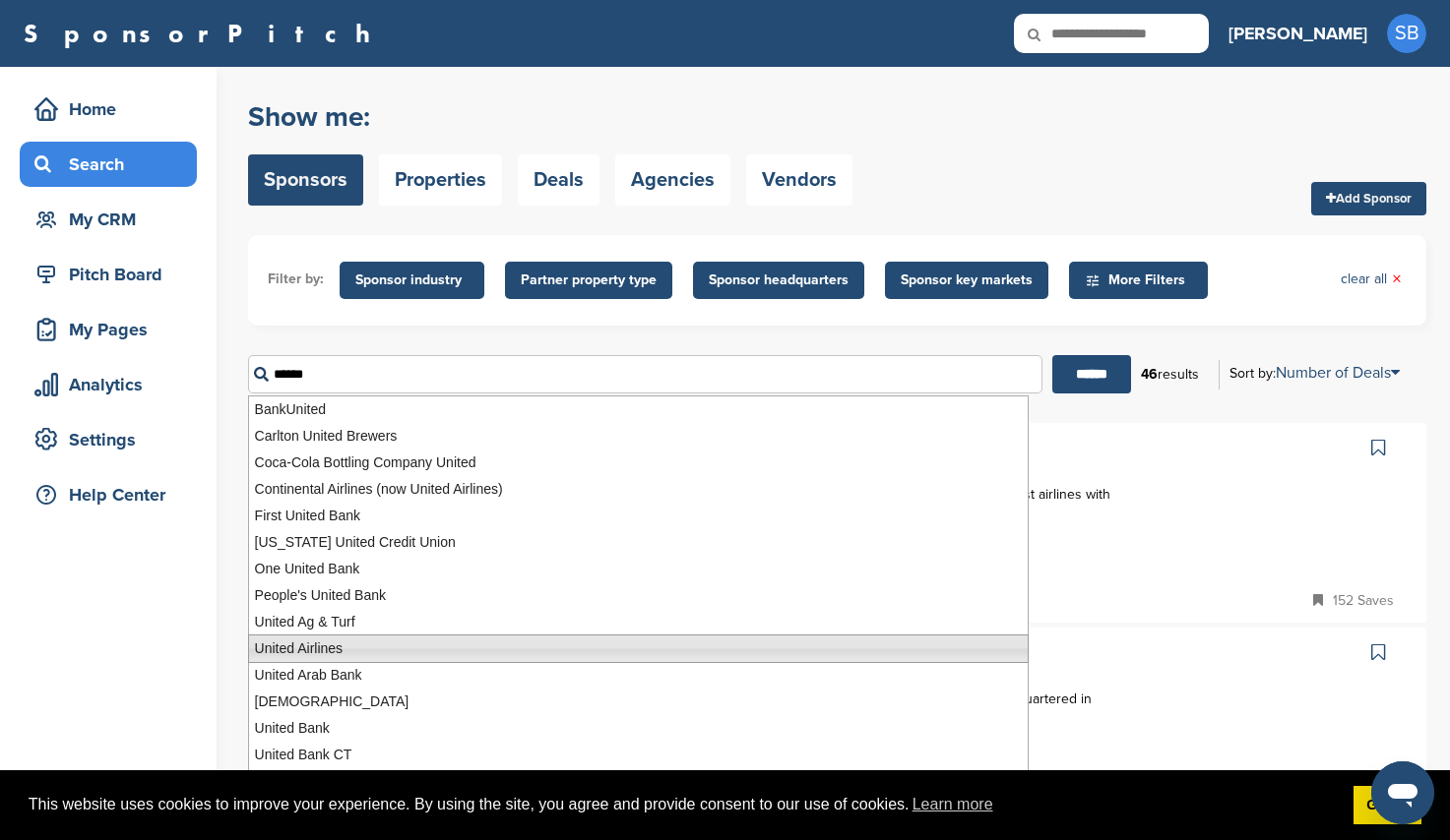
click at [391, 655] on li "United Airlines" at bounding box center [638, 649] width 780 height 29
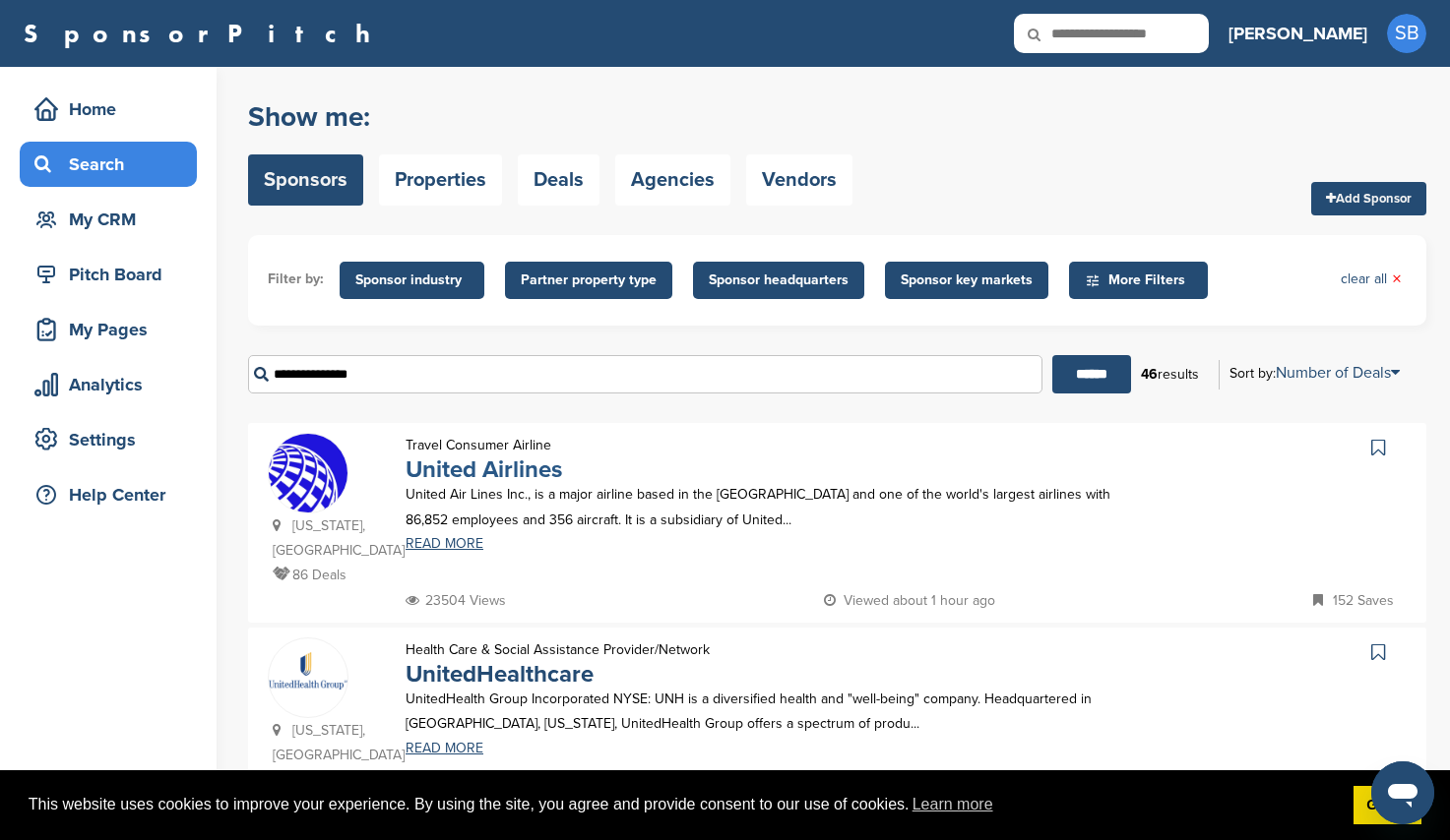
click at [512, 469] on link "United Airlines" at bounding box center [483, 469] width 156 height 29
click at [451, 394] on input "**********" at bounding box center [645, 375] width 794 height 39
click at [453, 268] on span "Sponsor industry" at bounding box center [412, 281] width 145 height 38
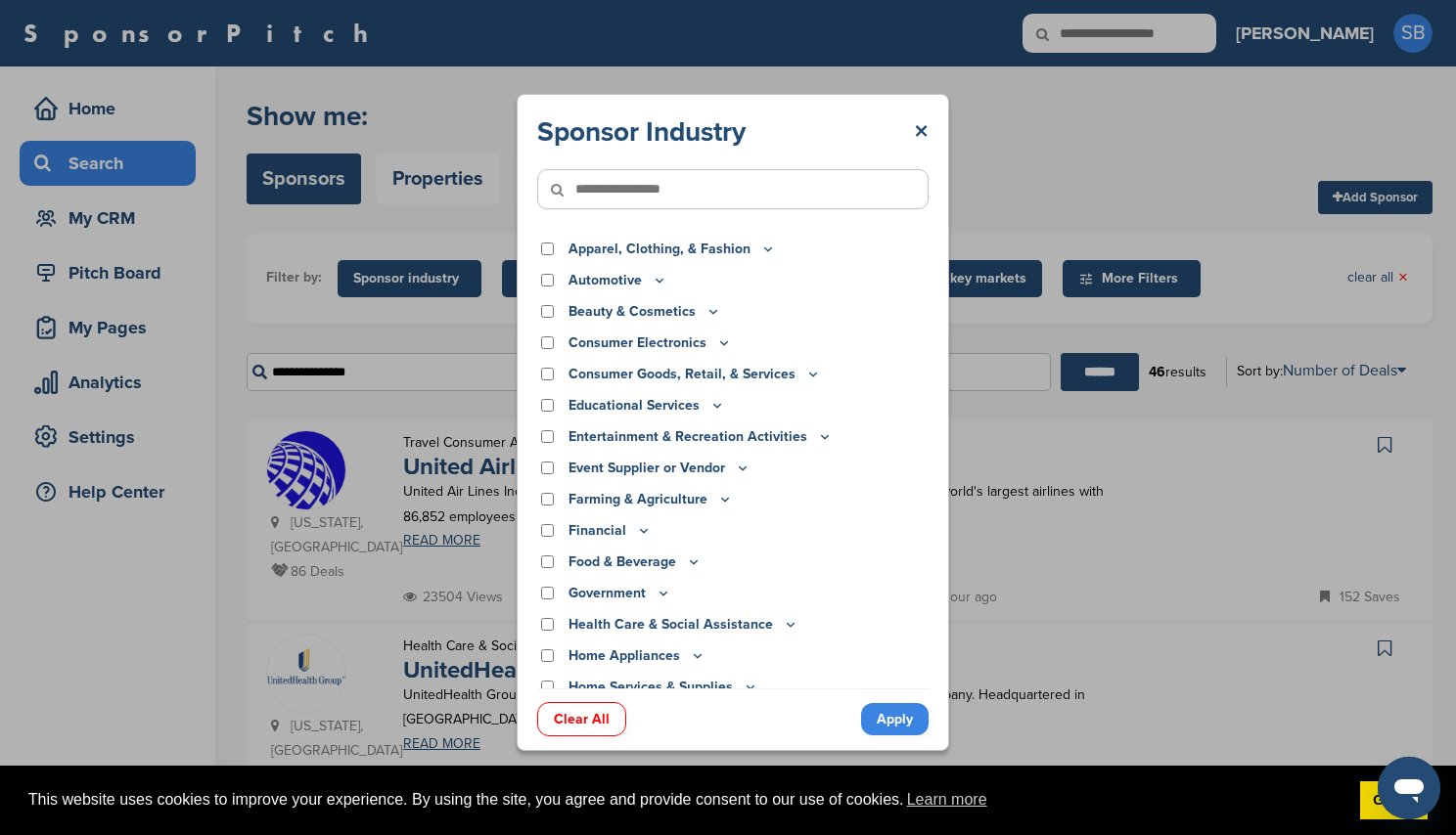
click at [692, 565] on icon at bounding box center [693, 563] width 7 height 3
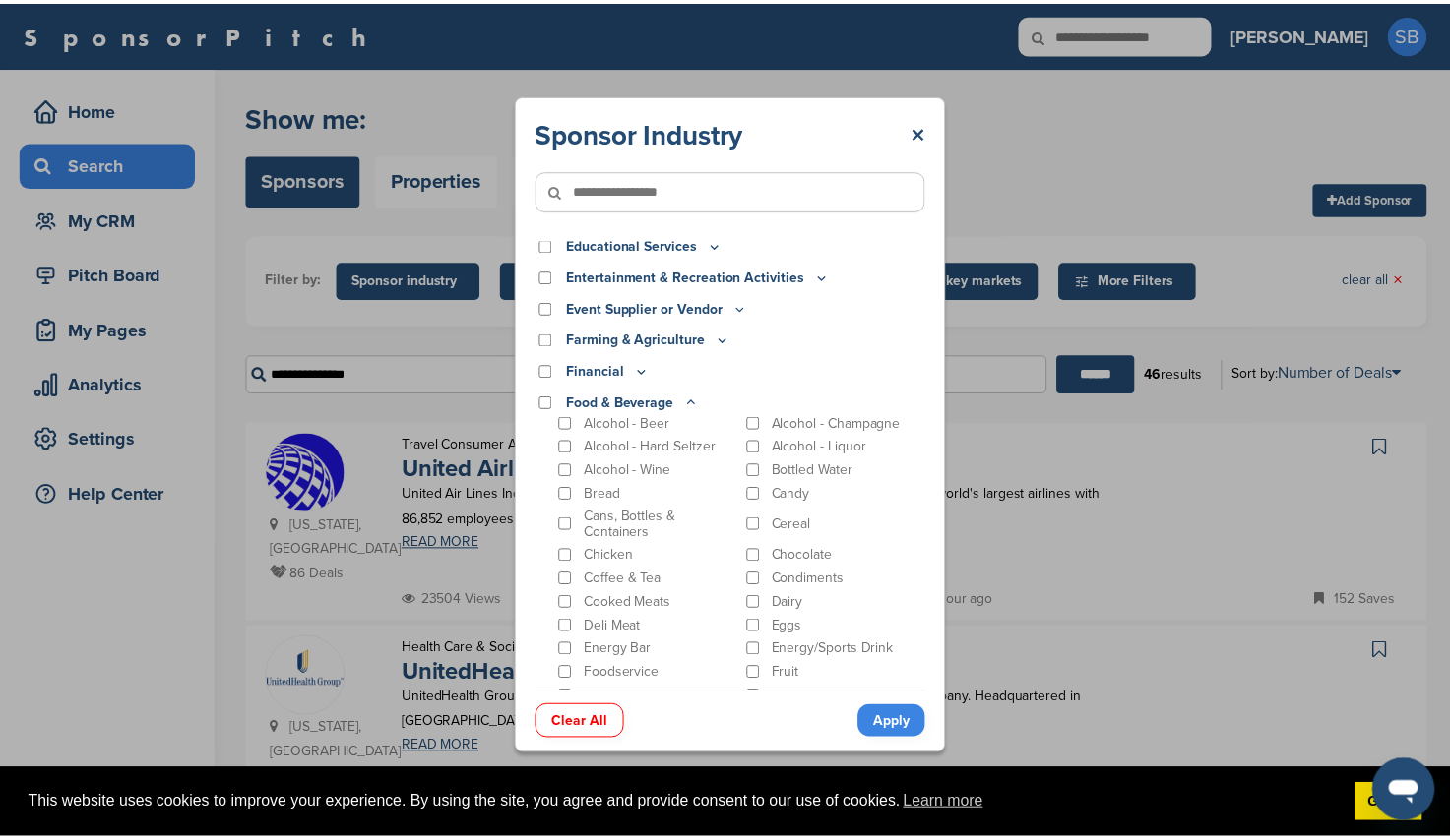
scroll to position [197, 0]
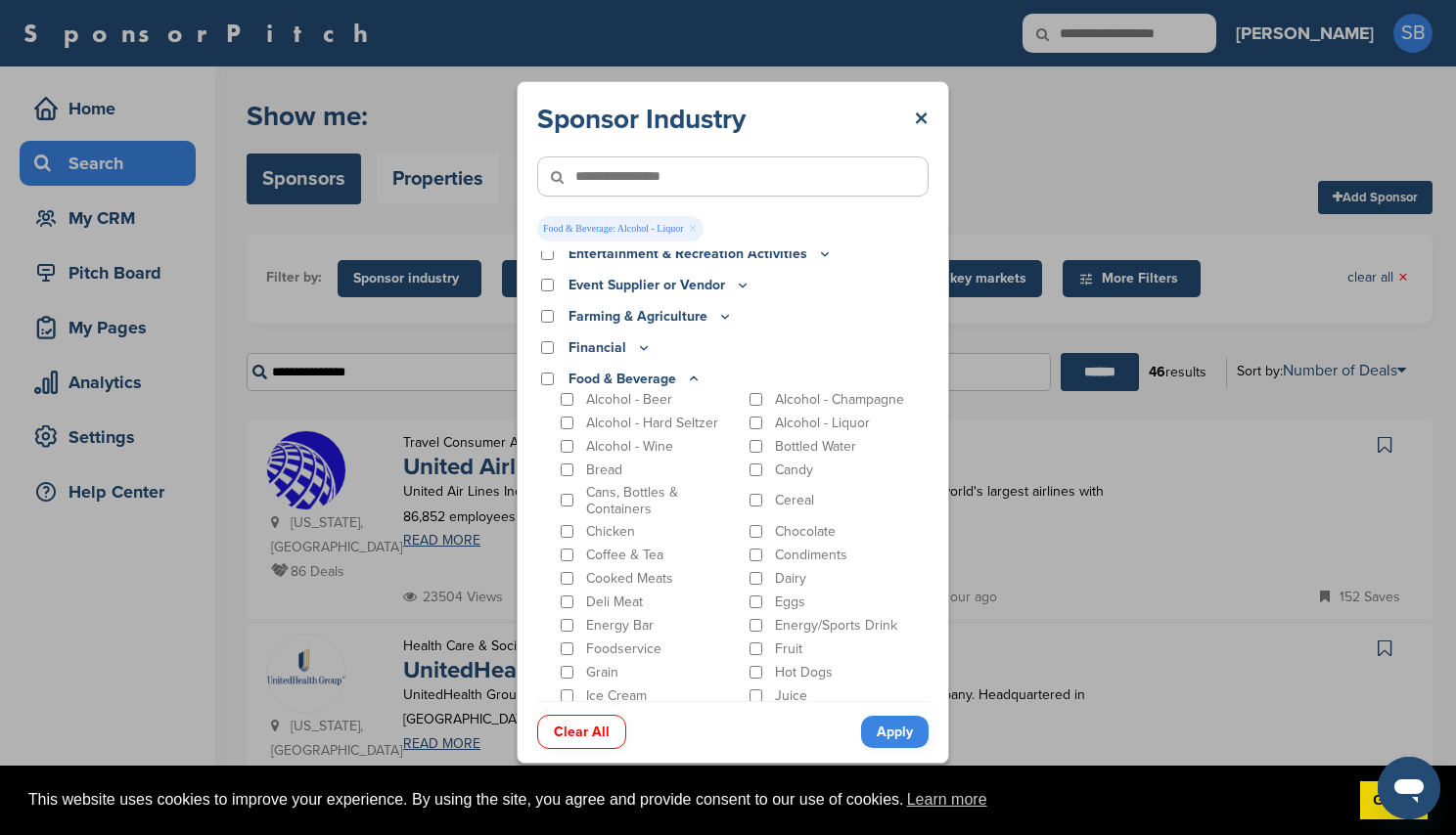
click at [887, 731] on link "Apply" at bounding box center [894, 732] width 67 height 33
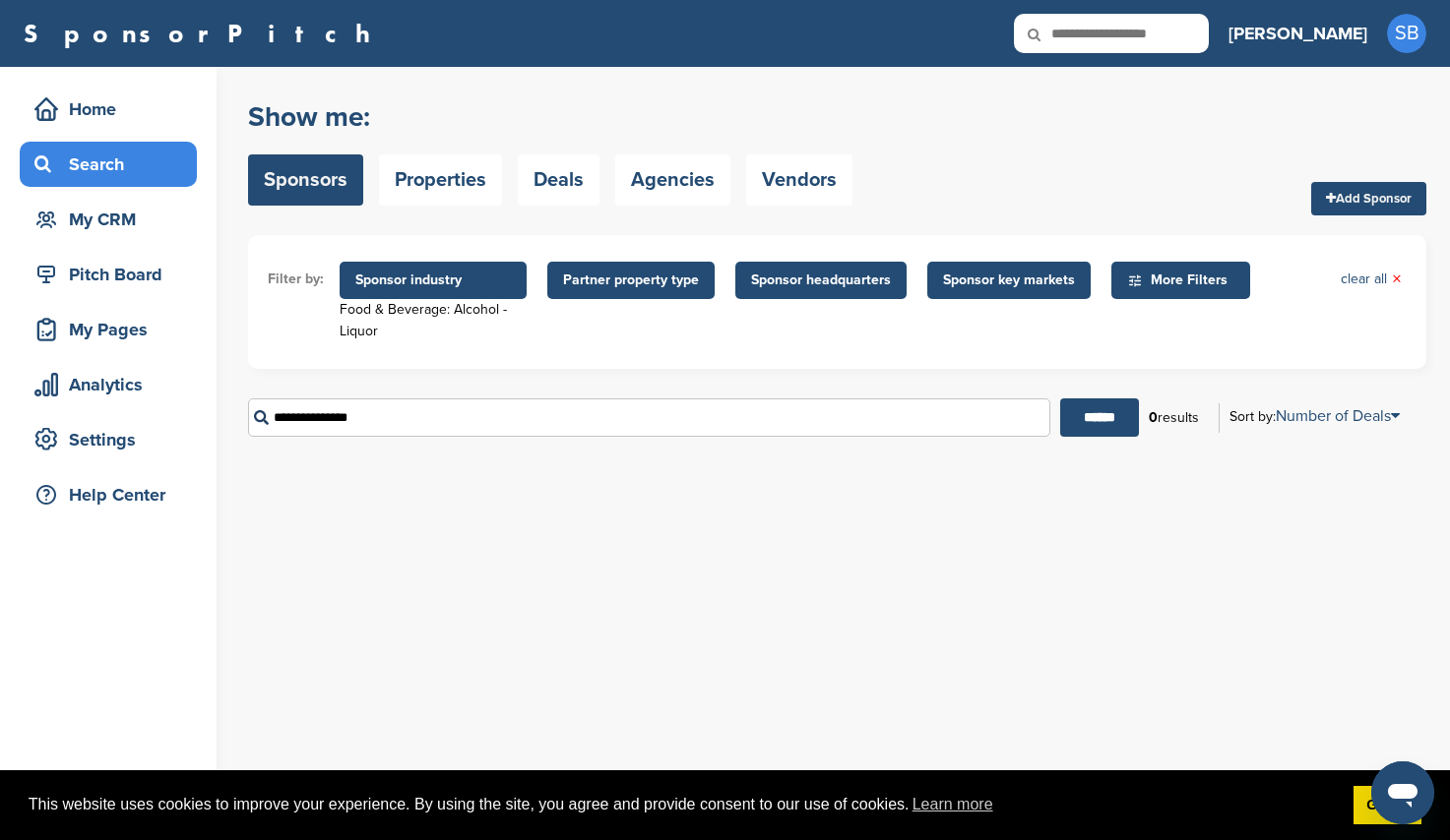
drag, startPoint x: 499, startPoint y: 428, endPoint x: 300, endPoint y: 429, distance: 199.0
click at [302, 429] on input "**********" at bounding box center [649, 418] width 802 height 39
type input "*"
click at [1060, 399] on input "******" at bounding box center [1099, 418] width 79 height 39
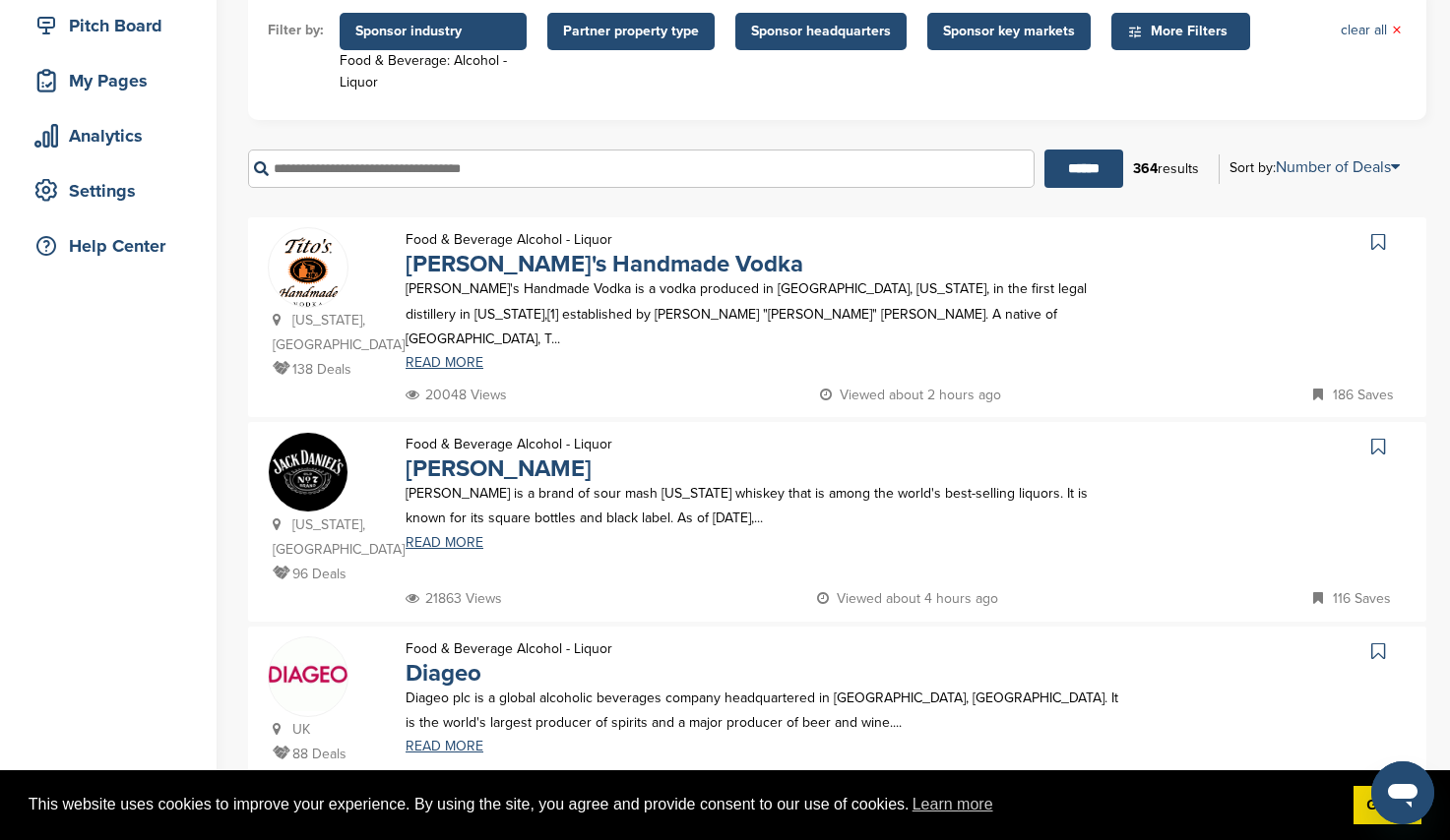
scroll to position [0, 0]
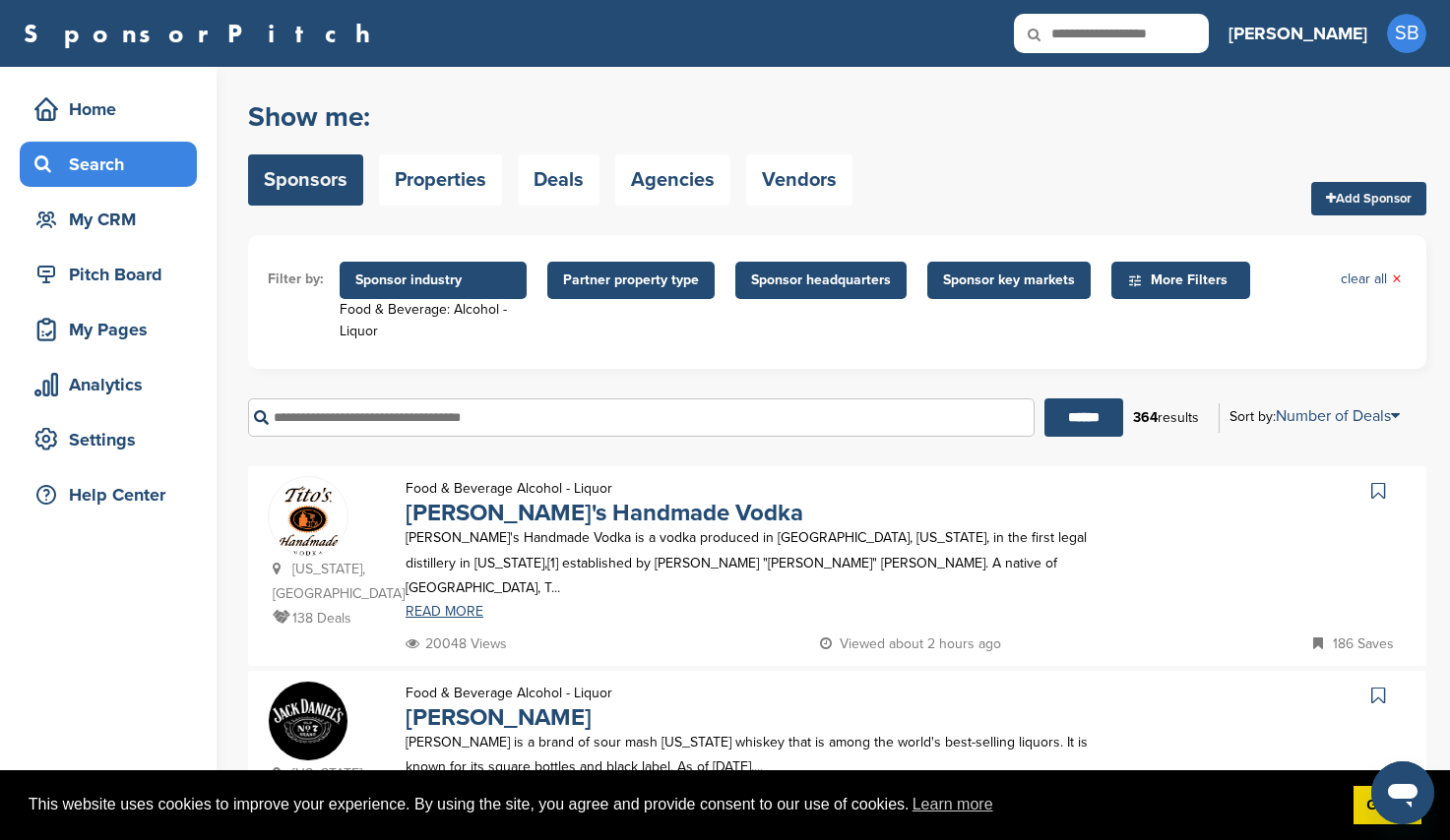
click at [1014, 269] on span "Sponsor key markets" at bounding box center [1009, 281] width 163 height 38
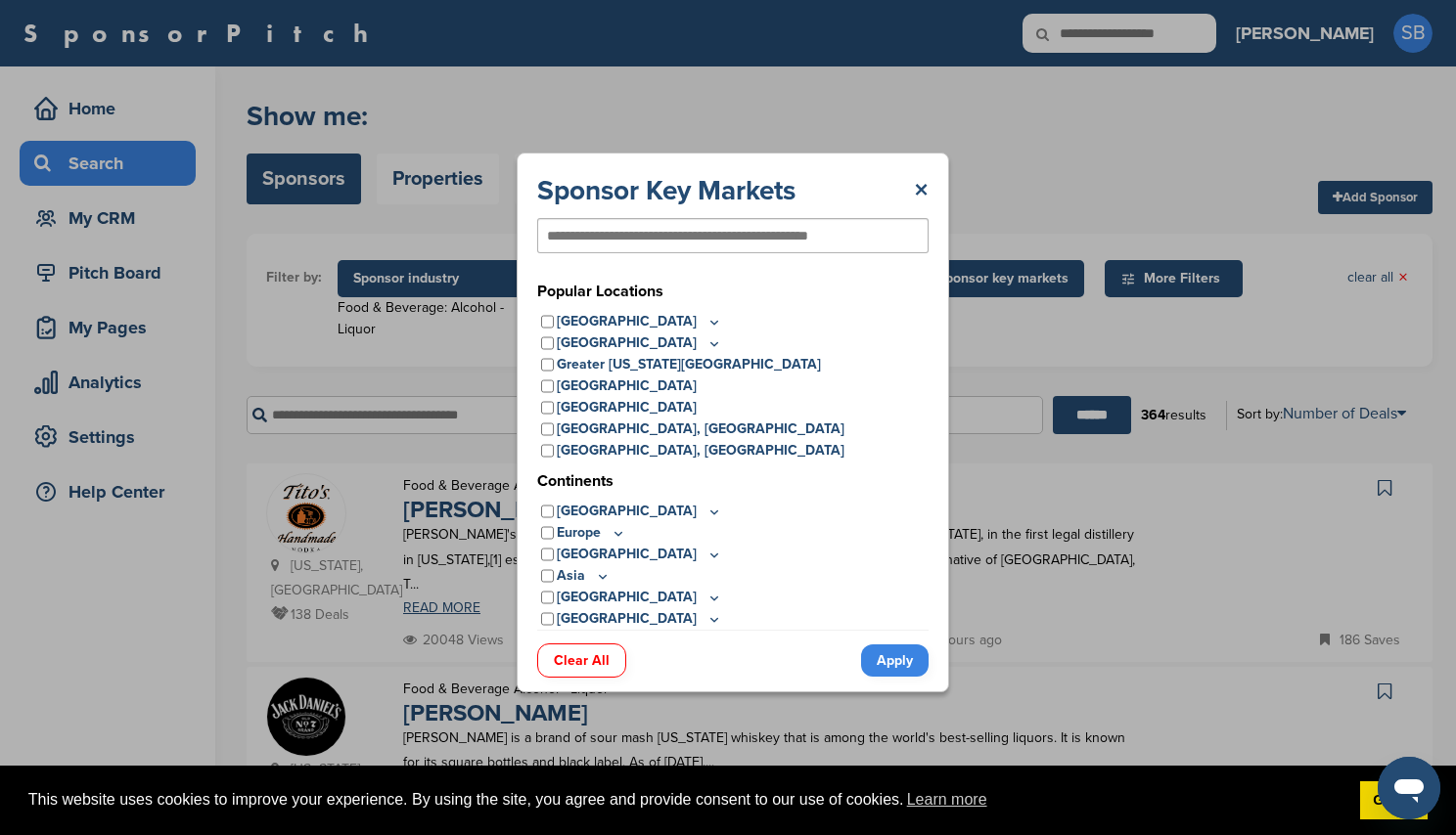
click at [706, 326] on icon at bounding box center [714, 322] width 16 height 17
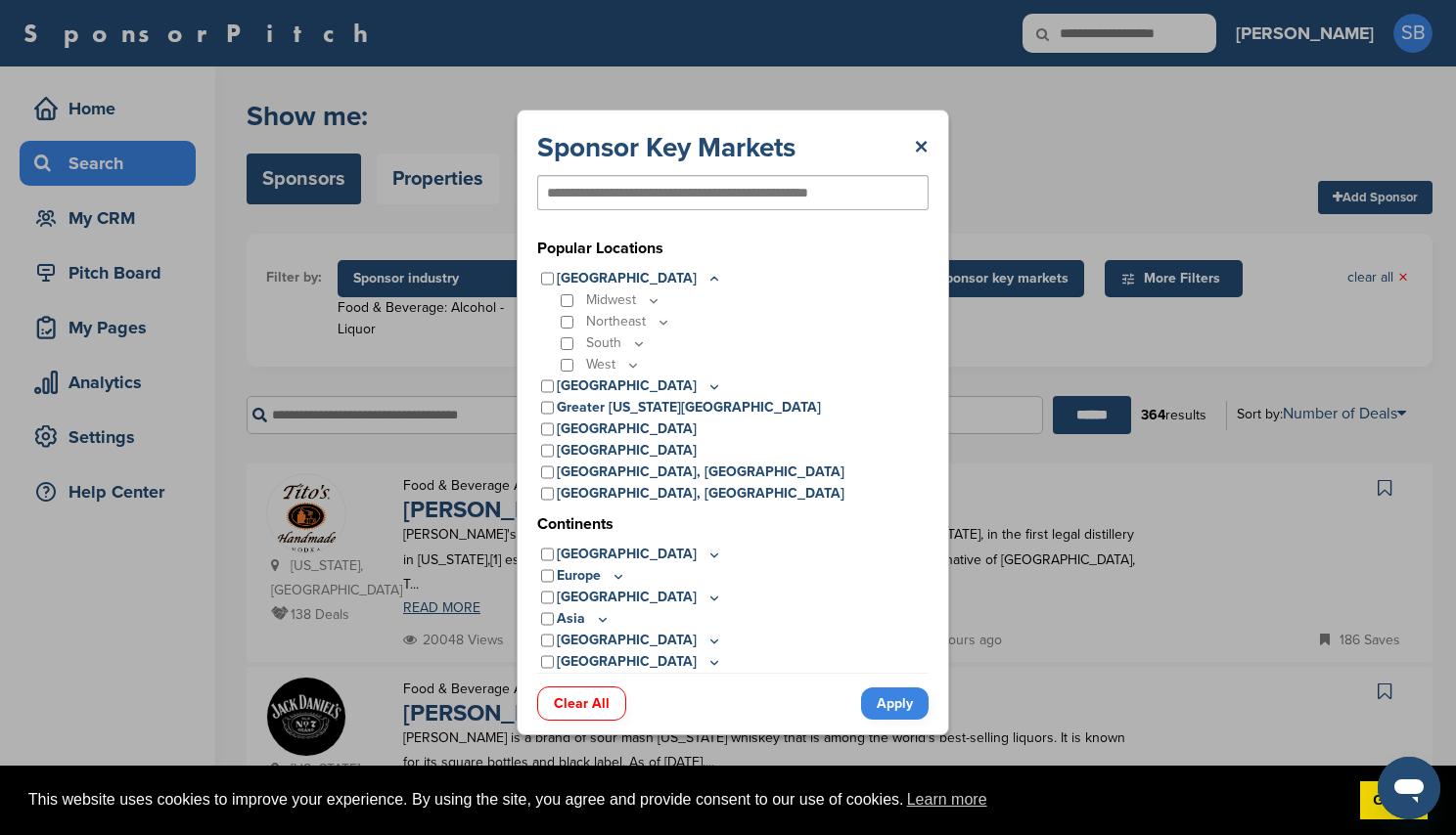
click at [634, 365] on icon at bounding box center [633, 365] width 16 height 17
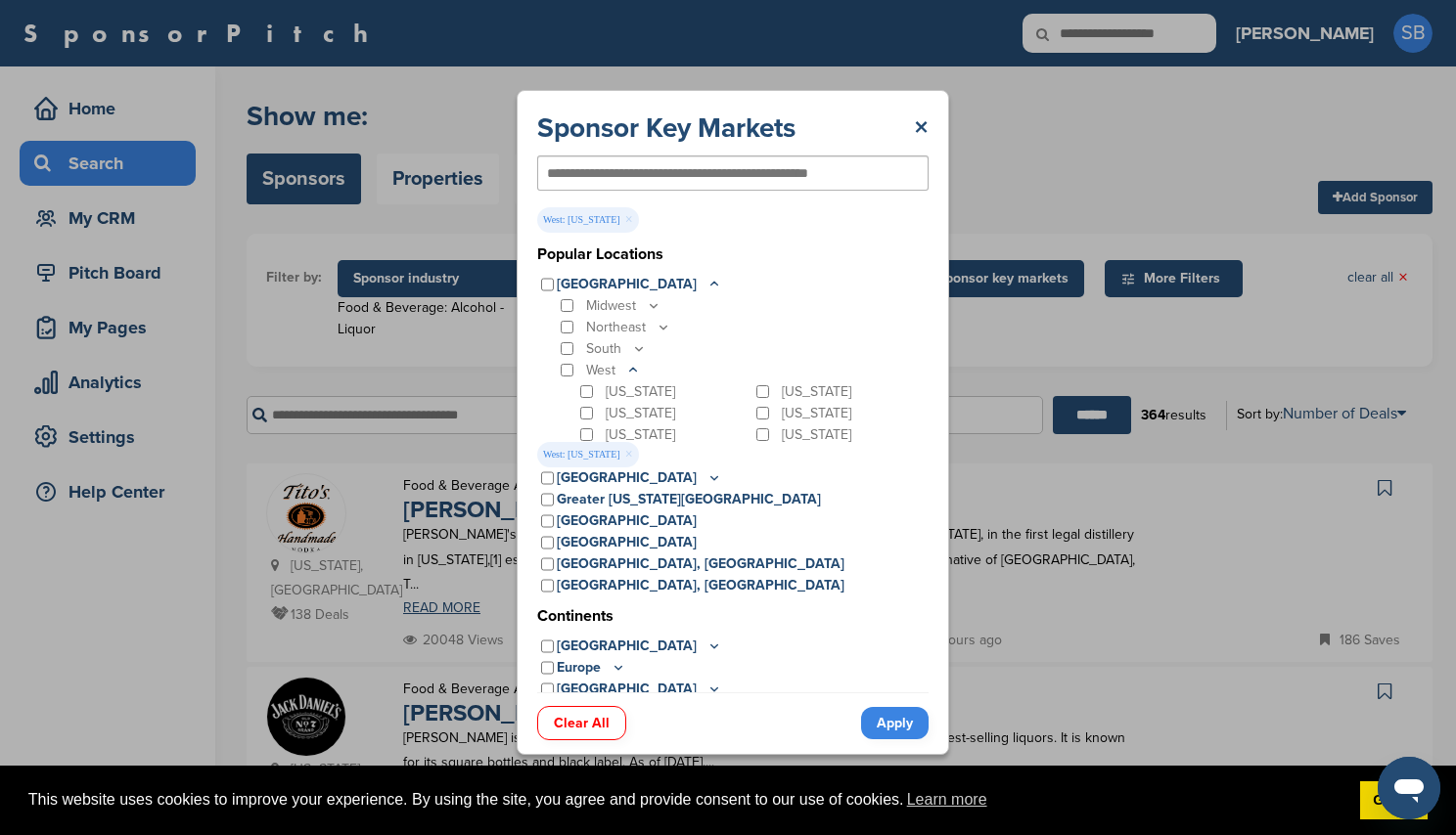
click at [897, 716] on link "Apply" at bounding box center [894, 723] width 67 height 33
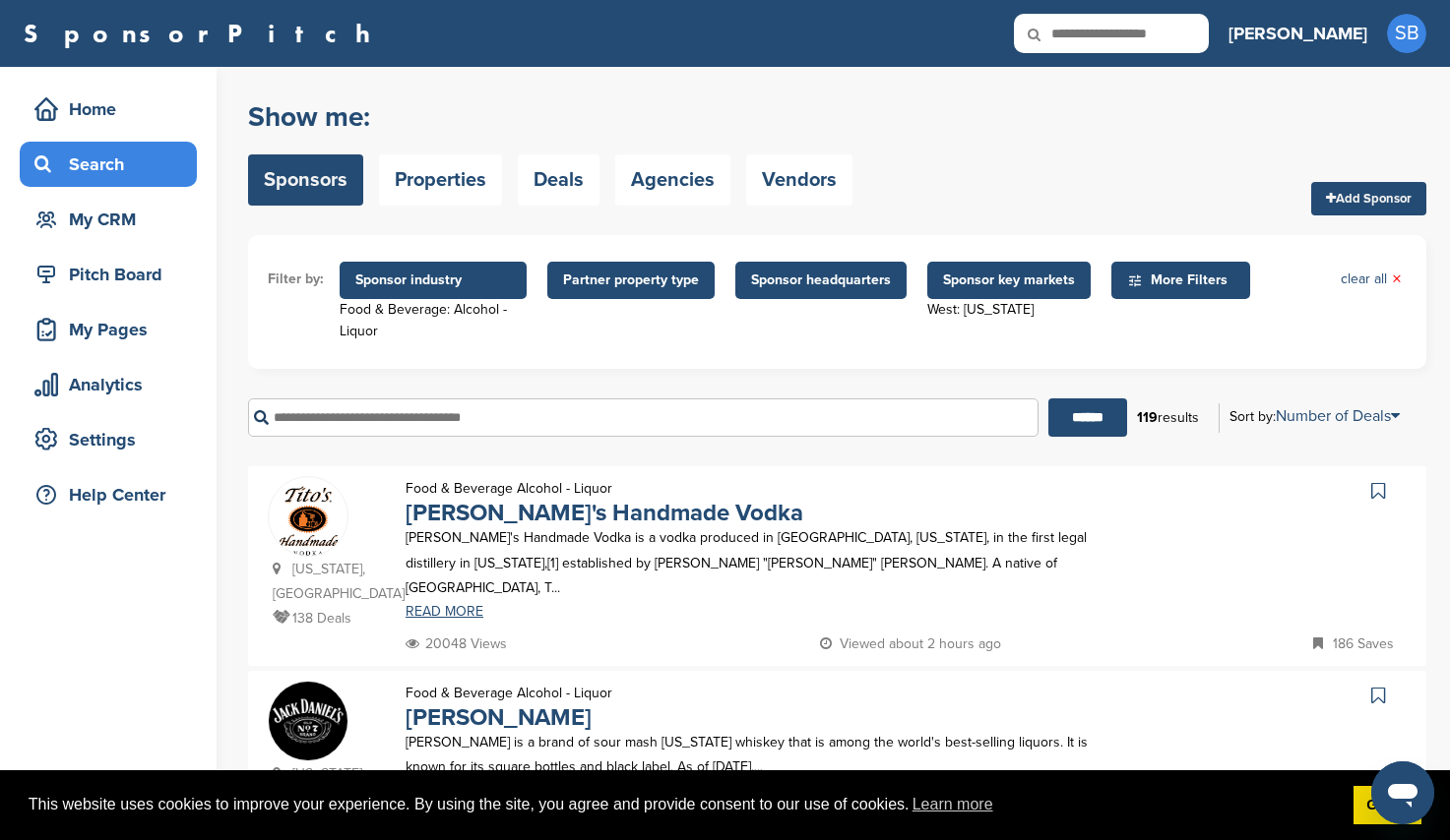
click at [881, 292] on span "Sponsor headquarters" at bounding box center [821, 281] width 171 height 38
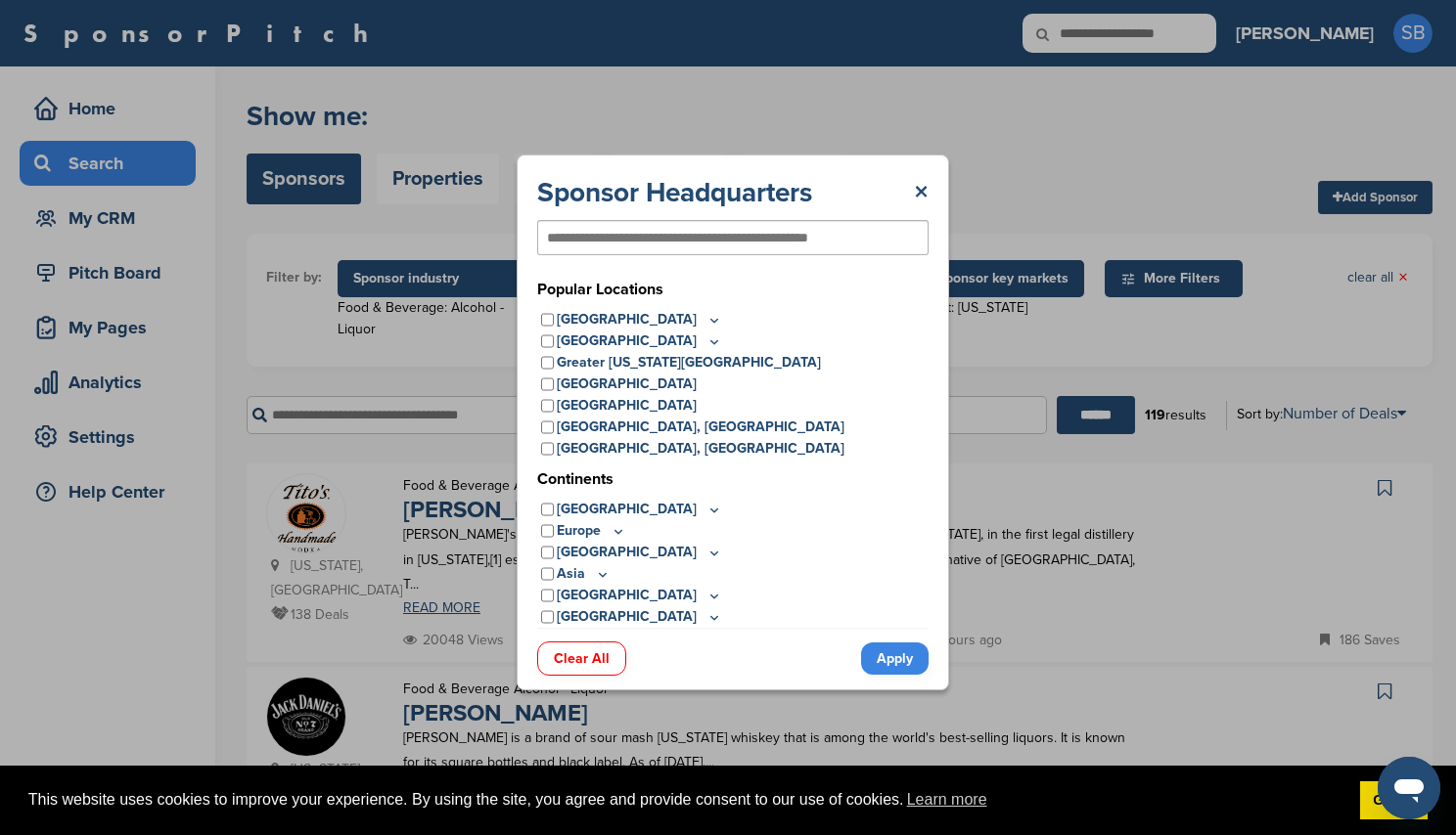
click at [706, 324] on icon at bounding box center [714, 320] width 16 height 17
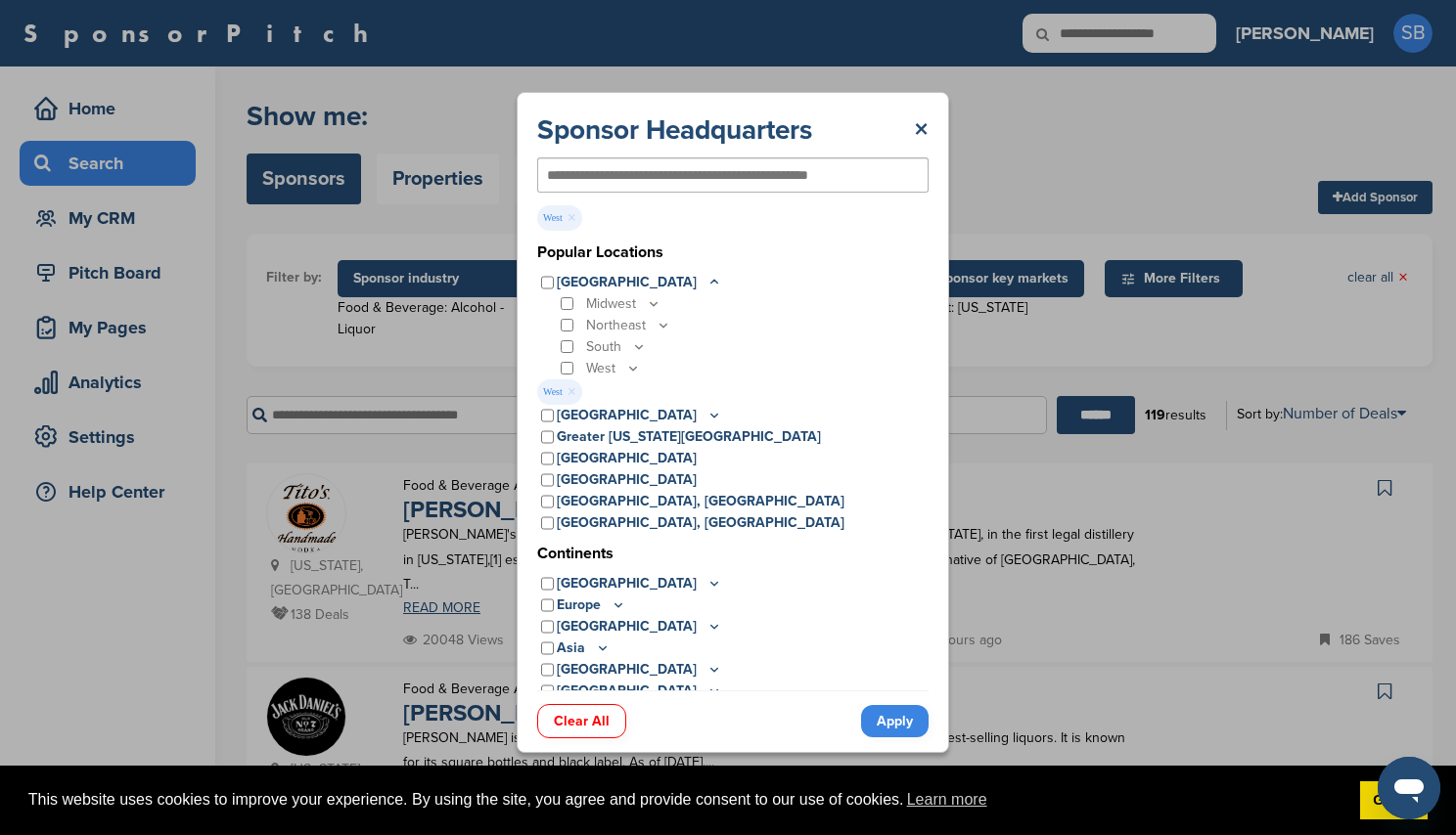
click at [887, 726] on link "Apply" at bounding box center [894, 721] width 67 height 33
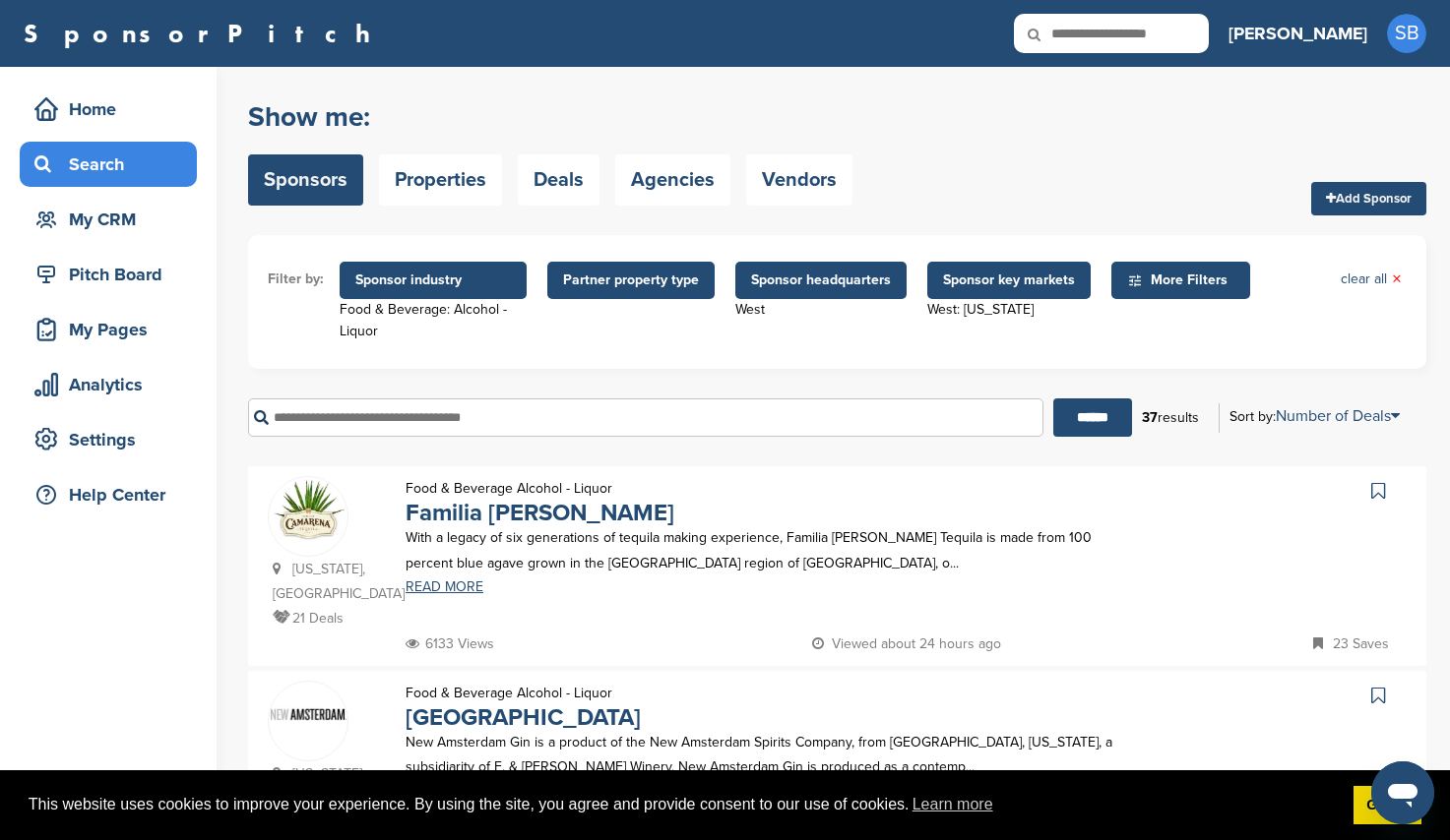
click at [489, 292] on span "Sponsor industry" at bounding box center [434, 281] width 187 height 38
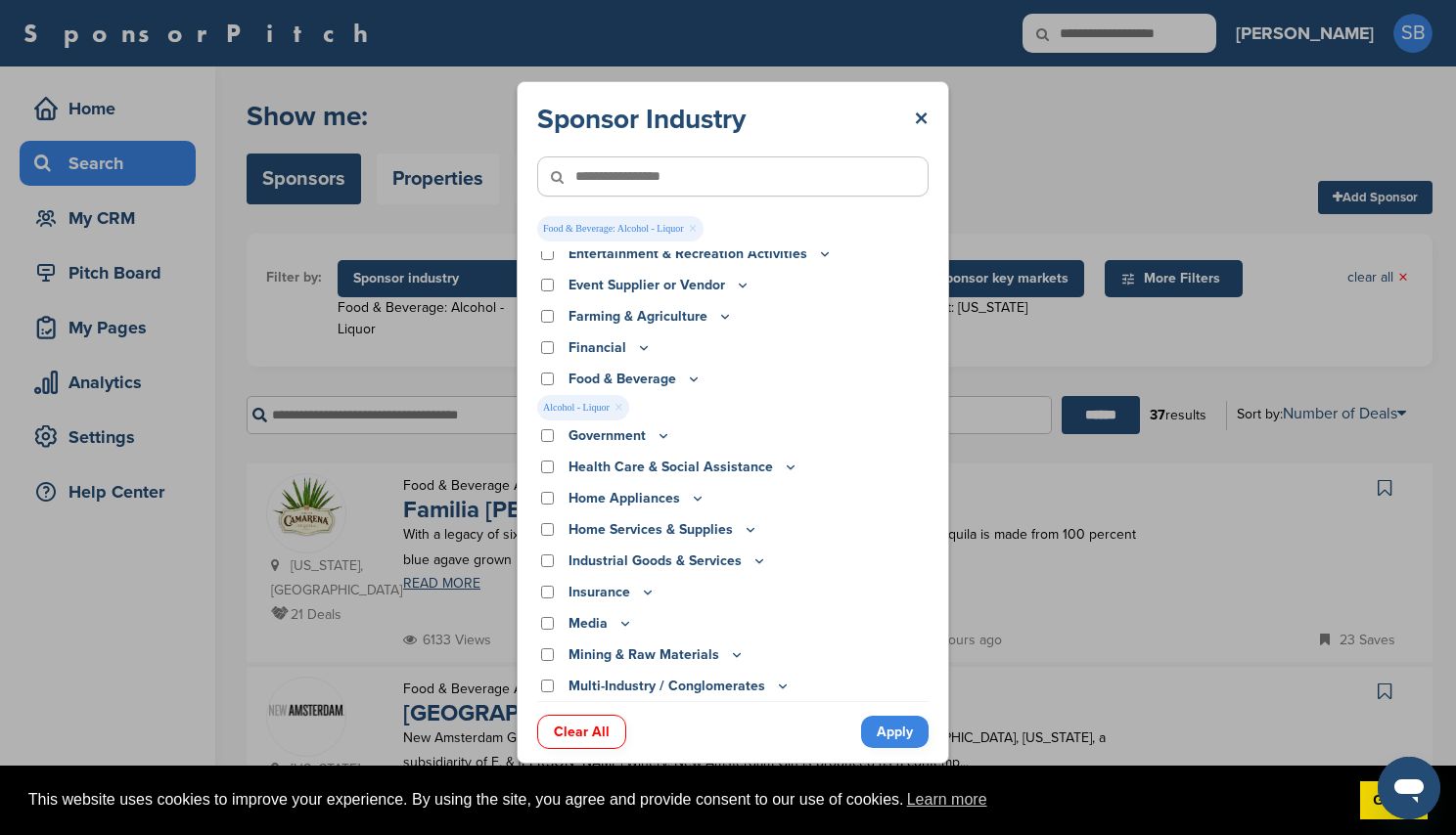
click at [623, 410] on link "×" at bounding box center [618, 408] width 9 height 22
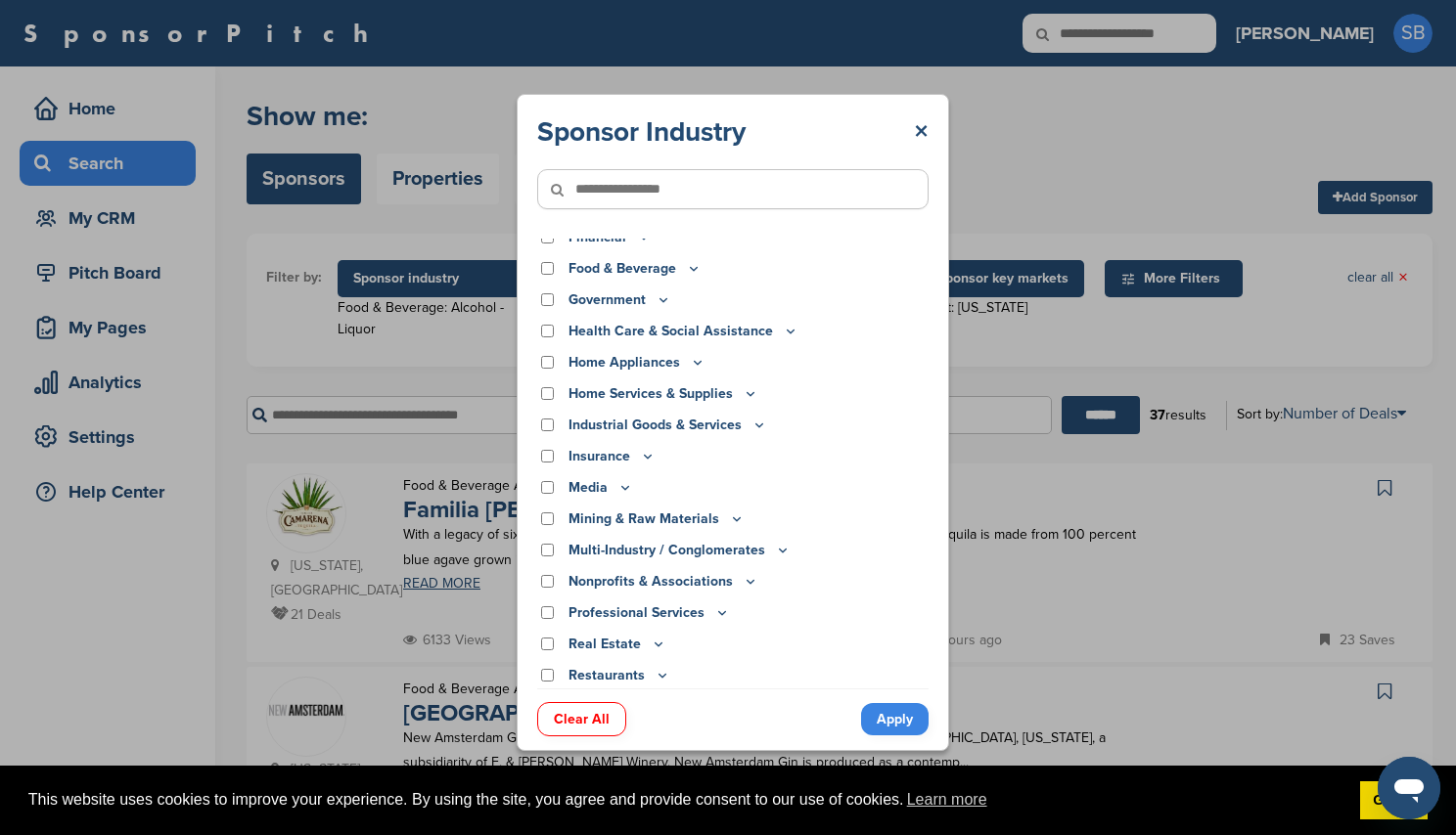
scroll to position [391, 0]
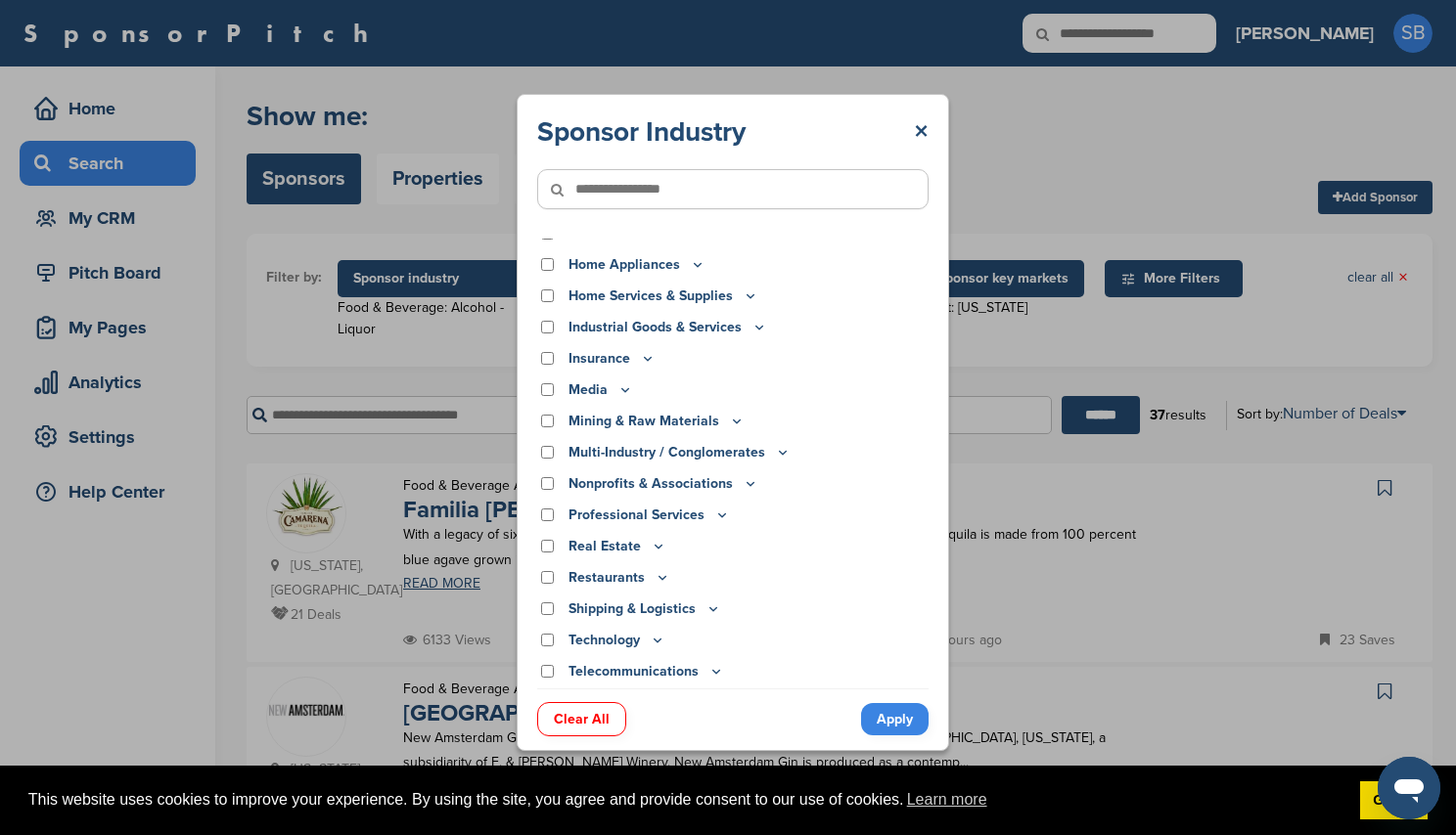
click at [615, 392] on p "Media" at bounding box center [600, 390] width 64 height 22
click at [617, 385] on icon at bounding box center [625, 389] width 16 height 17
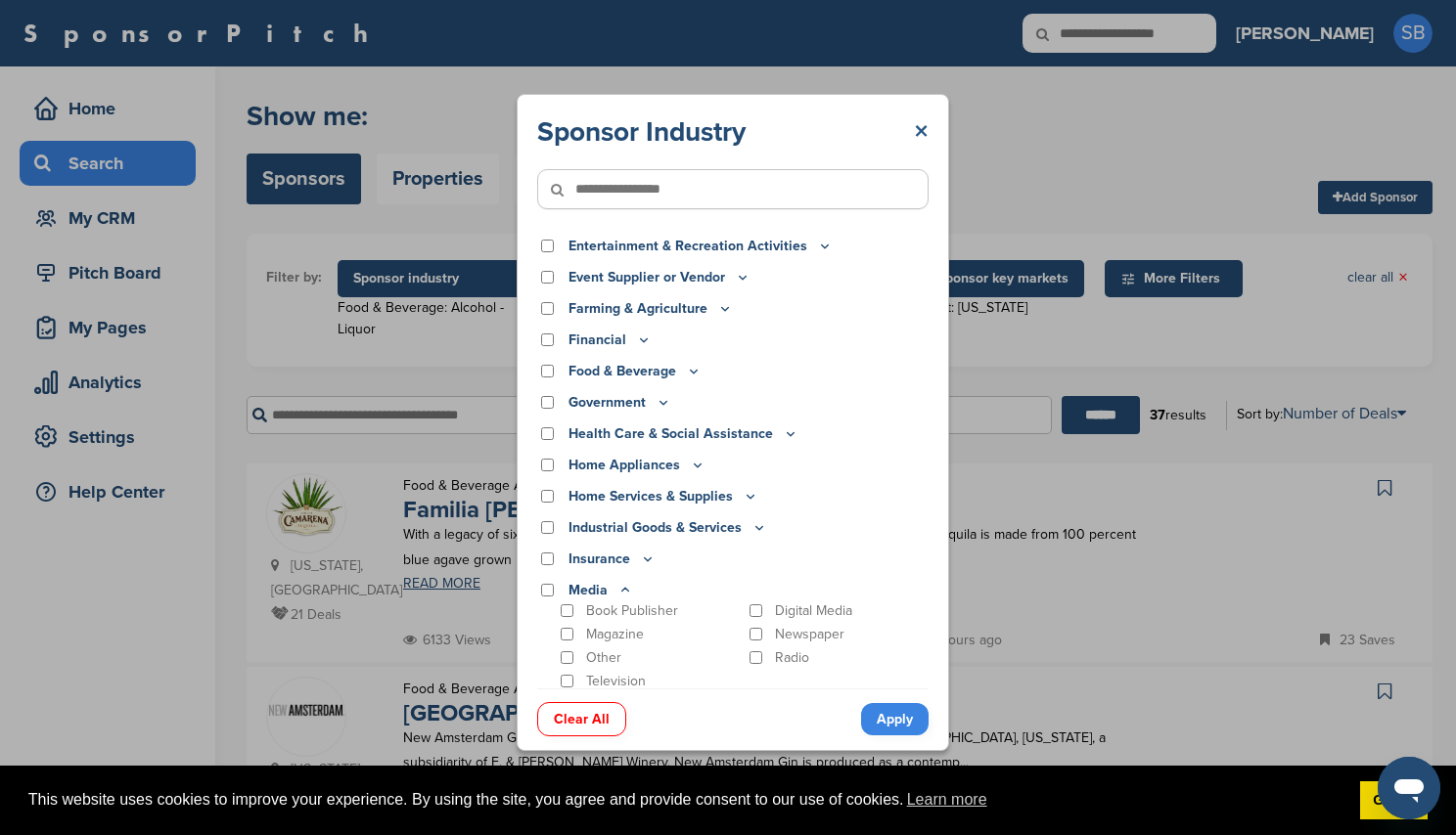
scroll to position [145, 0]
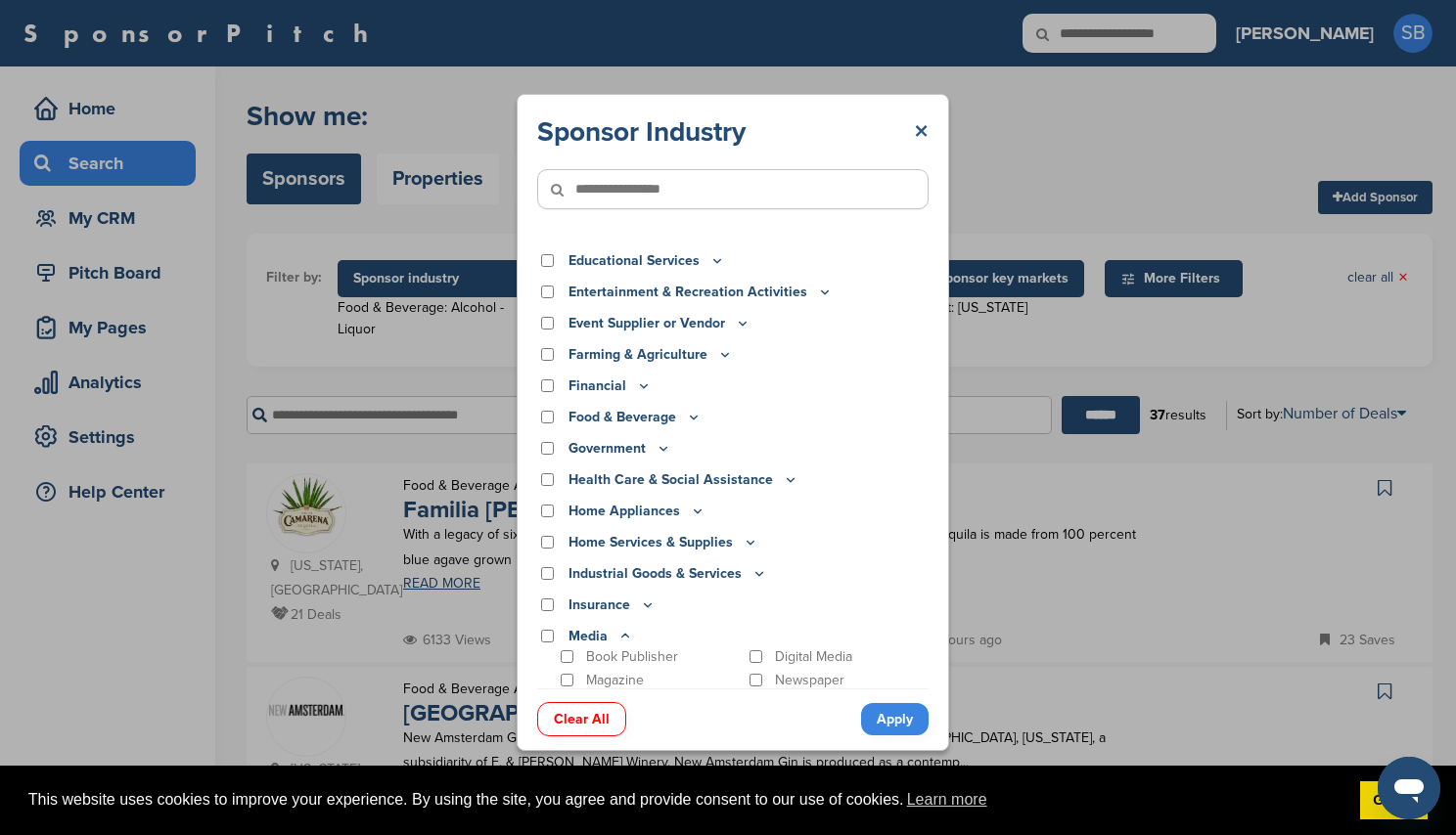
click at [921, 120] on link "×" at bounding box center [920, 133] width 15 height 36
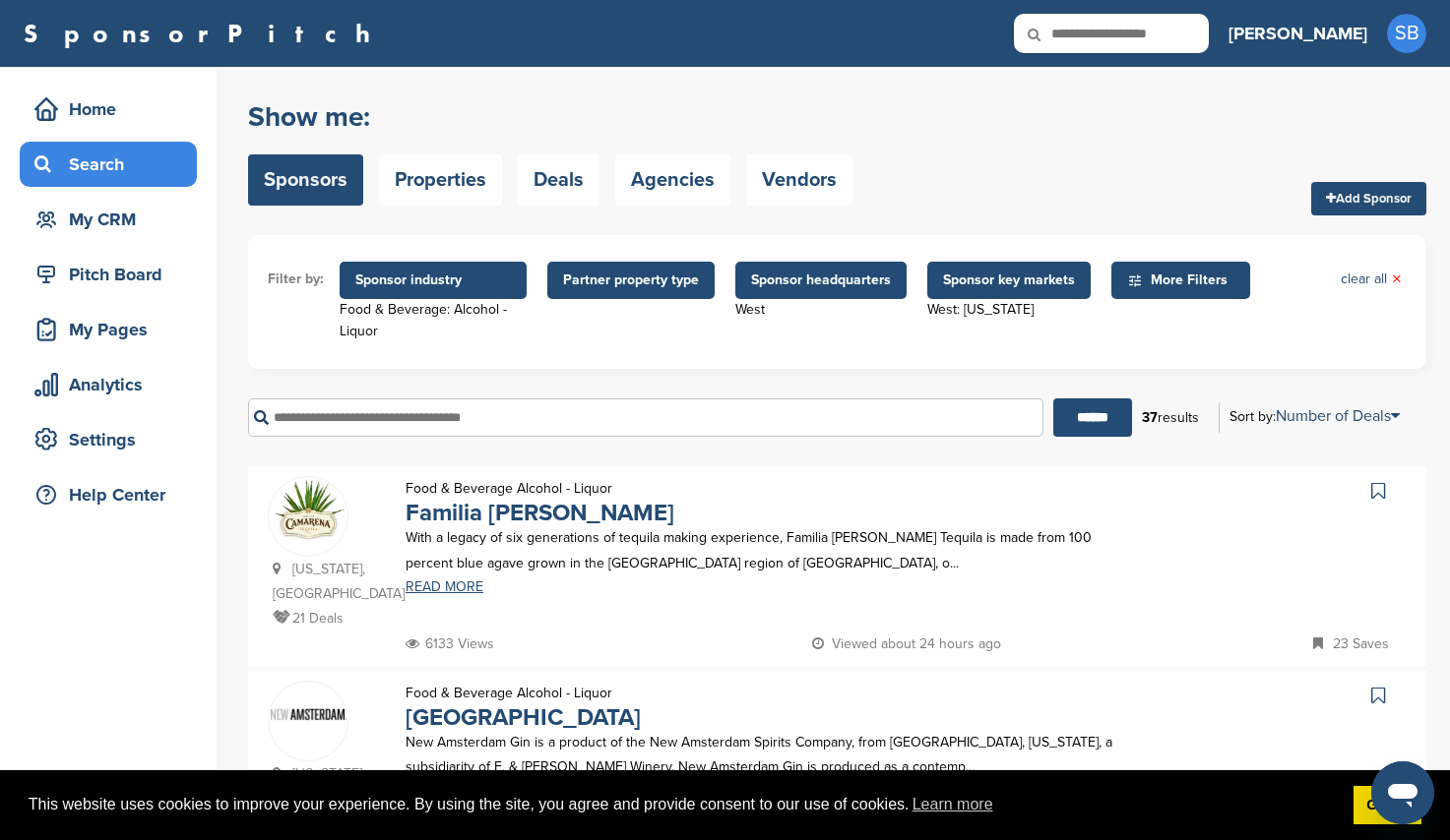
click at [824, 269] on span "Sponsor headquarters" at bounding box center [821, 281] width 171 height 38
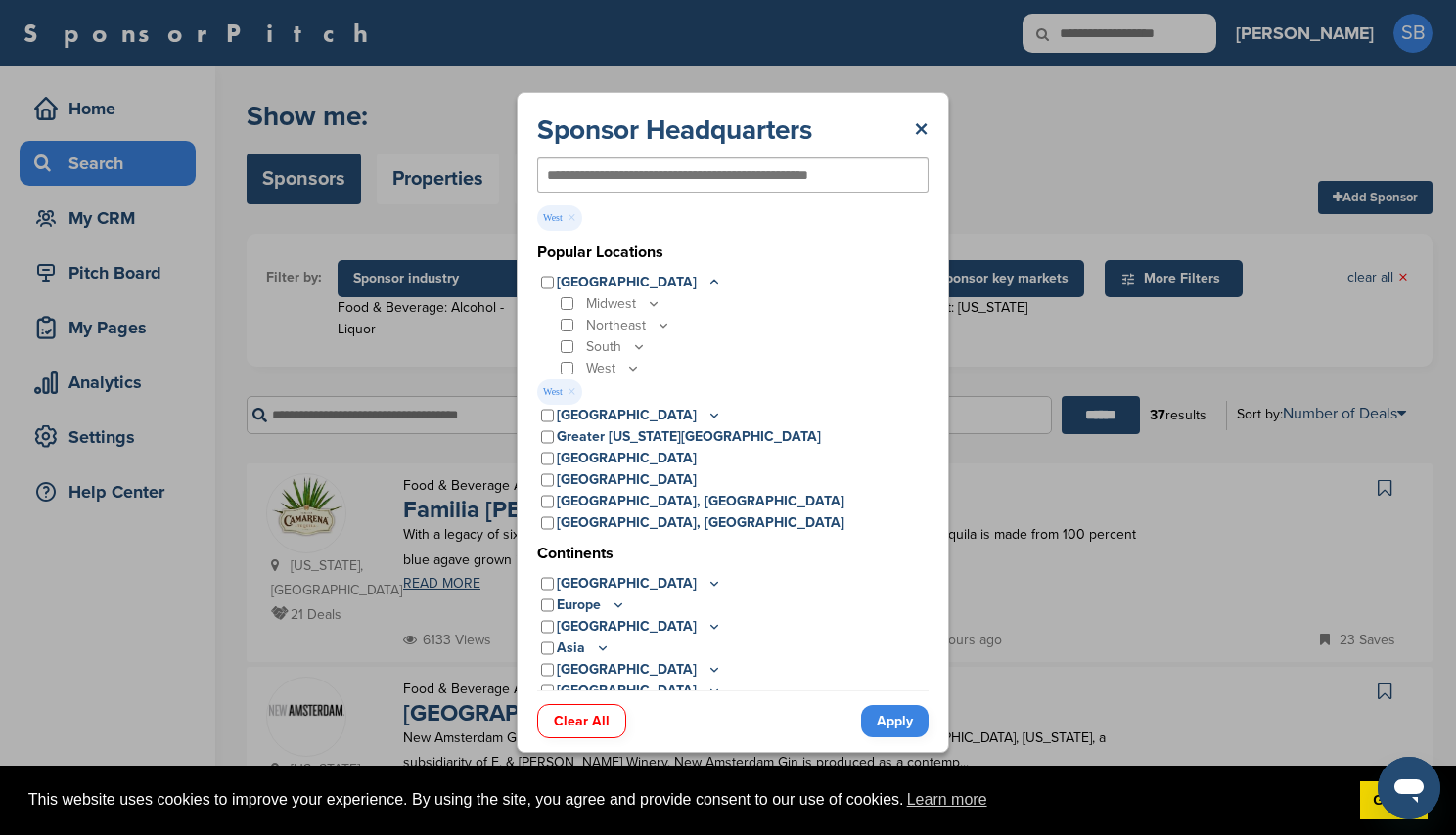
click at [635, 365] on icon at bounding box center [633, 367] width 16 height 17
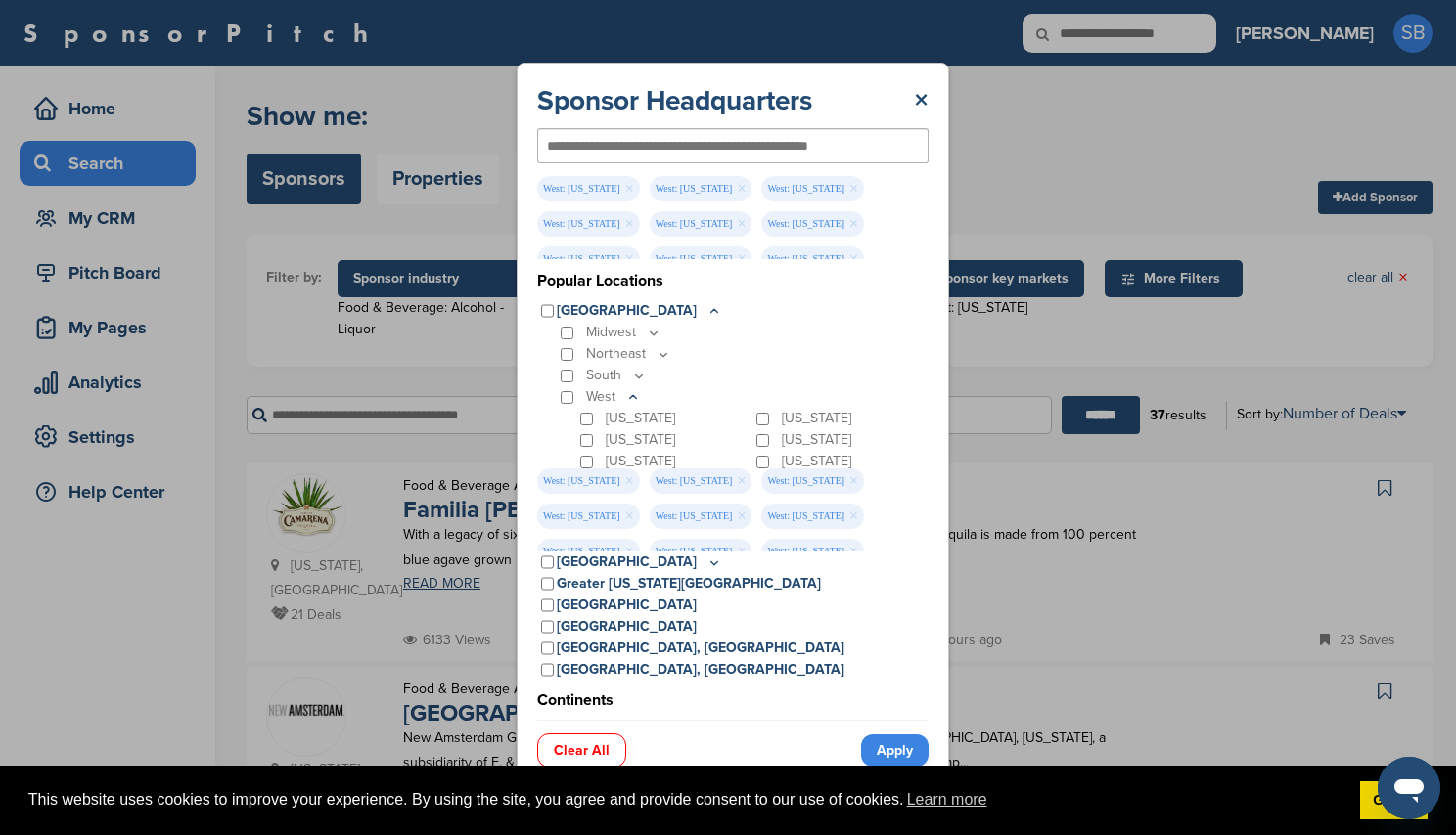
click at [589, 448] on div "Colorado" at bounding box center [665, 441] width 176 height 22
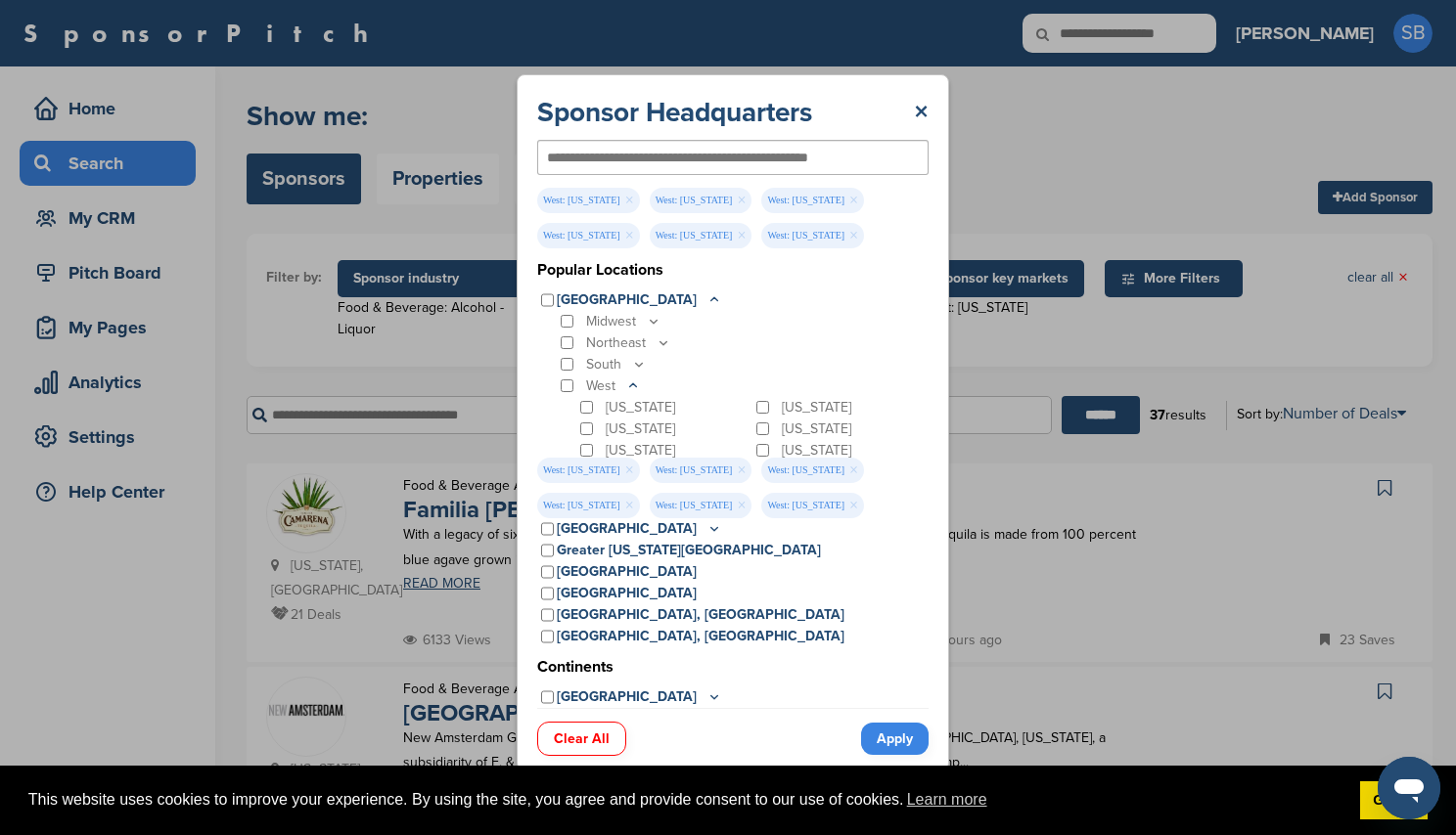
click at [904, 739] on link "Apply" at bounding box center [894, 739] width 67 height 33
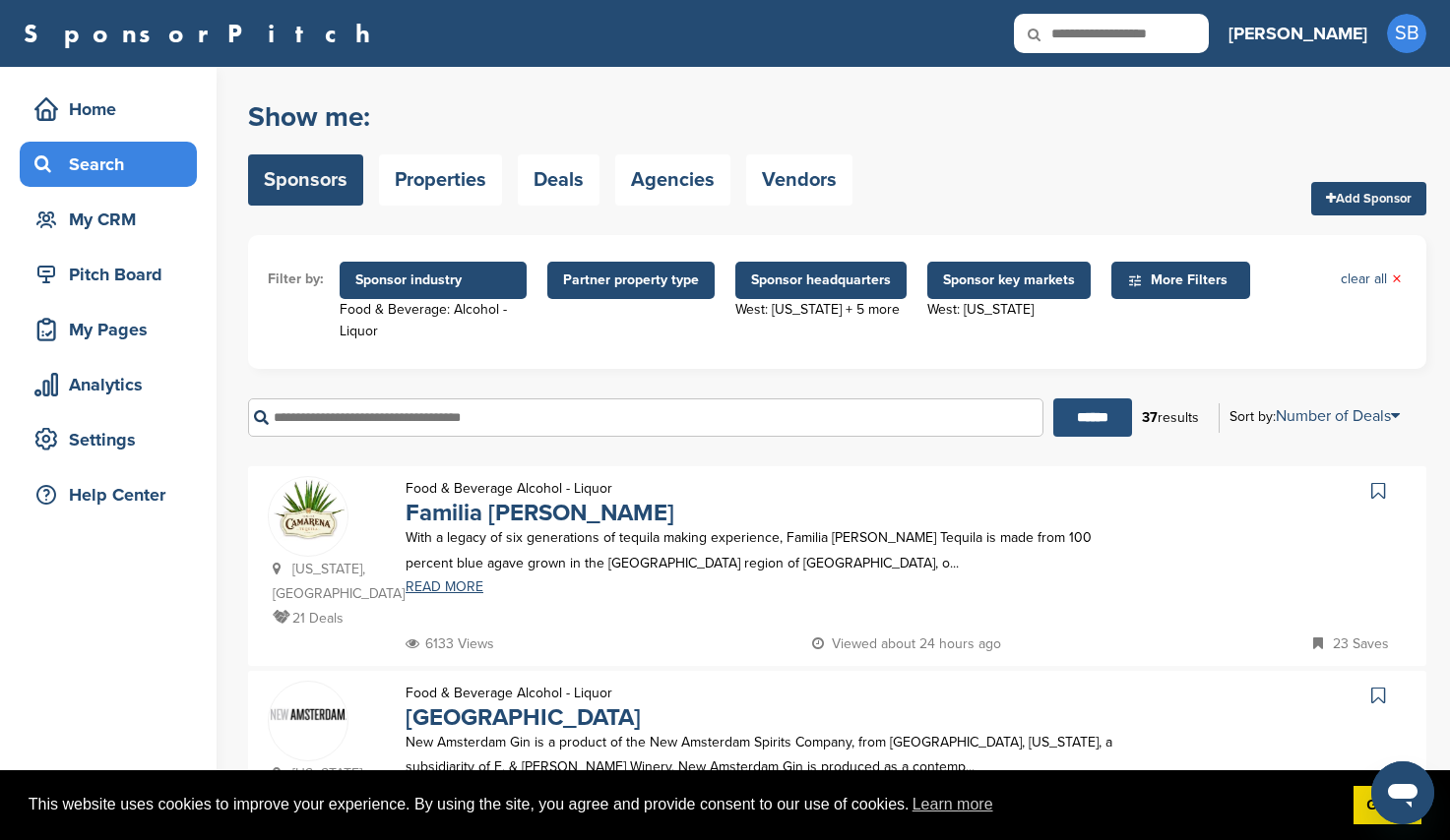
click at [1072, 420] on input "******" at bounding box center [1092, 418] width 79 height 39
click at [438, 286] on span "Sponsor industry" at bounding box center [434, 281] width 155 height 22
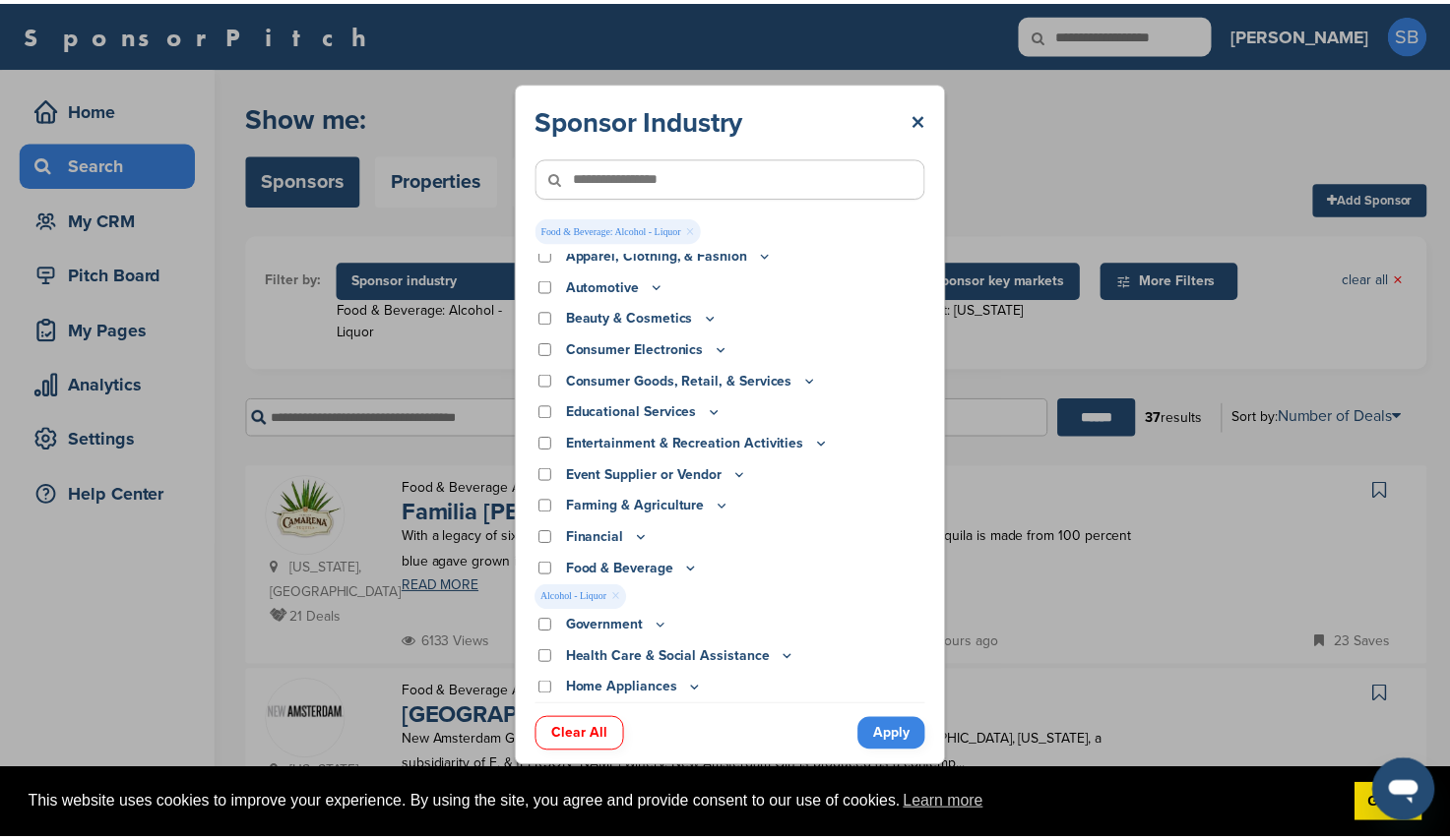
scroll to position [0, 0]
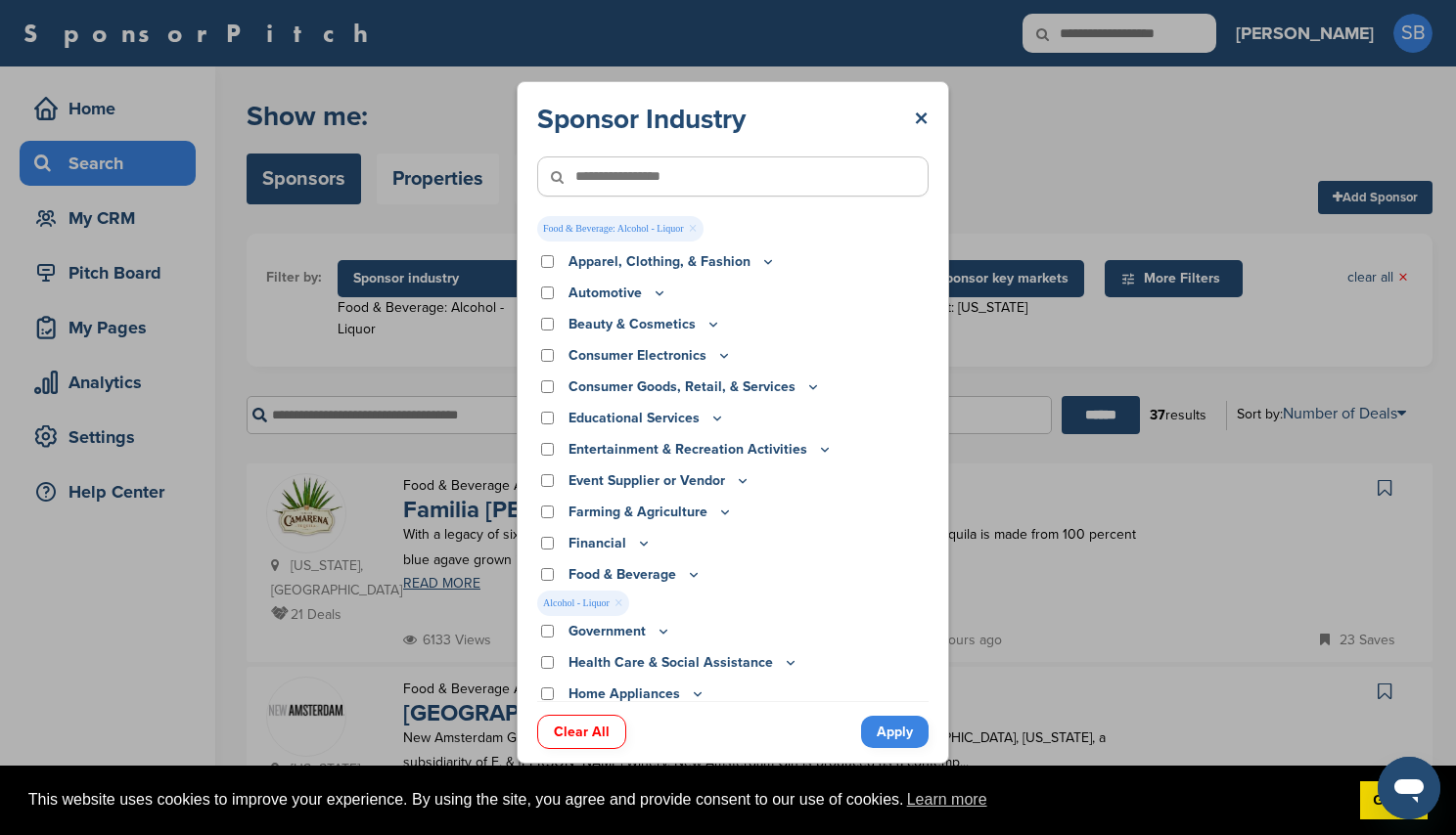
click at [697, 230] on link "×" at bounding box center [692, 229] width 9 height 22
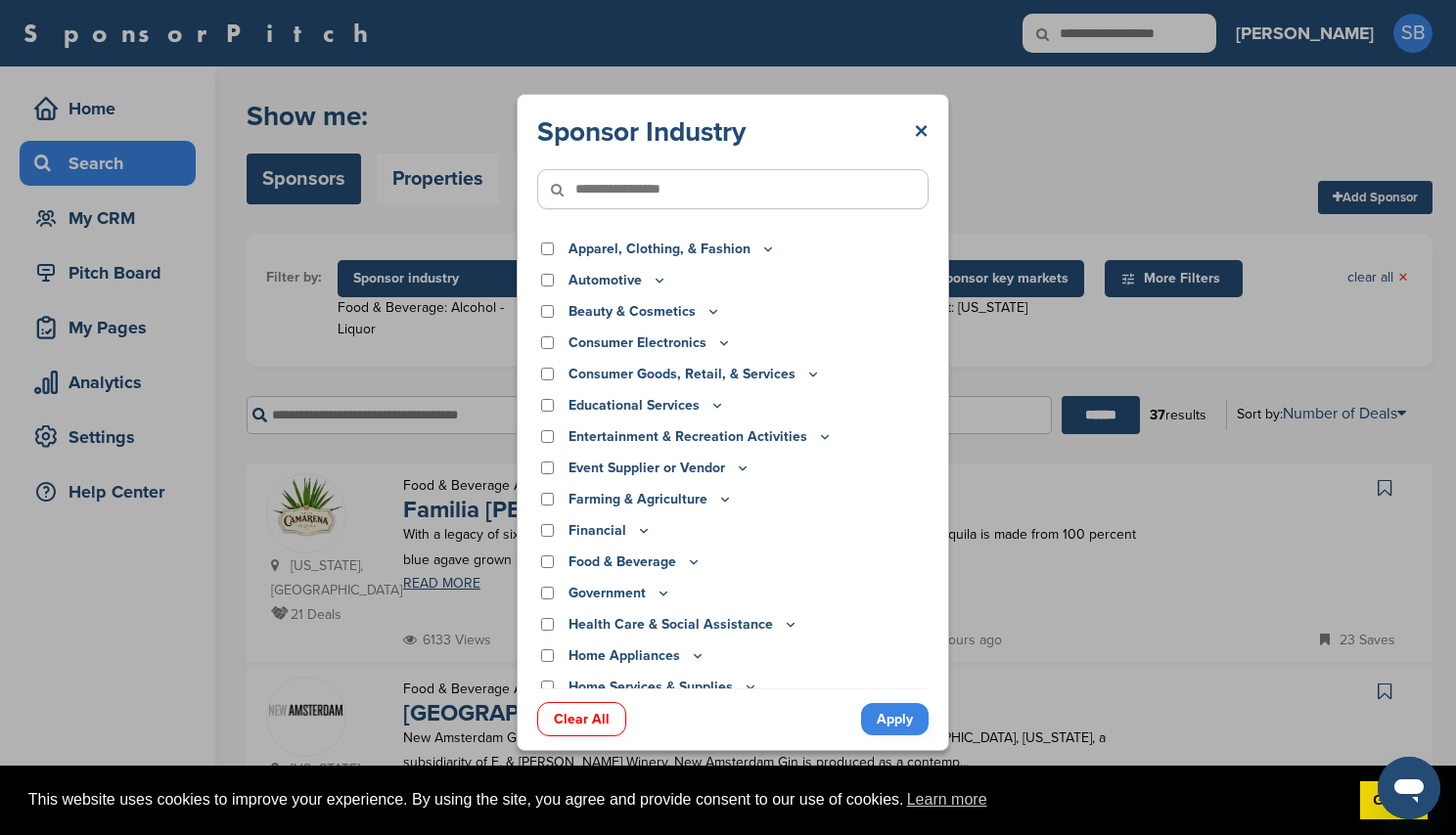
click at [890, 713] on link "Apply" at bounding box center [894, 719] width 67 height 33
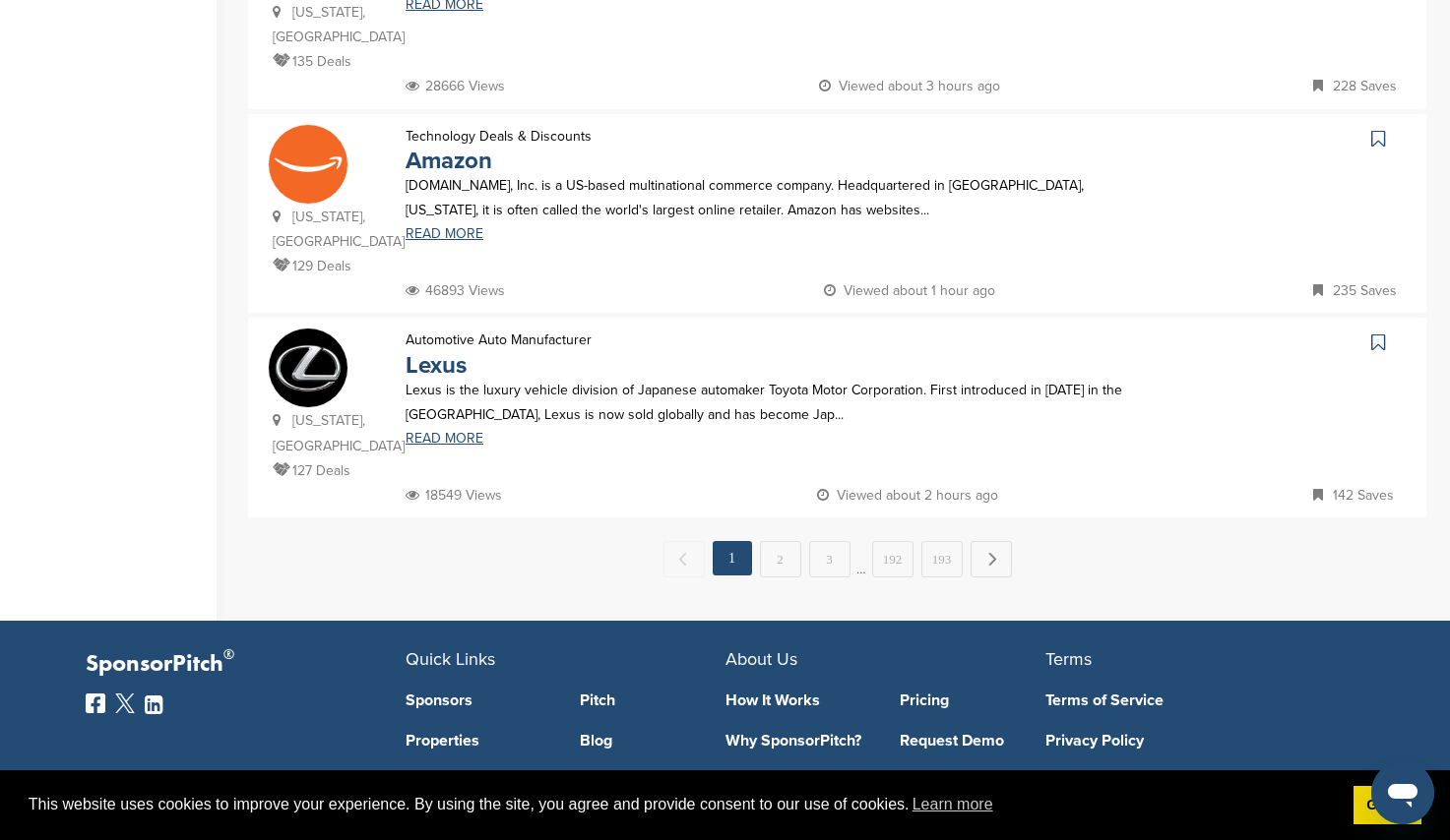
scroll to position [1968, 0]
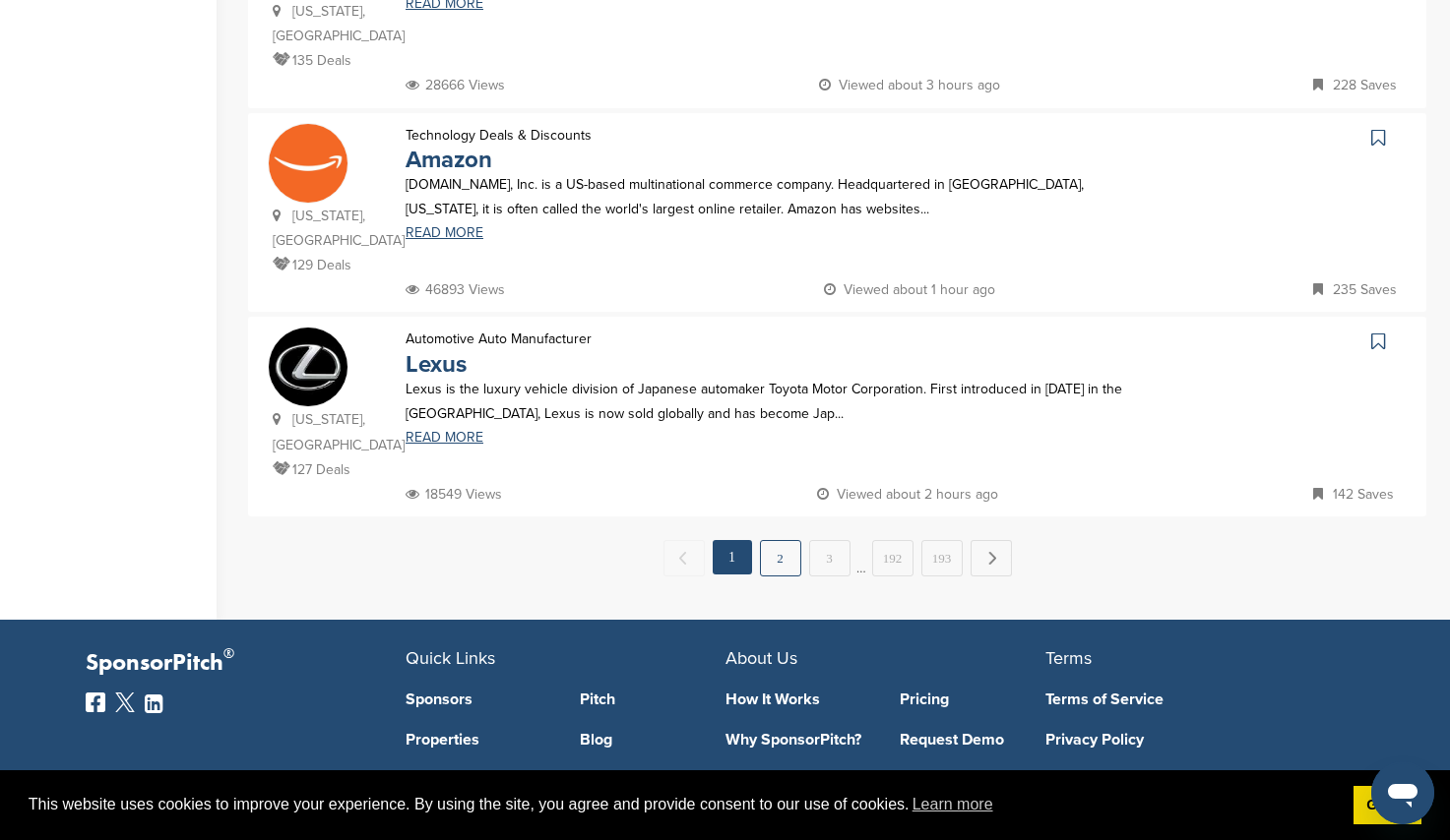
click at [777, 540] on link "2" at bounding box center [779, 558] width 41 height 37
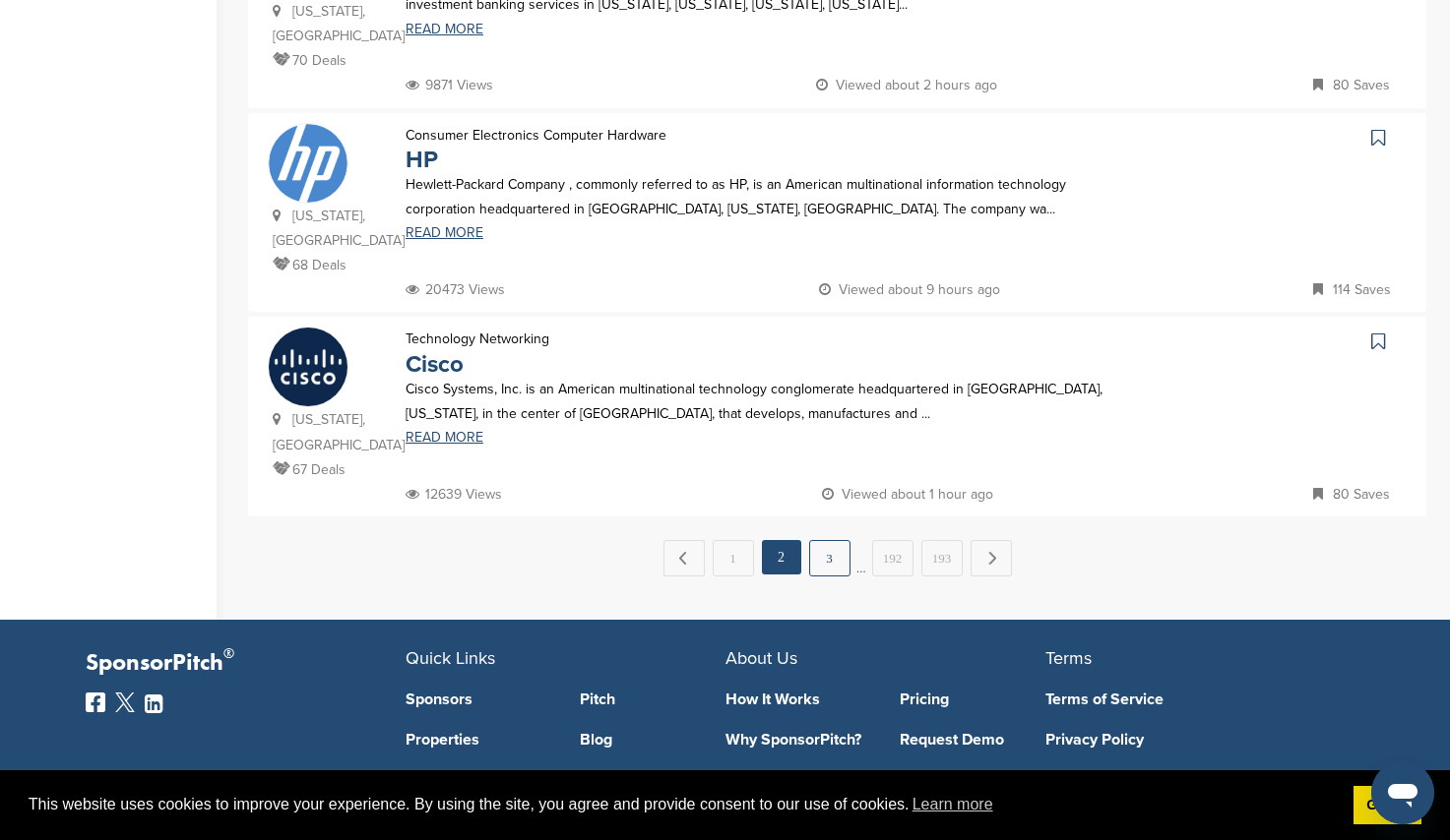
click at [826, 570] on link "3" at bounding box center [829, 558] width 41 height 37
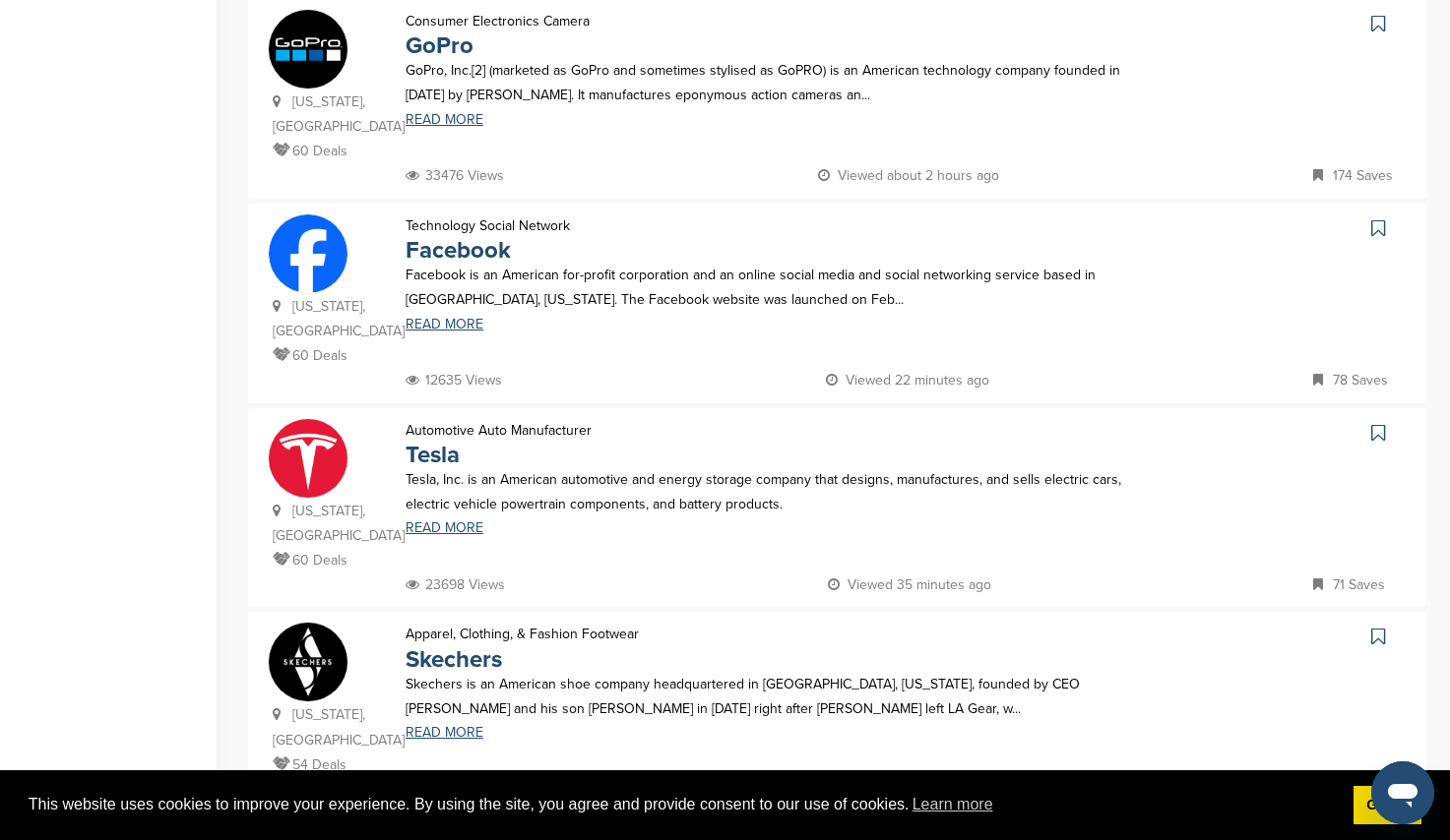
scroll to position [2067, 0]
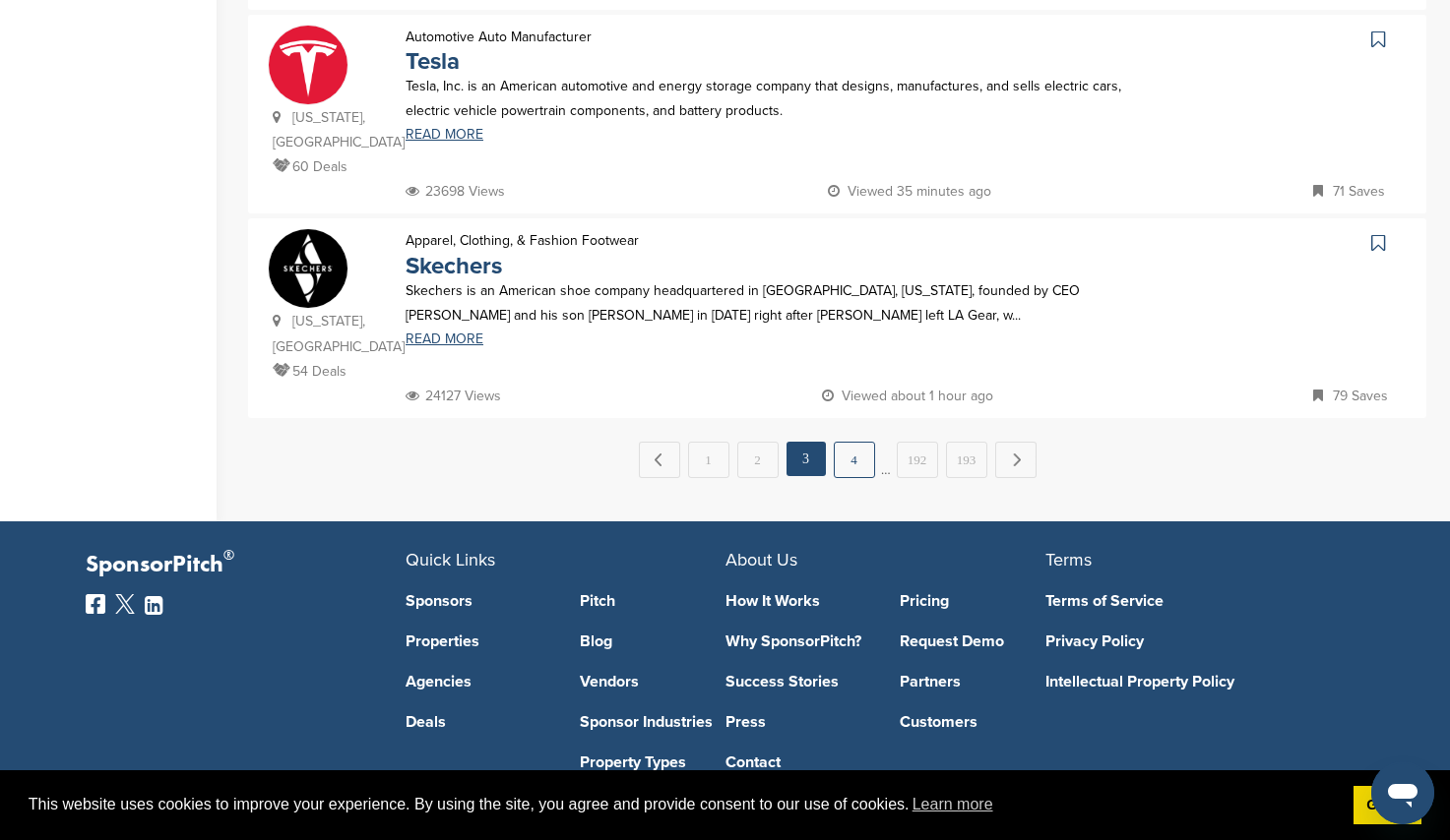
click at [856, 463] on link "4" at bounding box center [854, 459] width 41 height 37
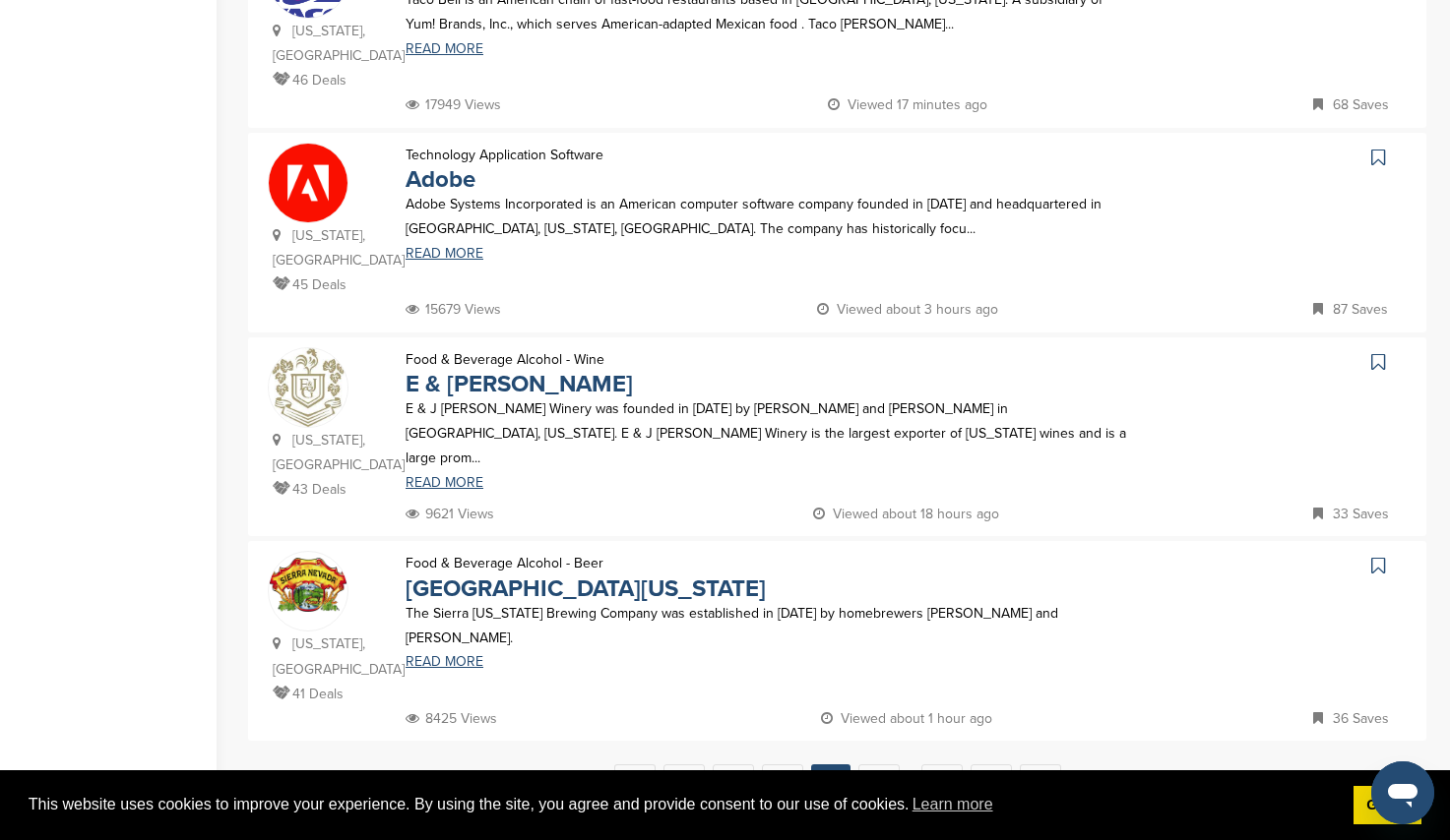
scroll to position [1968, 0]
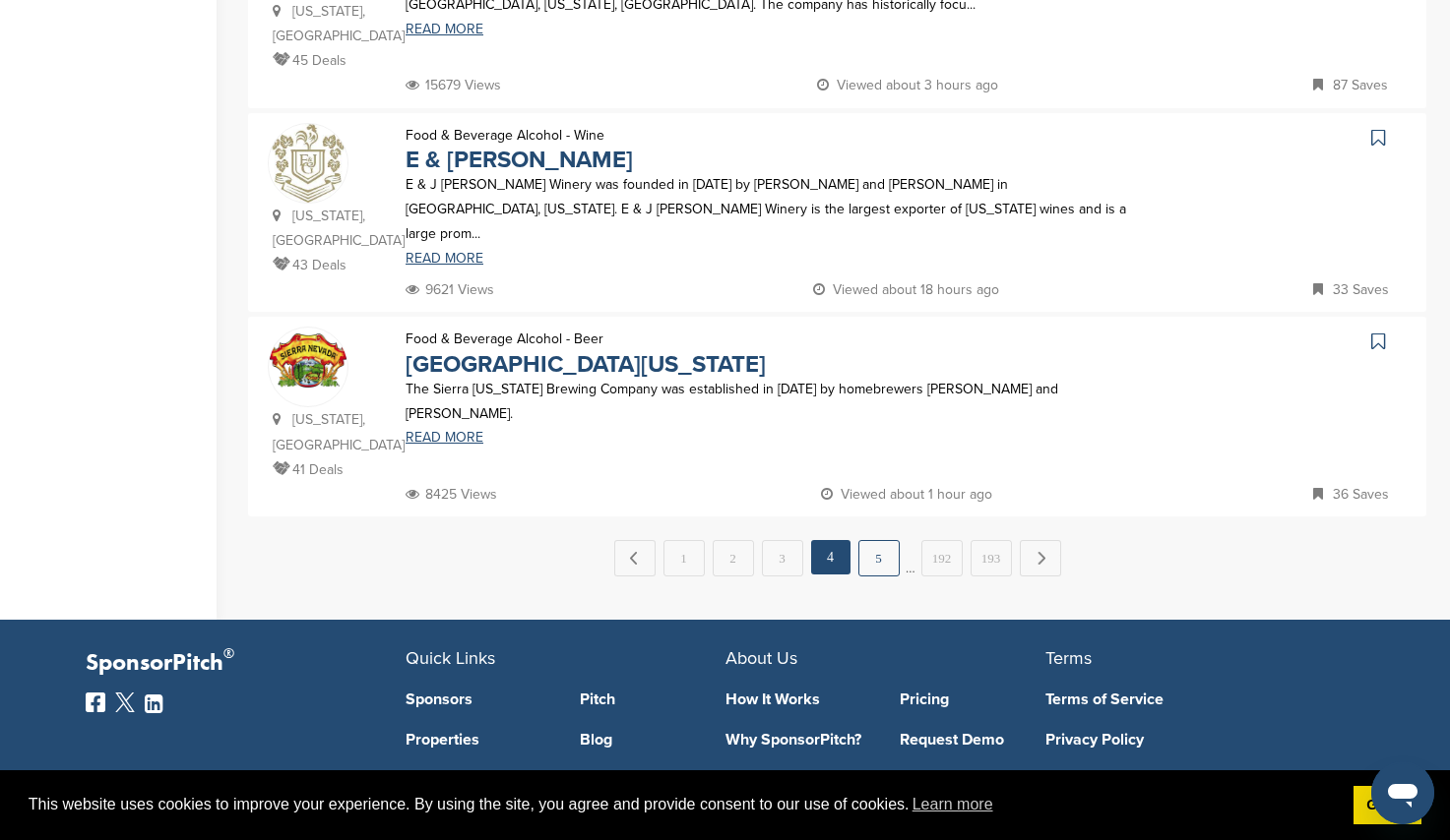
click at [877, 566] on link "5" at bounding box center [878, 558] width 41 height 37
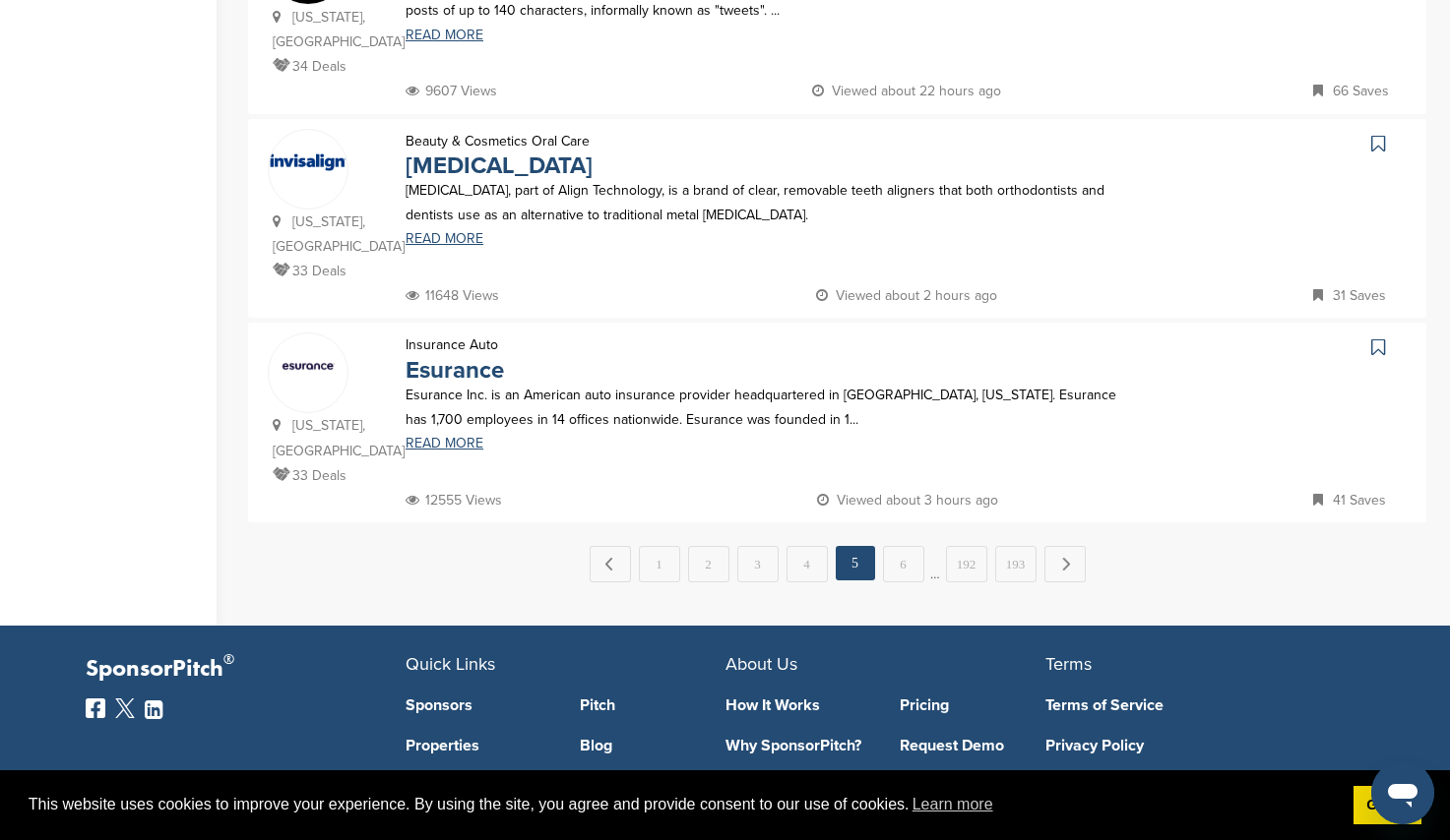
scroll to position [2067, 0]
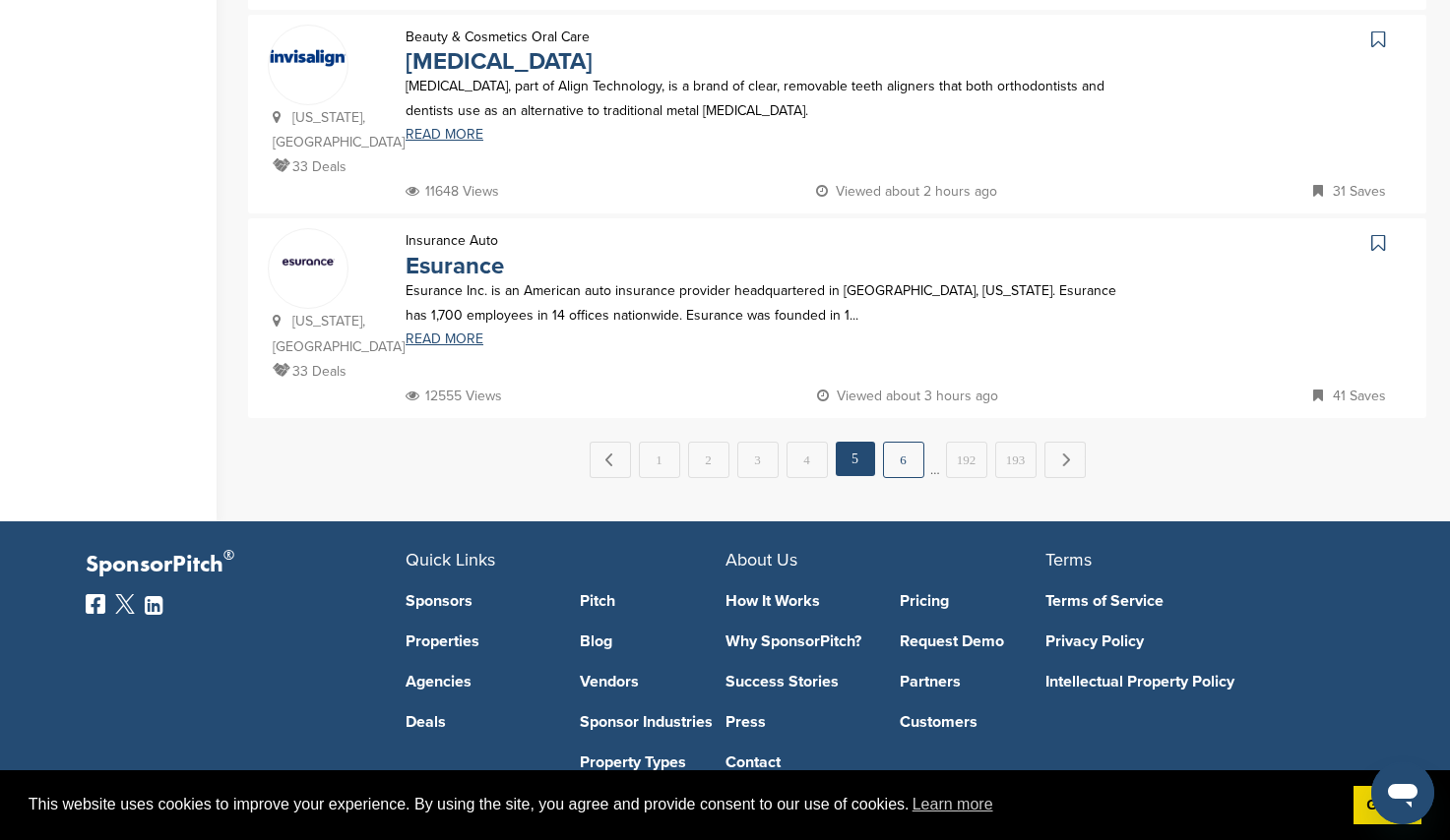
click at [901, 451] on link "6" at bounding box center [903, 459] width 41 height 37
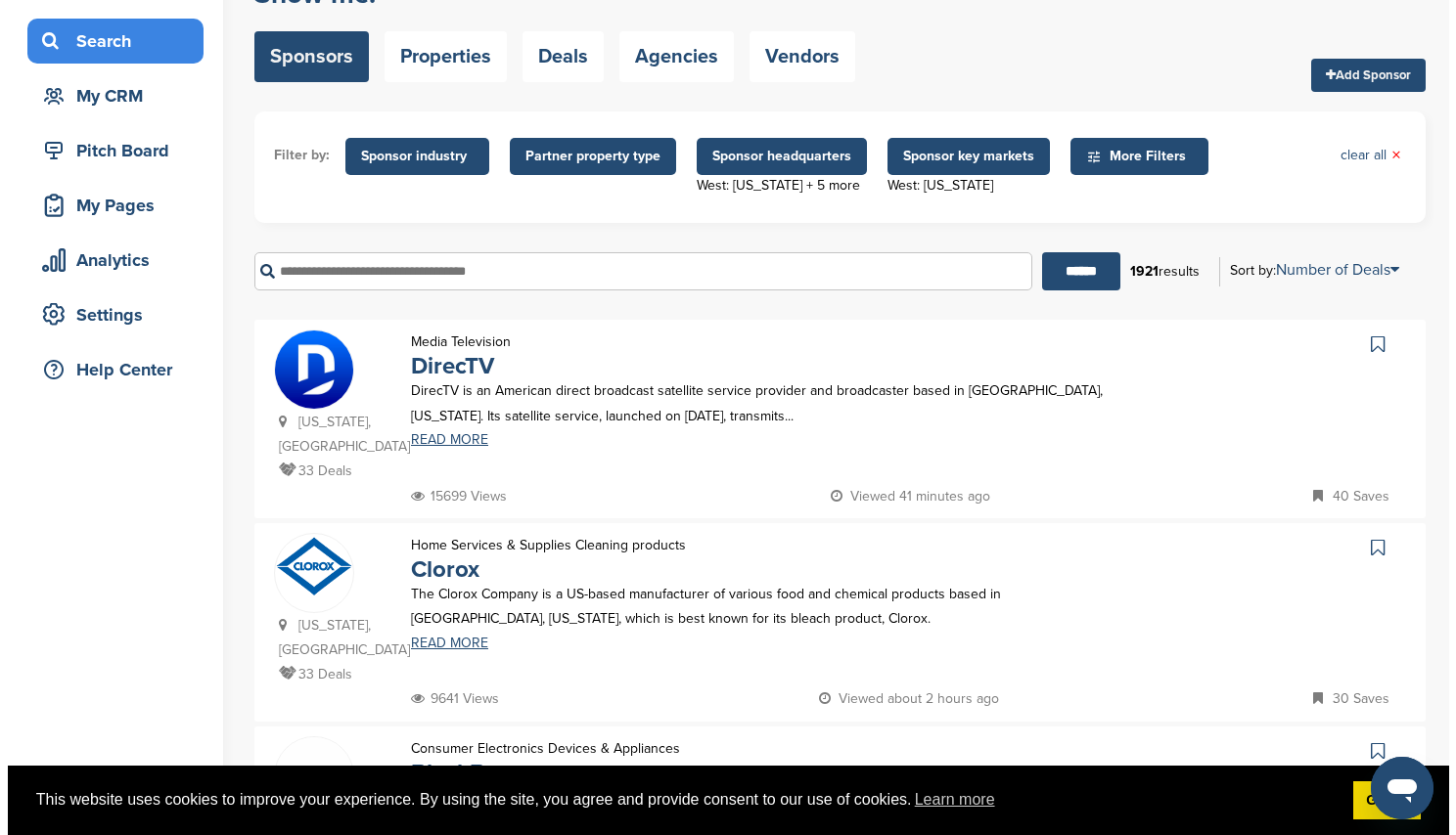
scroll to position [0, 0]
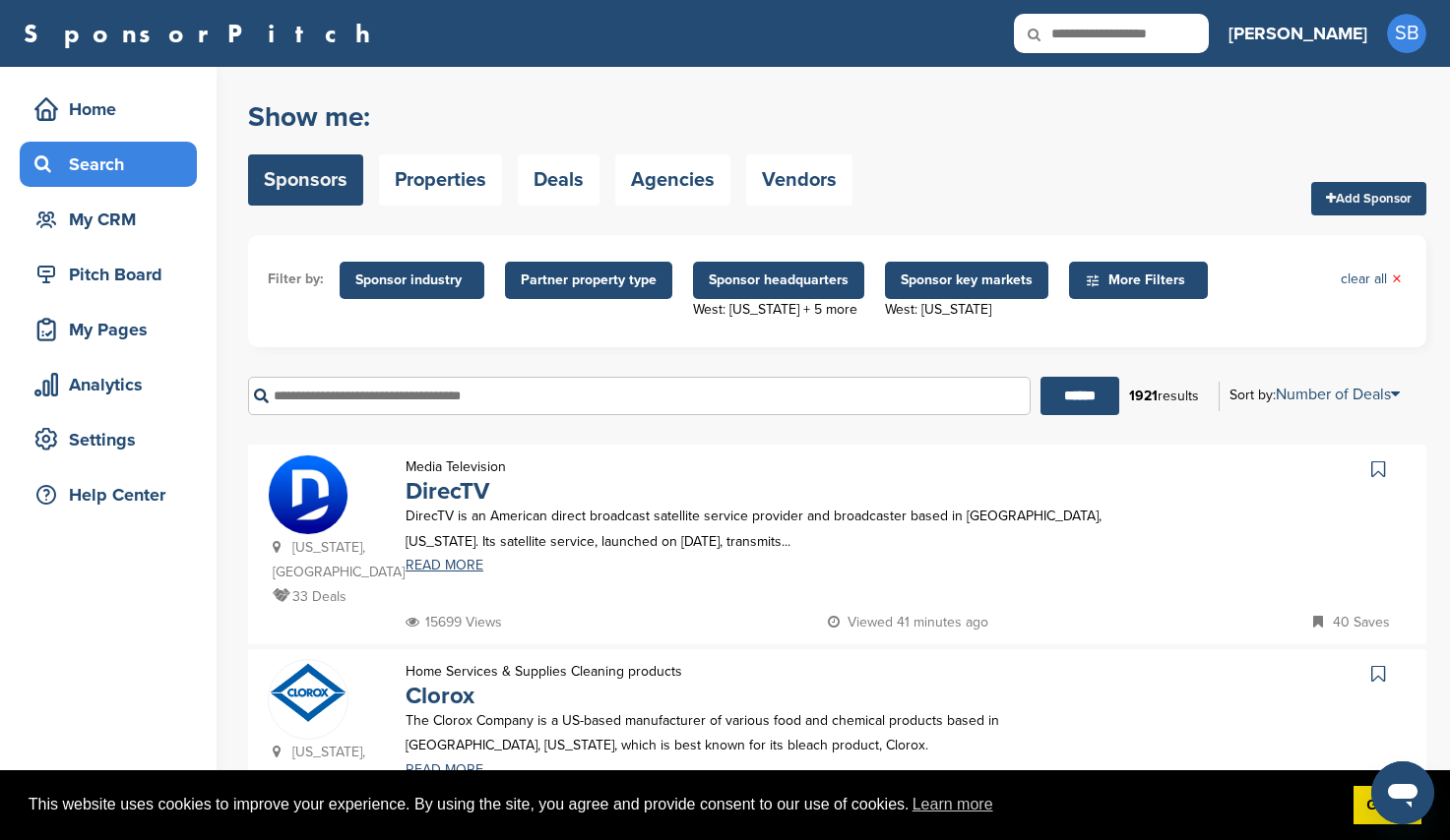
click at [441, 278] on span "Sponsor industry" at bounding box center [413, 281] width 114 height 22
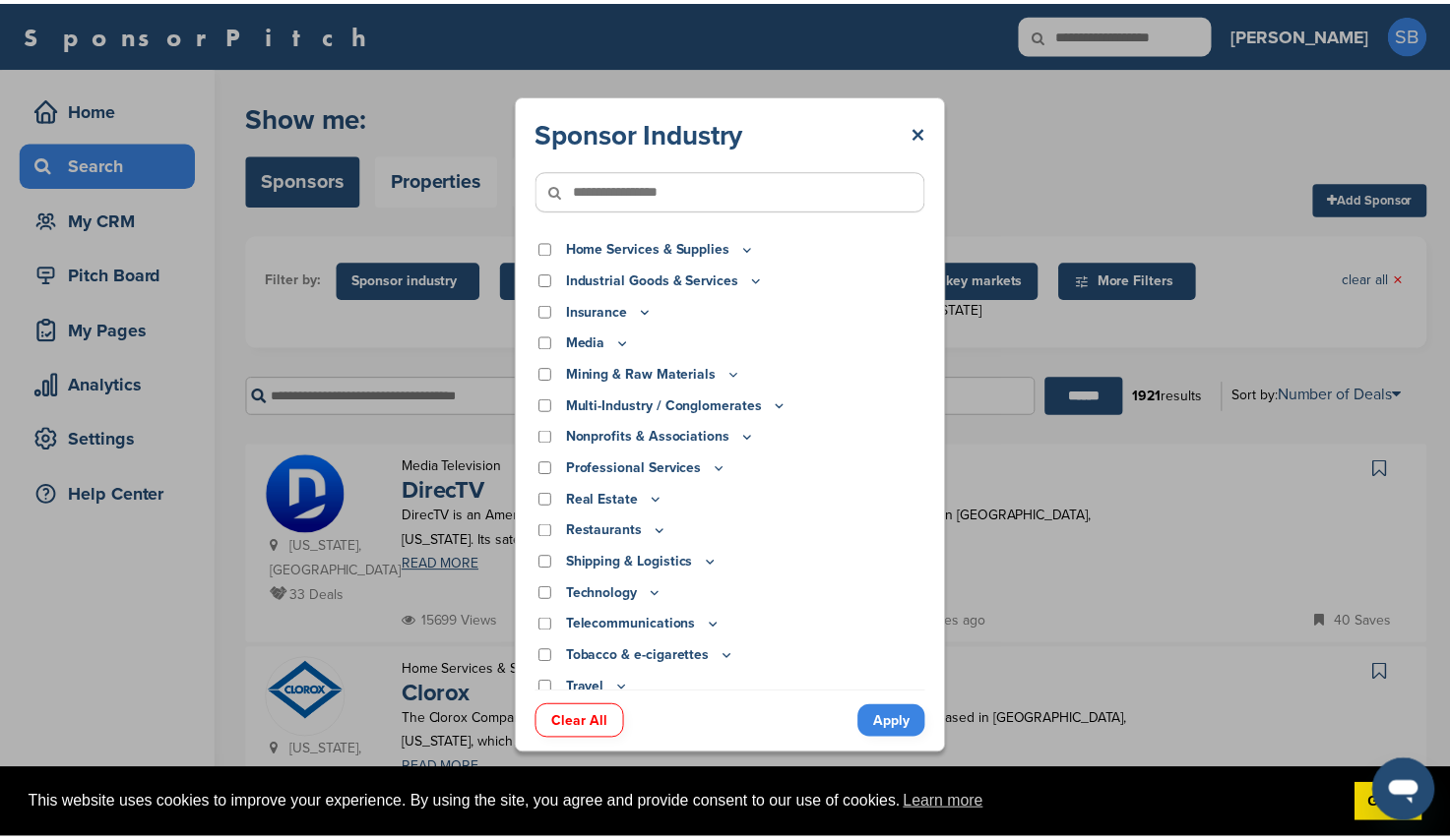
scroll to position [454, 0]
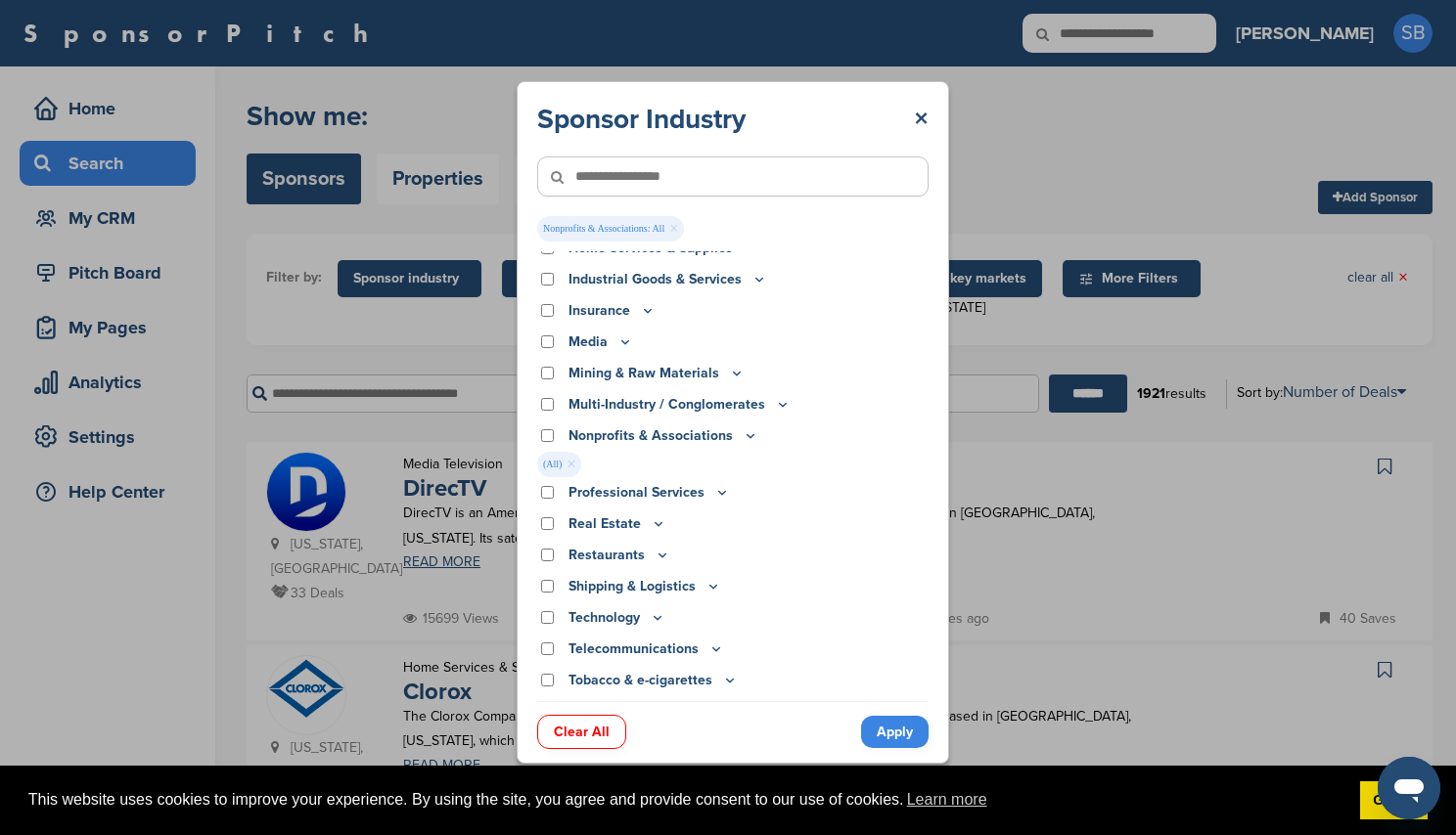
click at [891, 746] on link "Apply" at bounding box center [894, 732] width 67 height 33
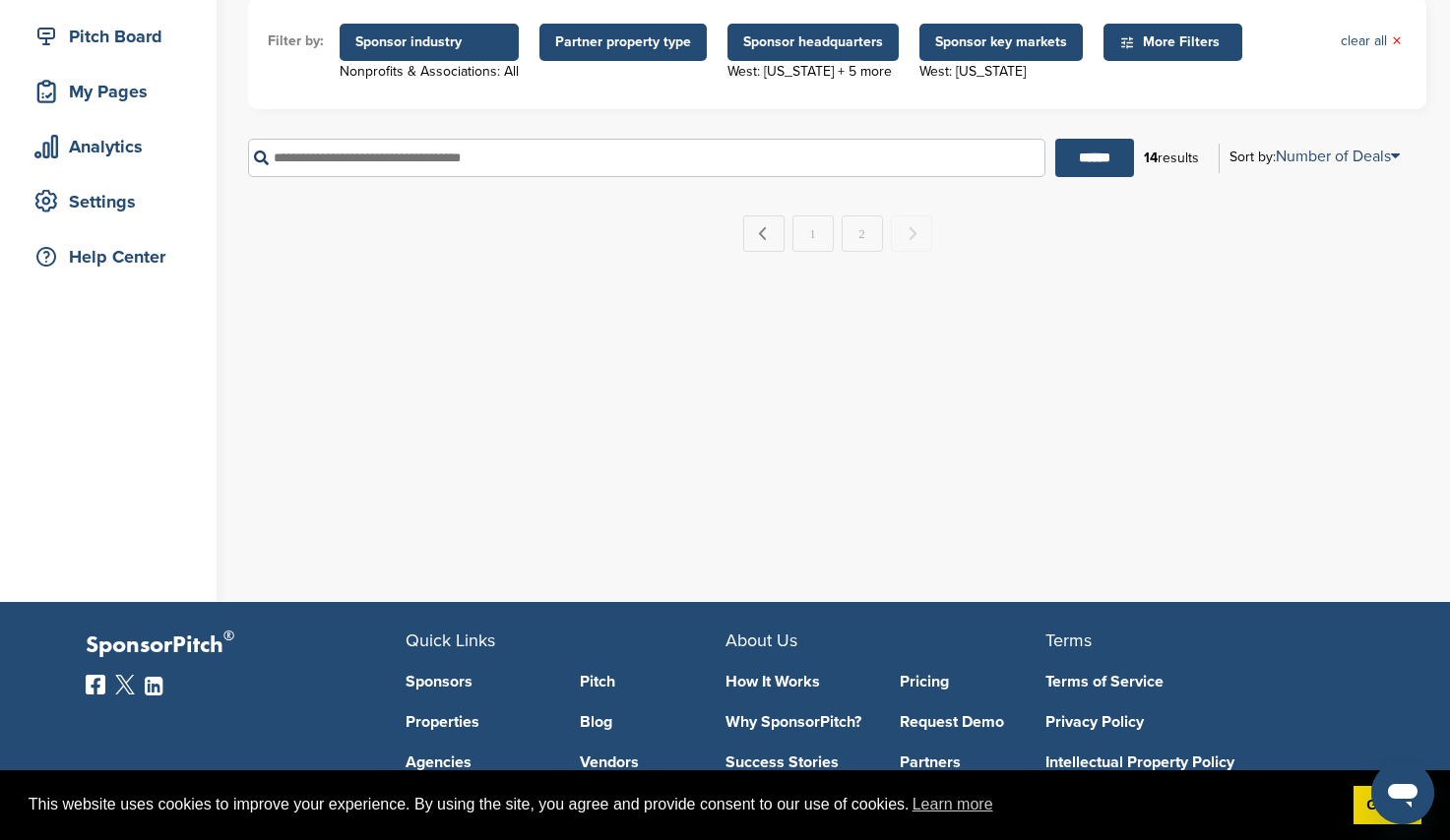
scroll to position [0, 0]
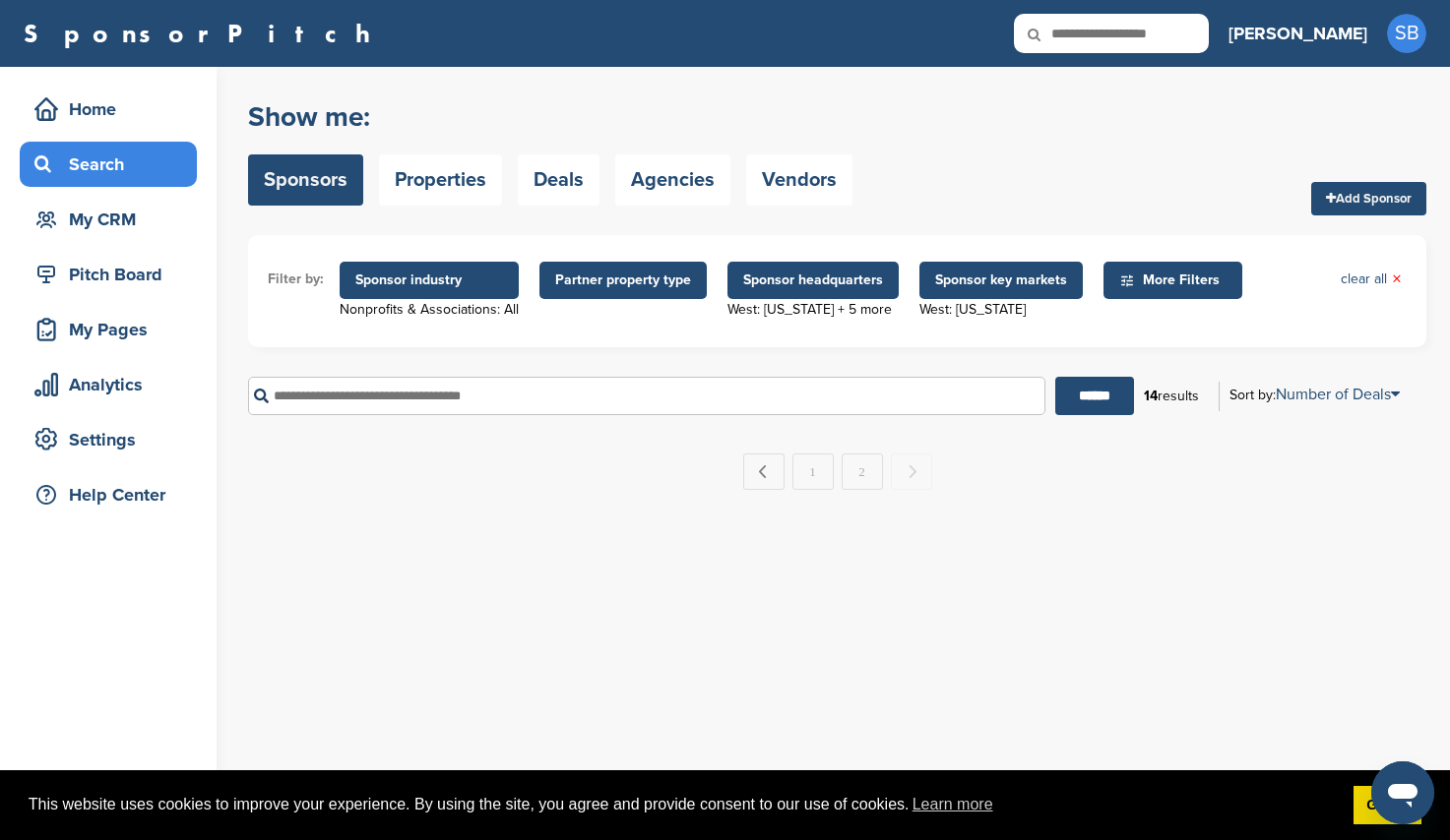
click at [675, 289] on span "Partner property type" at bounding box center [623, 281] width 136 height 22
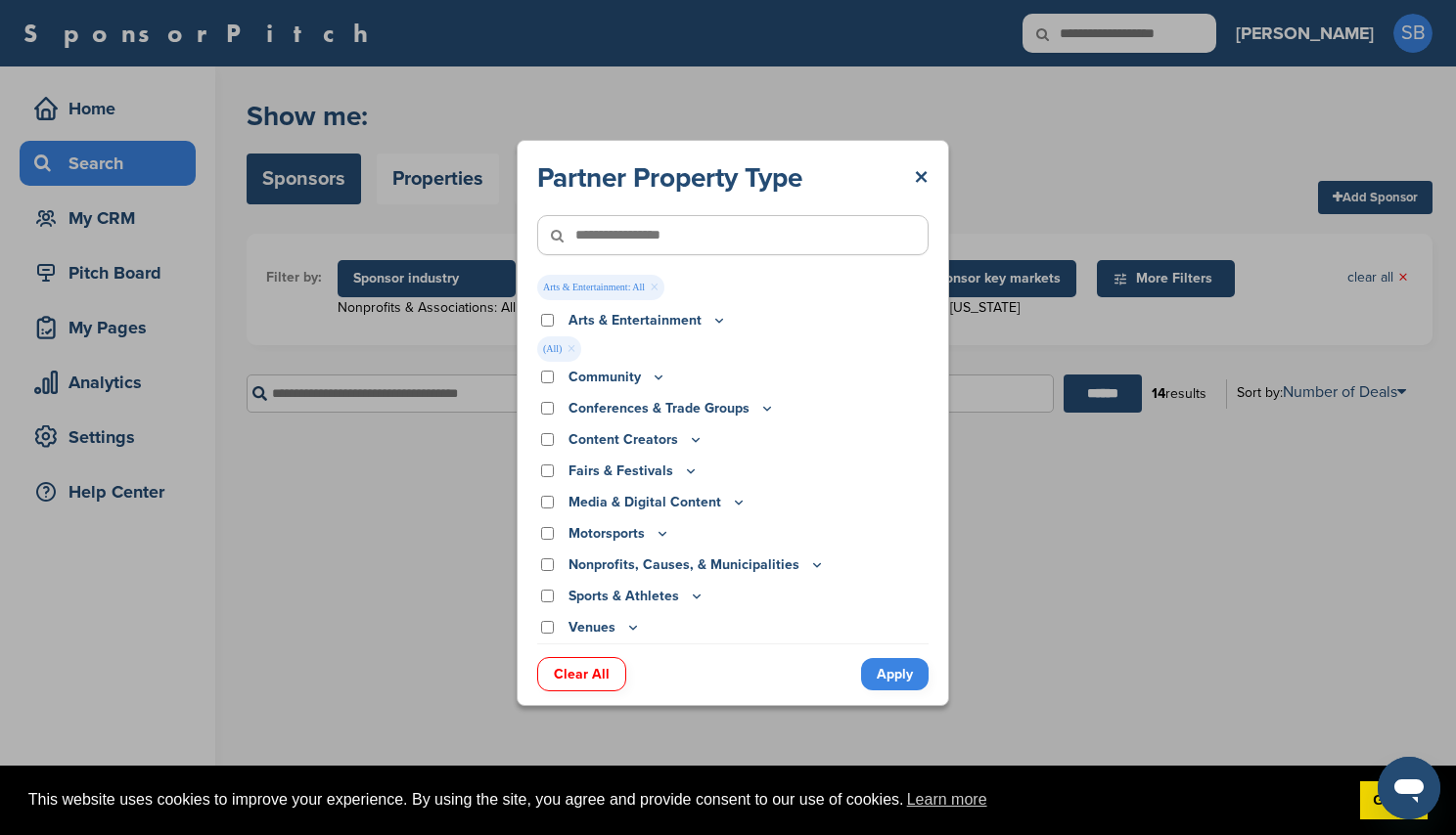
click at [864, 674] on link "Apply" at bounding box center [894, 675] width 67 height 33
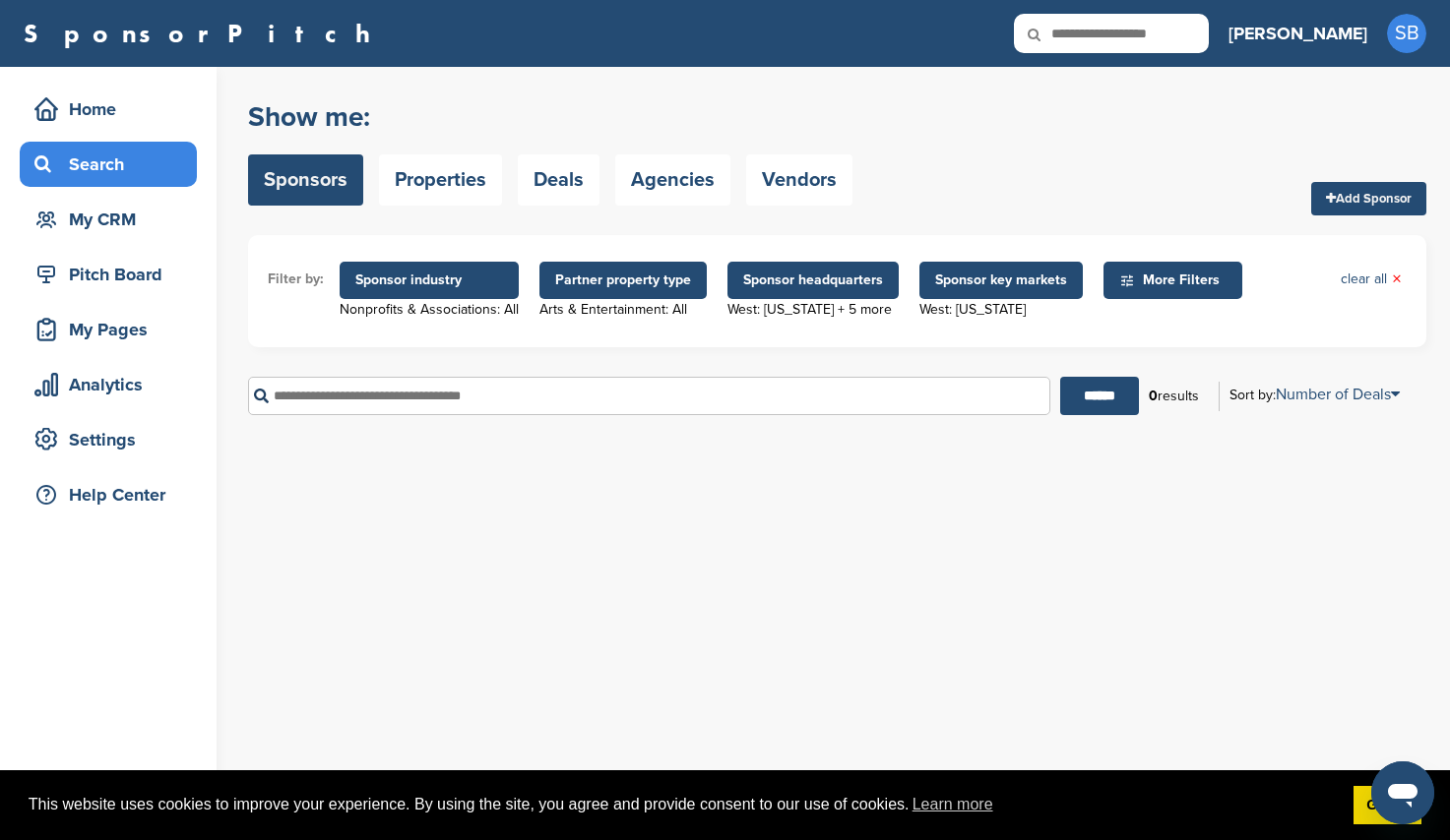
click at [457, 288] on span "Sponsor industry" at bounding box center [430, 281] width 147 height 22
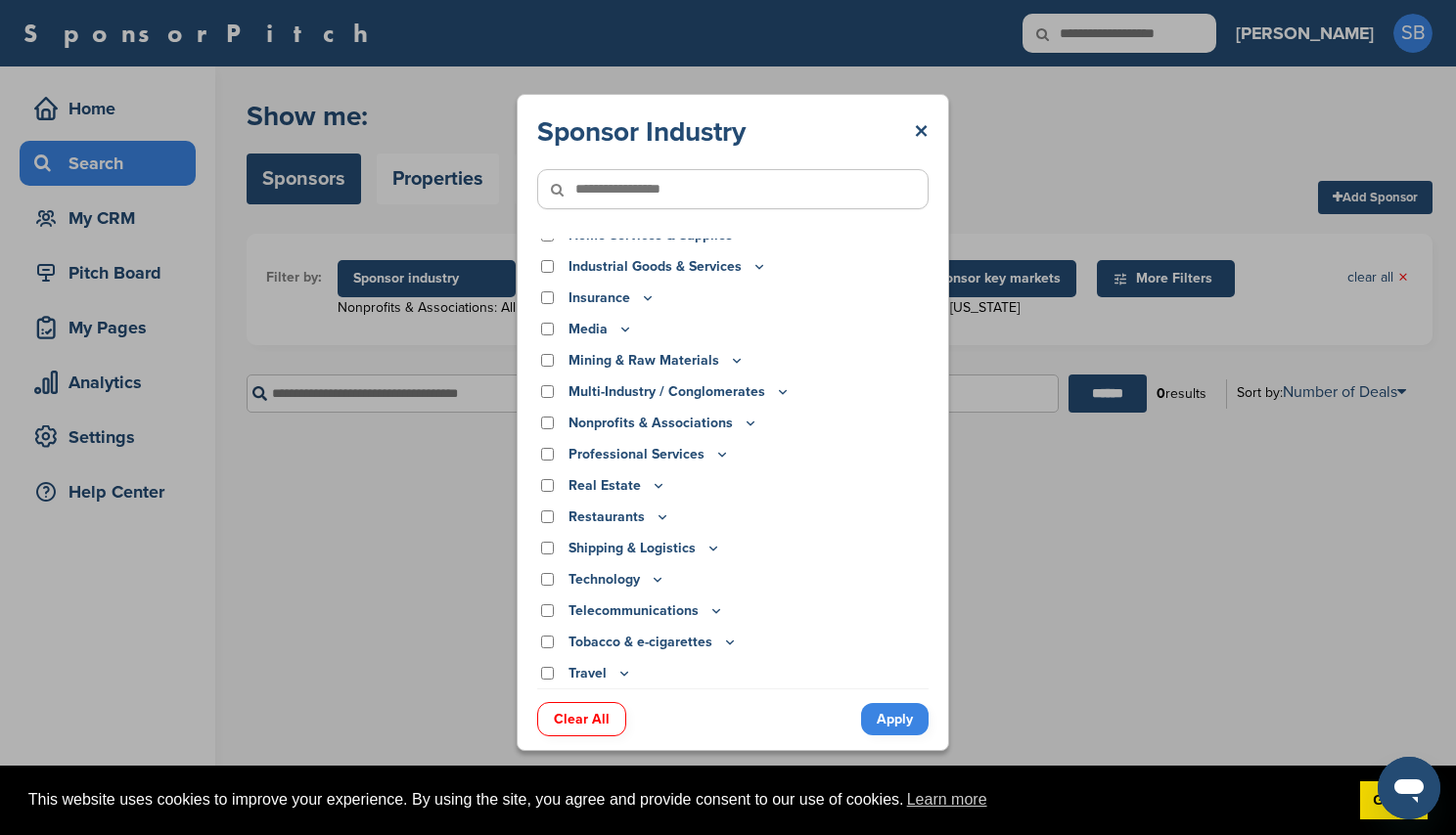
click at [879, 731] on link "Apply" at bounding box center [894, 719] width 67 height 33
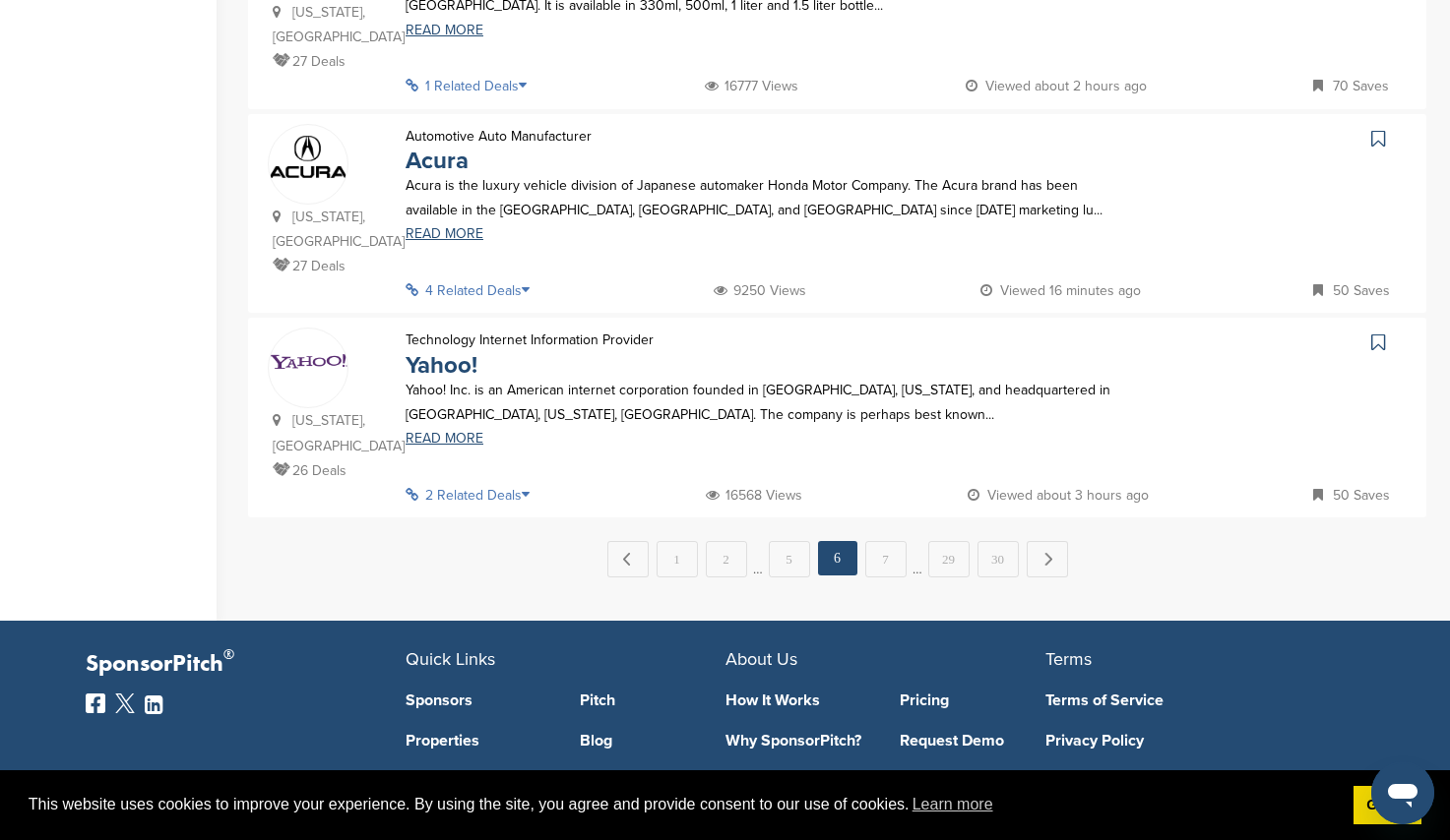
scroll to position [1968, 0]
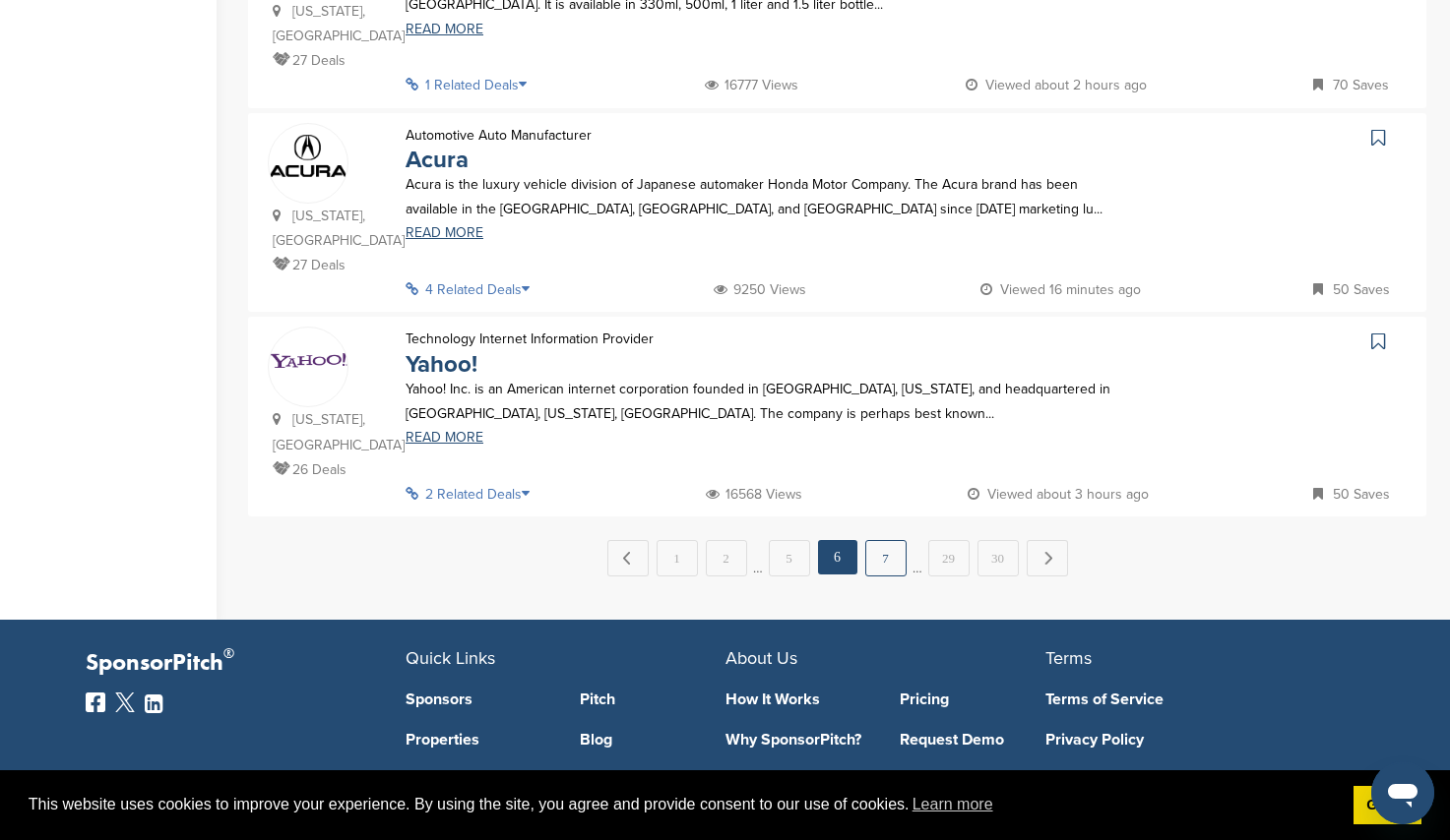
click at [874, 549] on link "7" at bounding box center [885, 558] width 41 height 37
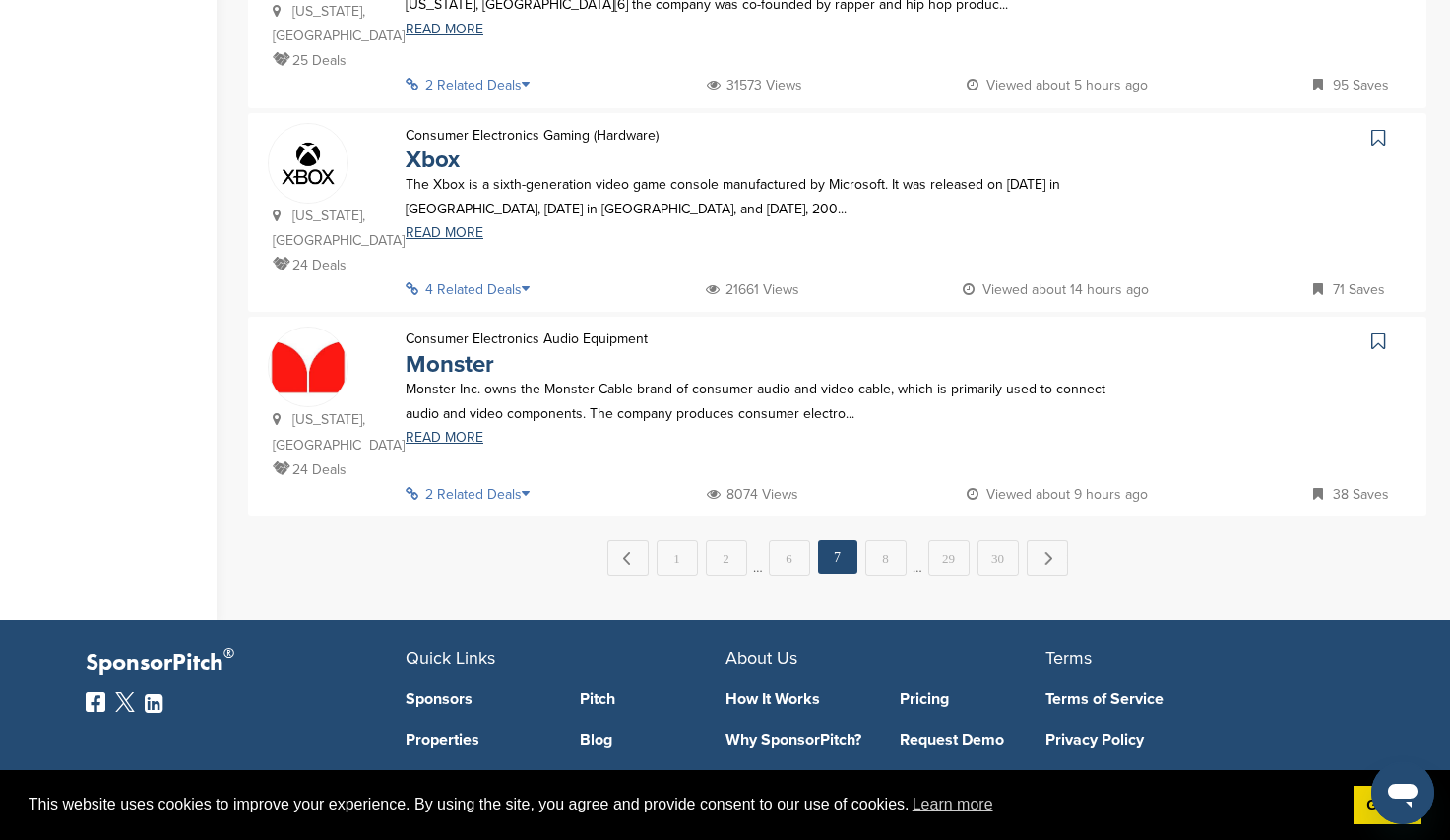
scroll to position [0, 0]
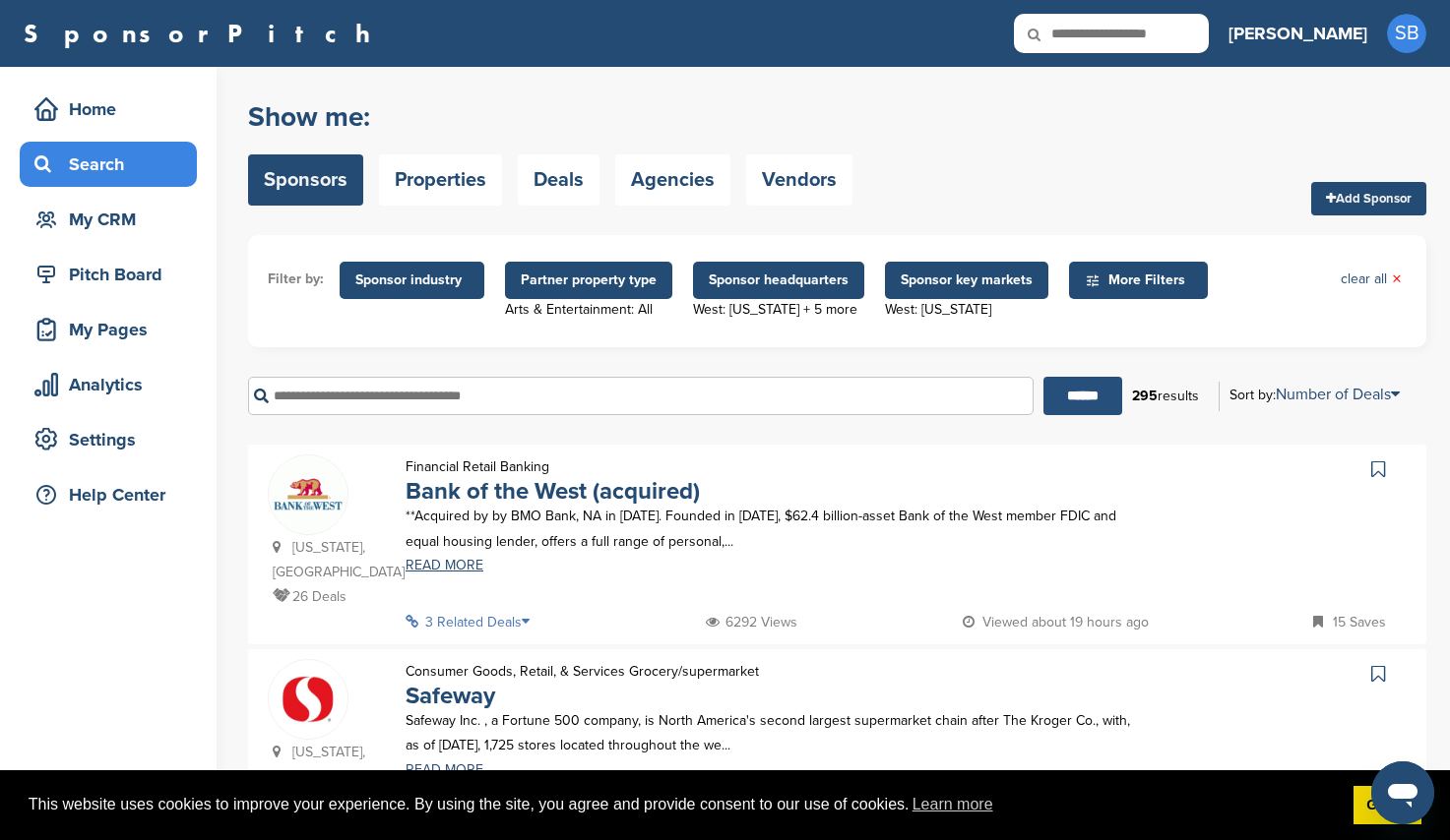
click at [1060, 394] on input "******" at bounding box center [1082, 396] width 79 height 39
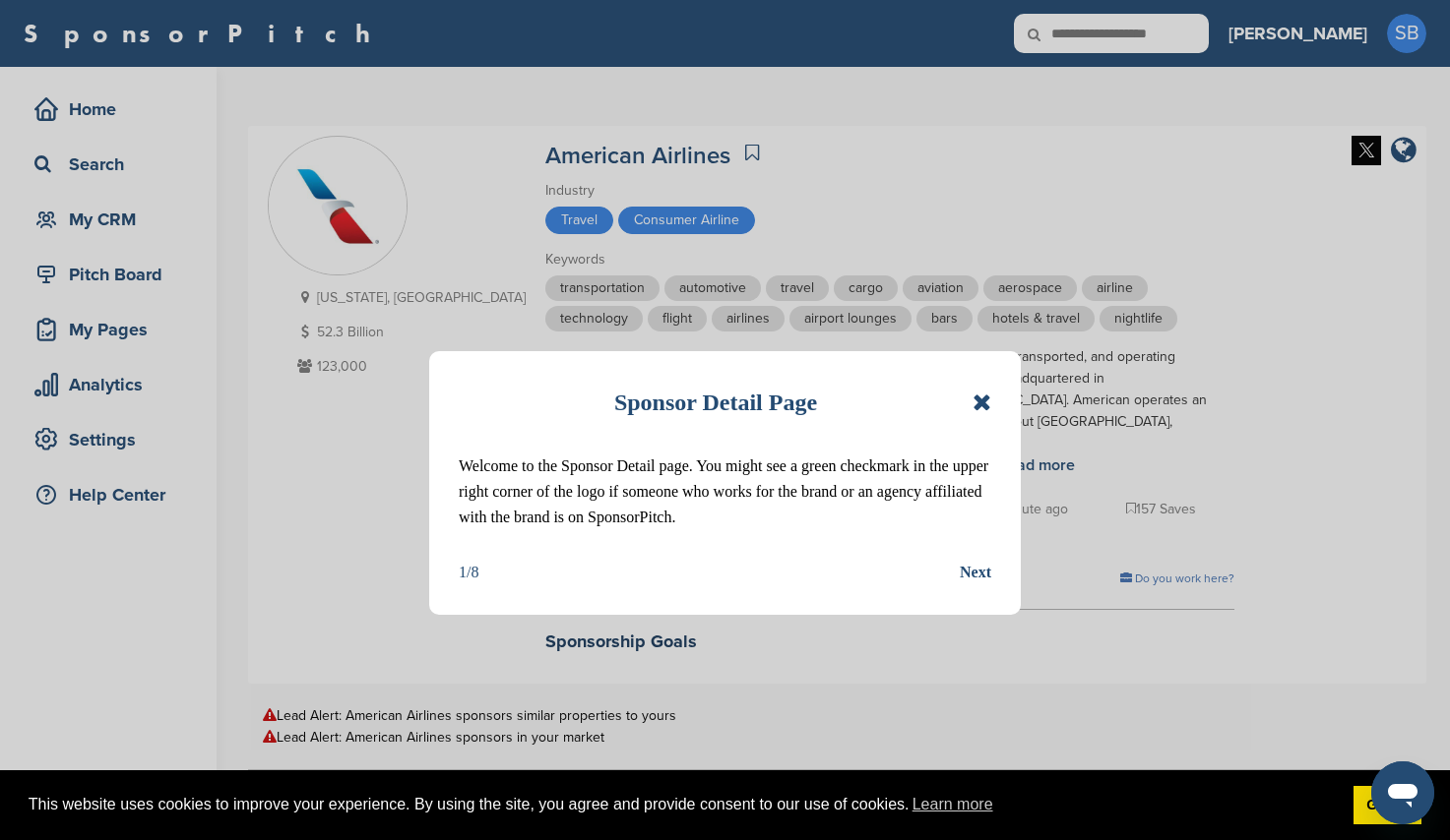
click at [981, 401] on icon at bounding box center [982, 403] width 19 height 24
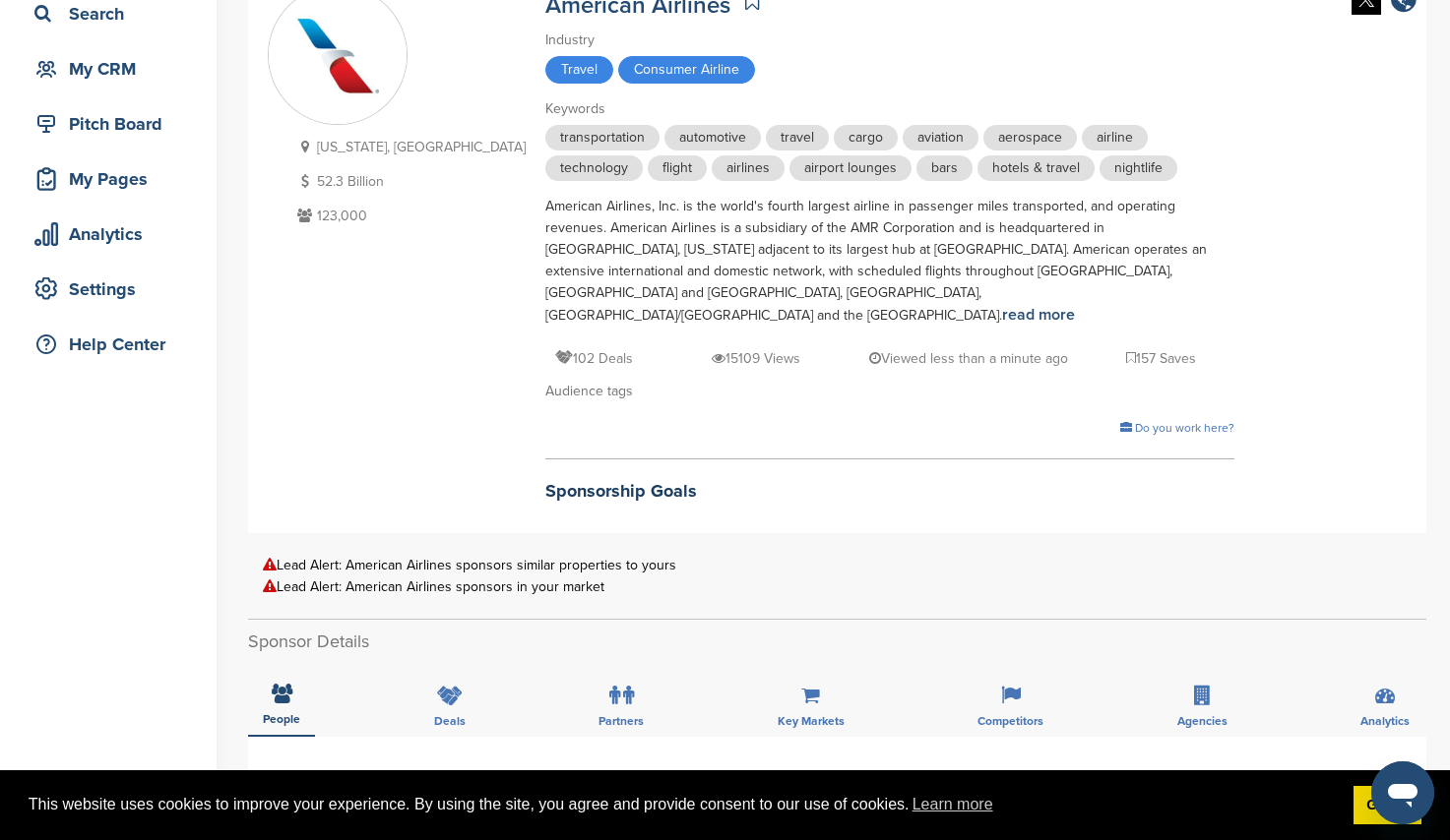
scroll to position [197, 0]
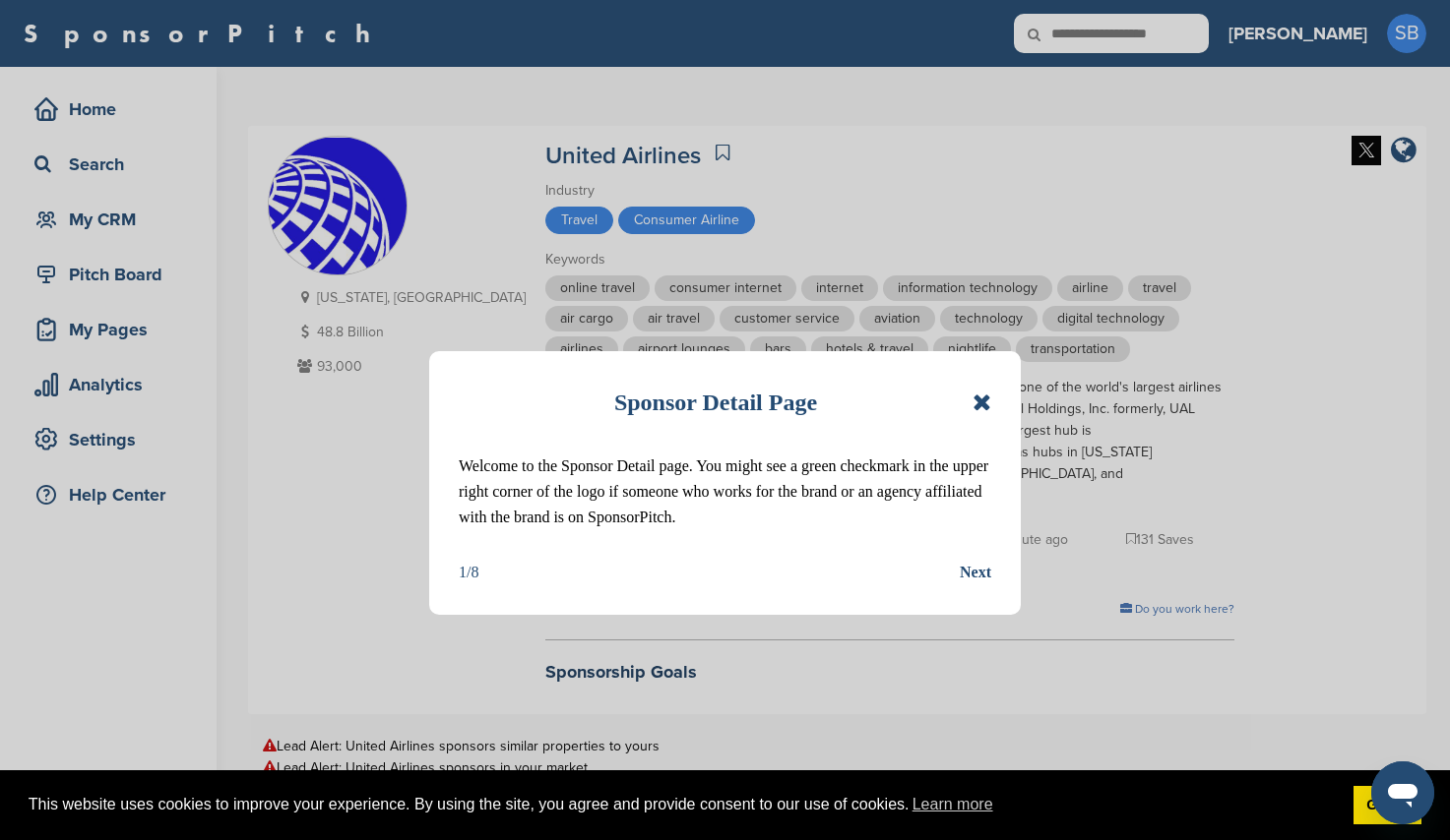
click at [984, 401] on icon at bounding box center [982, 403] width 19 height 24
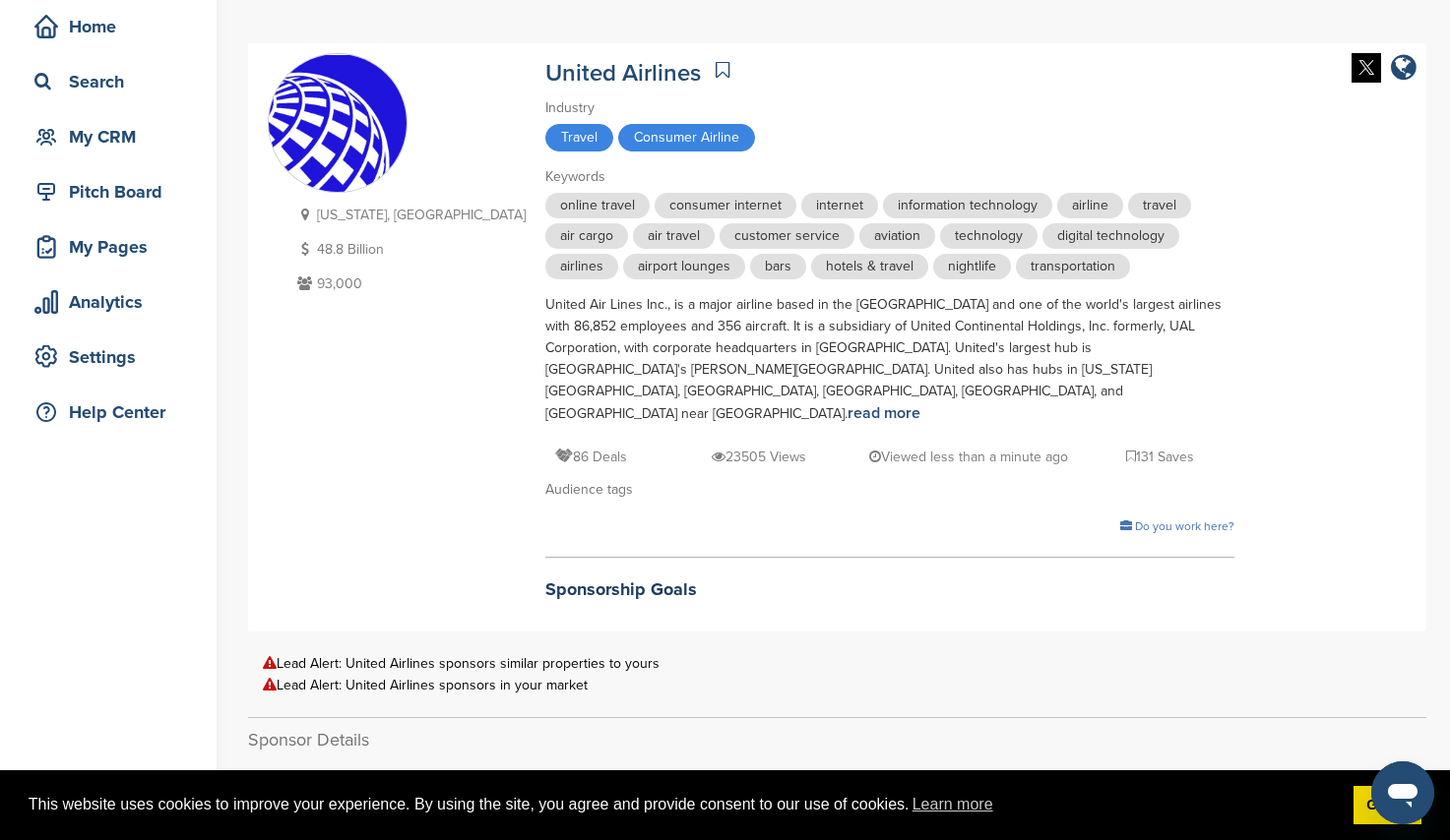
scroll to position [197, 0]
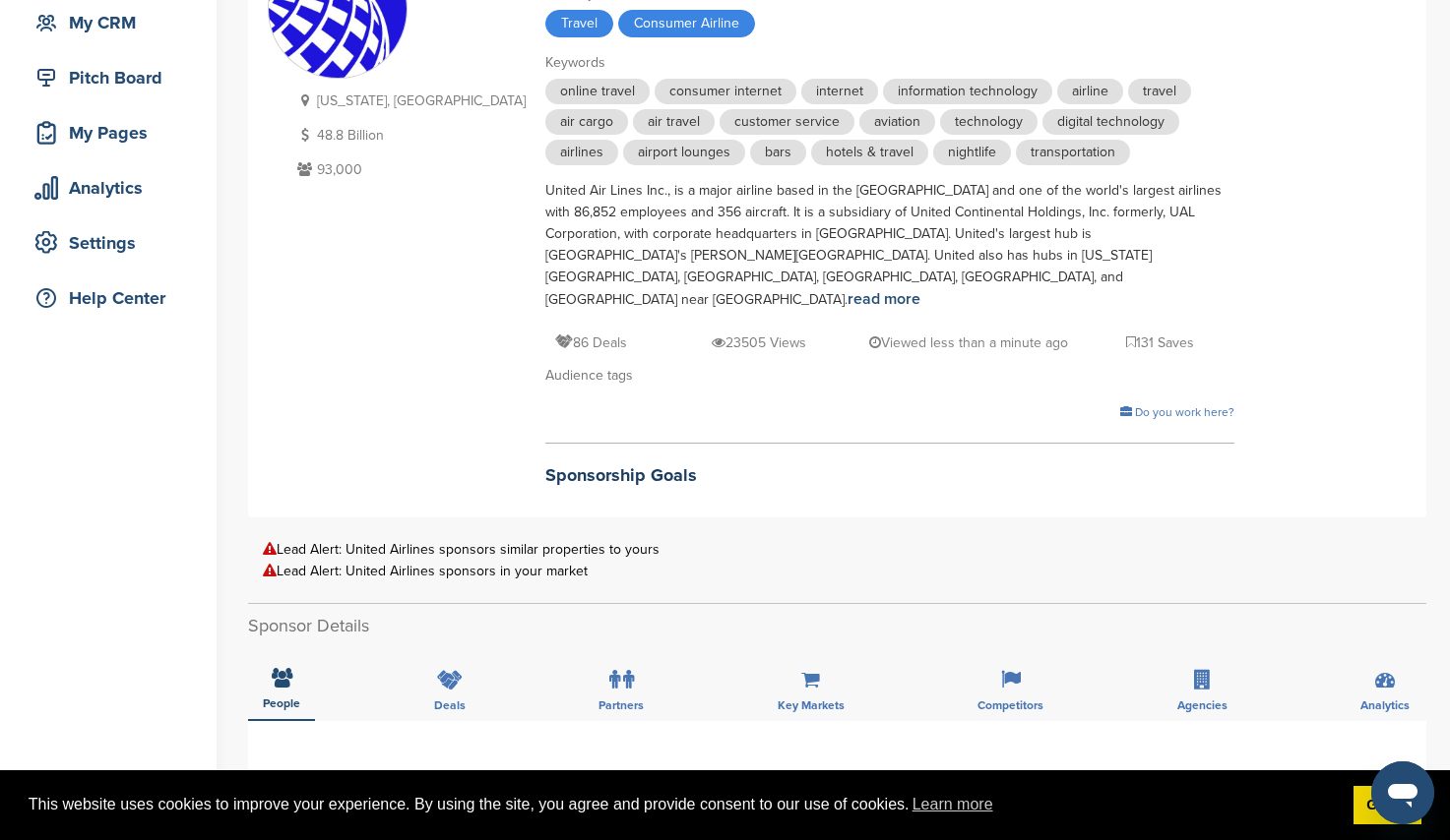
click at [304, 547] on div "Lead Alert: United Airlines sponsors similar properties to yours" at bounding box center [837, 549] width 1149 height 15
